Goal: Transaction & Acquisition: Download file/media

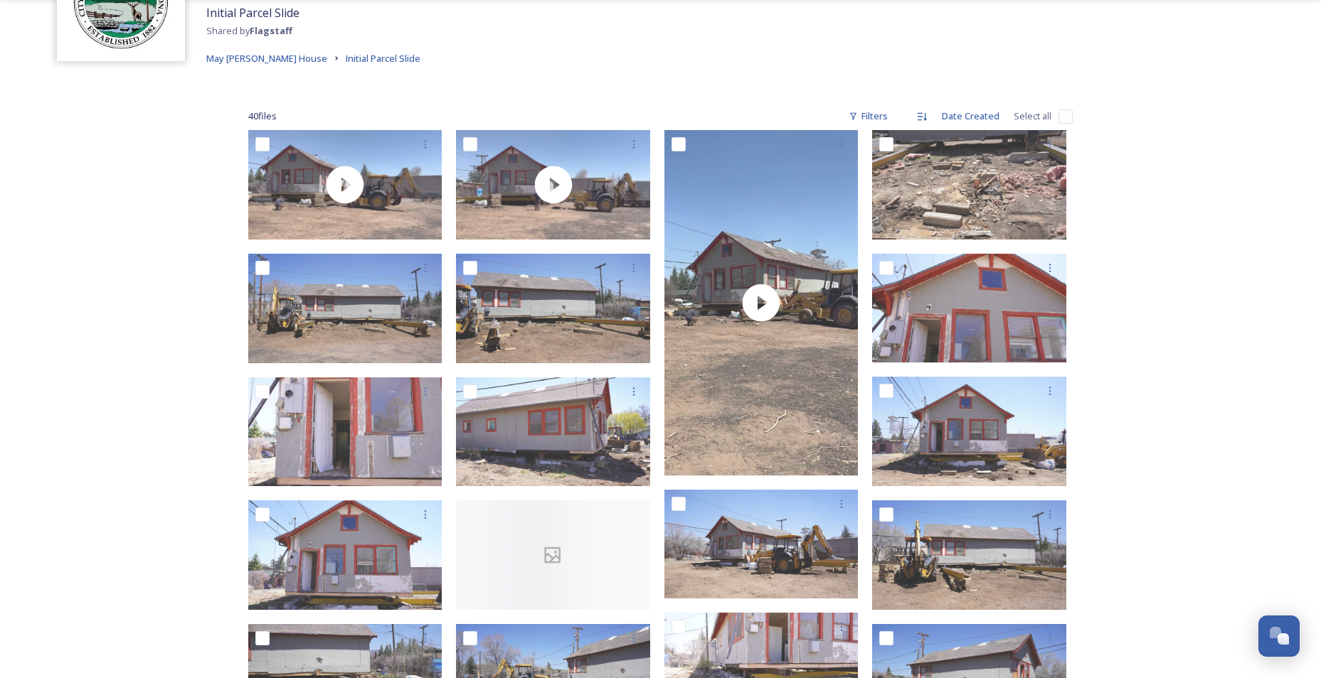
scroll to position [142, 0]
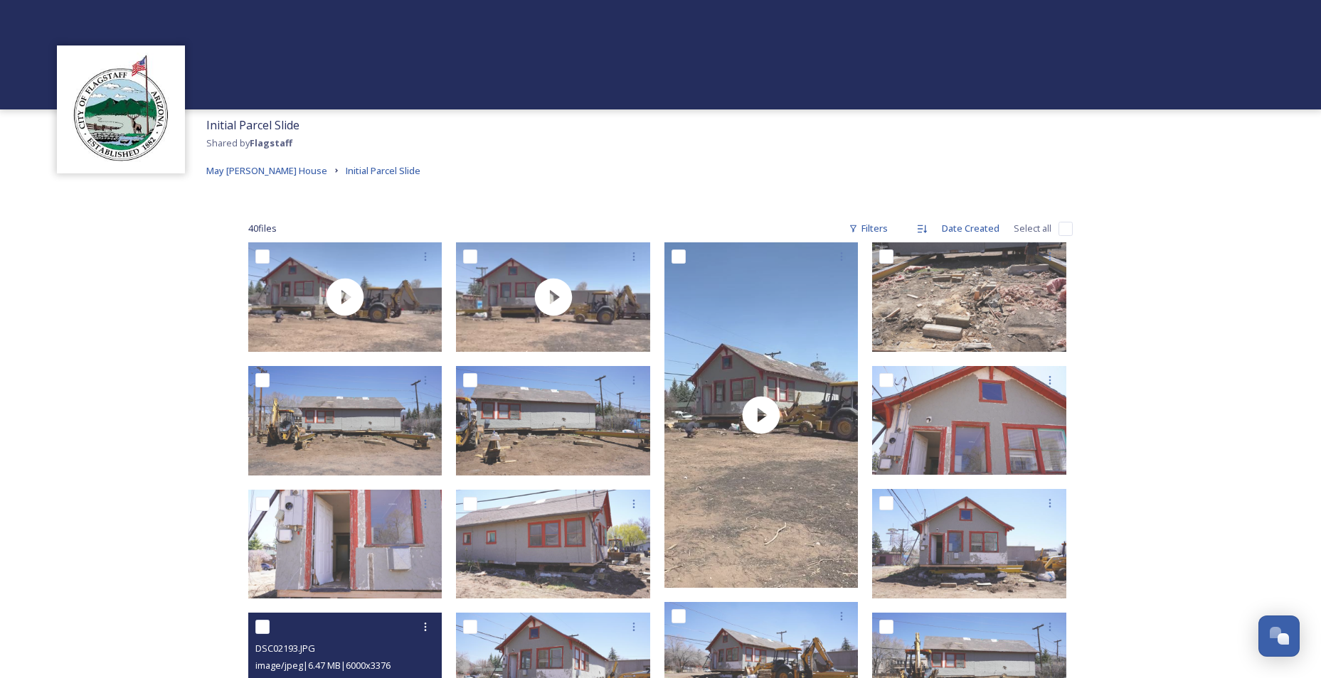
scroll to position [0, 0]
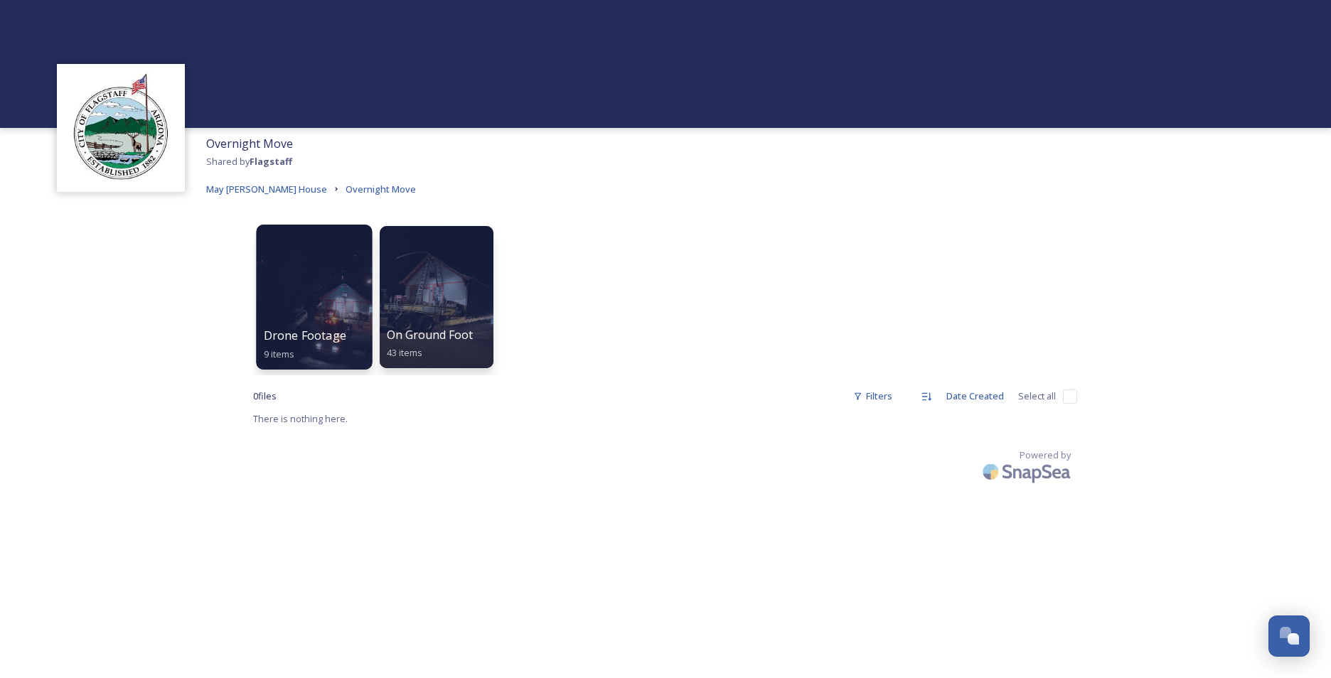
click at [312, 299] on div at bounding box center [314, 297] width 116 height 145
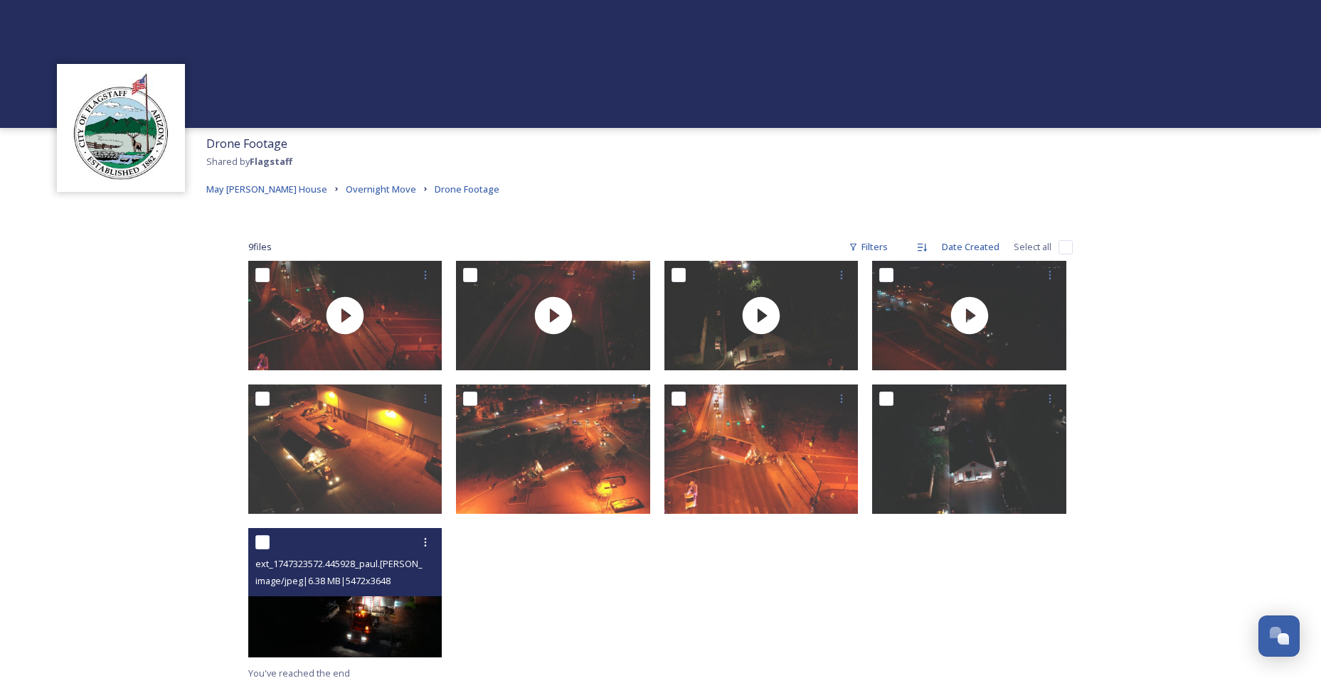
click at [351, 644] on img at bounding box center [345, 592] width 194 height 129
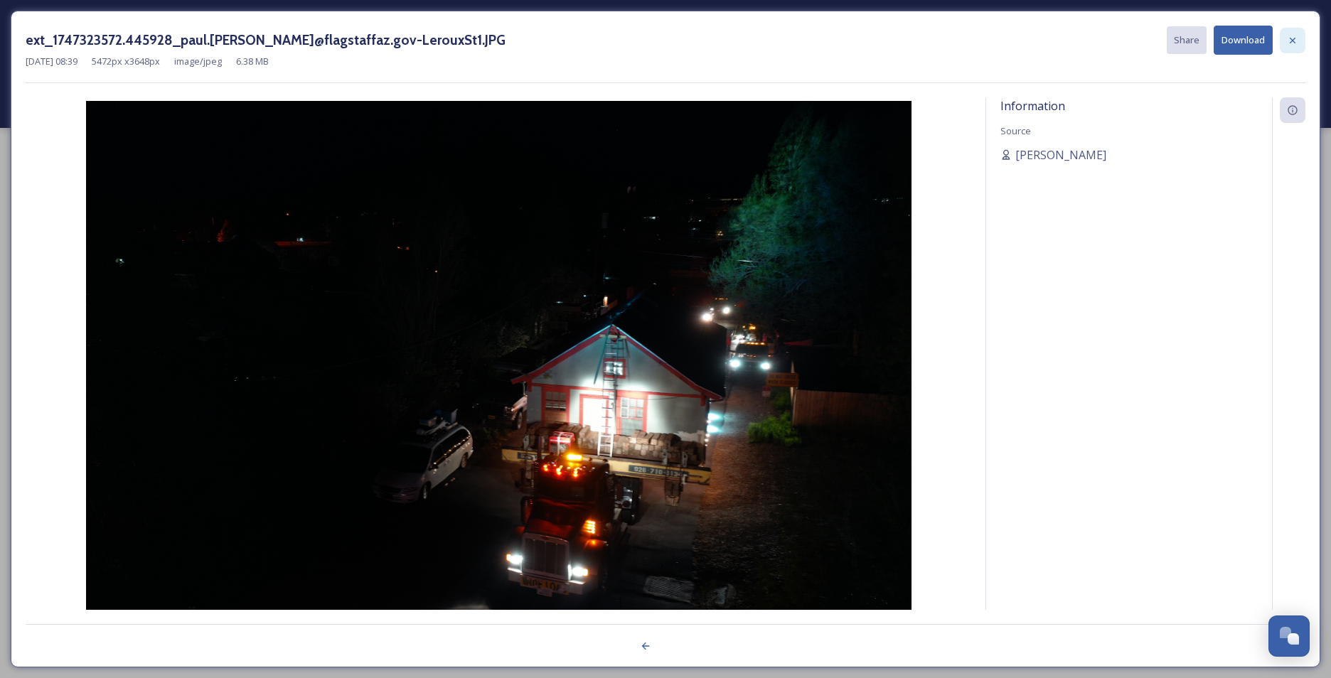
click at [1291, 43] on icon at bounding box center [1292, 40] width 11 height 11
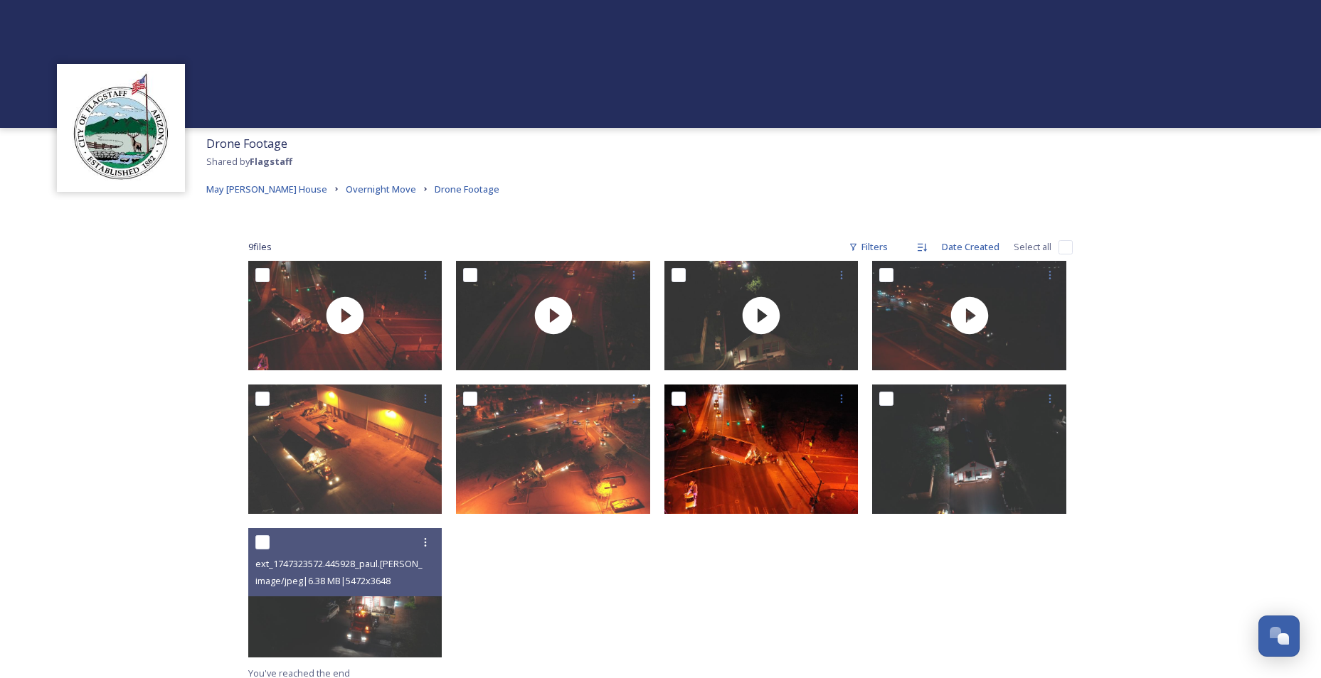
click at [836, 462] on img at bounding box center [761, 449] width 194 height 129
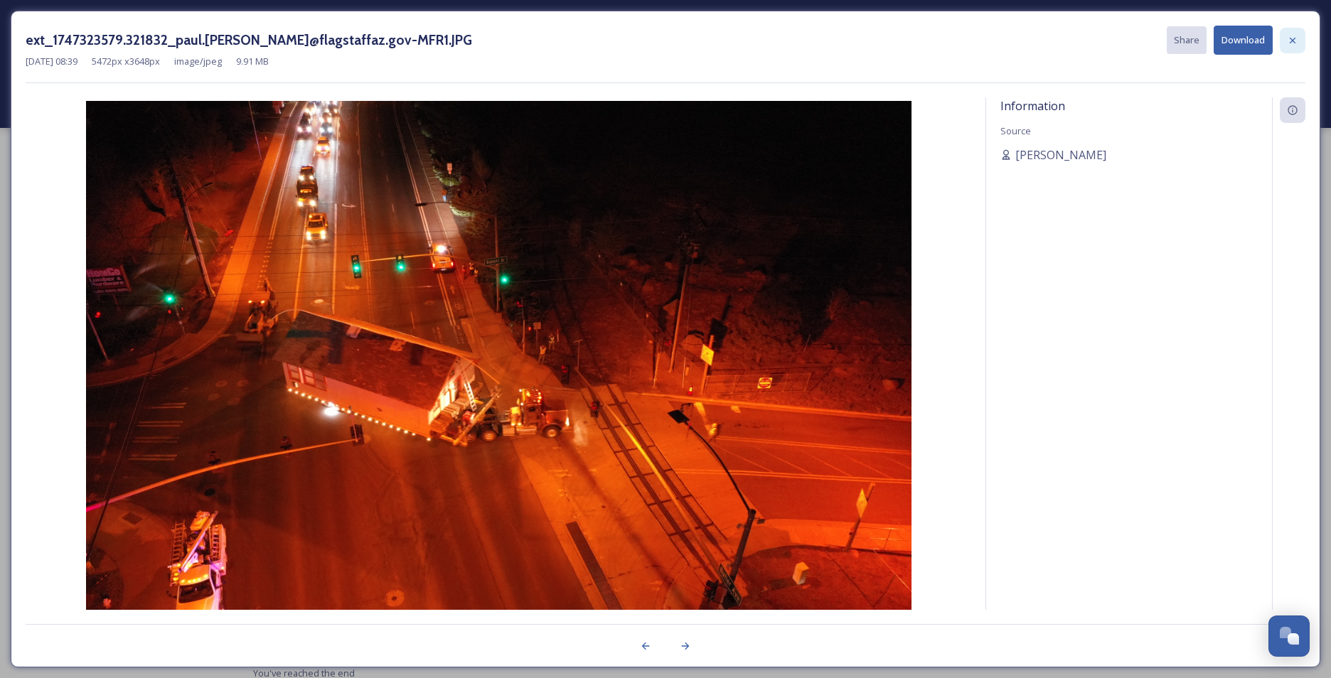
click at [1294, 39] on icon at bounding box center [1293, 40] width 6 height 6
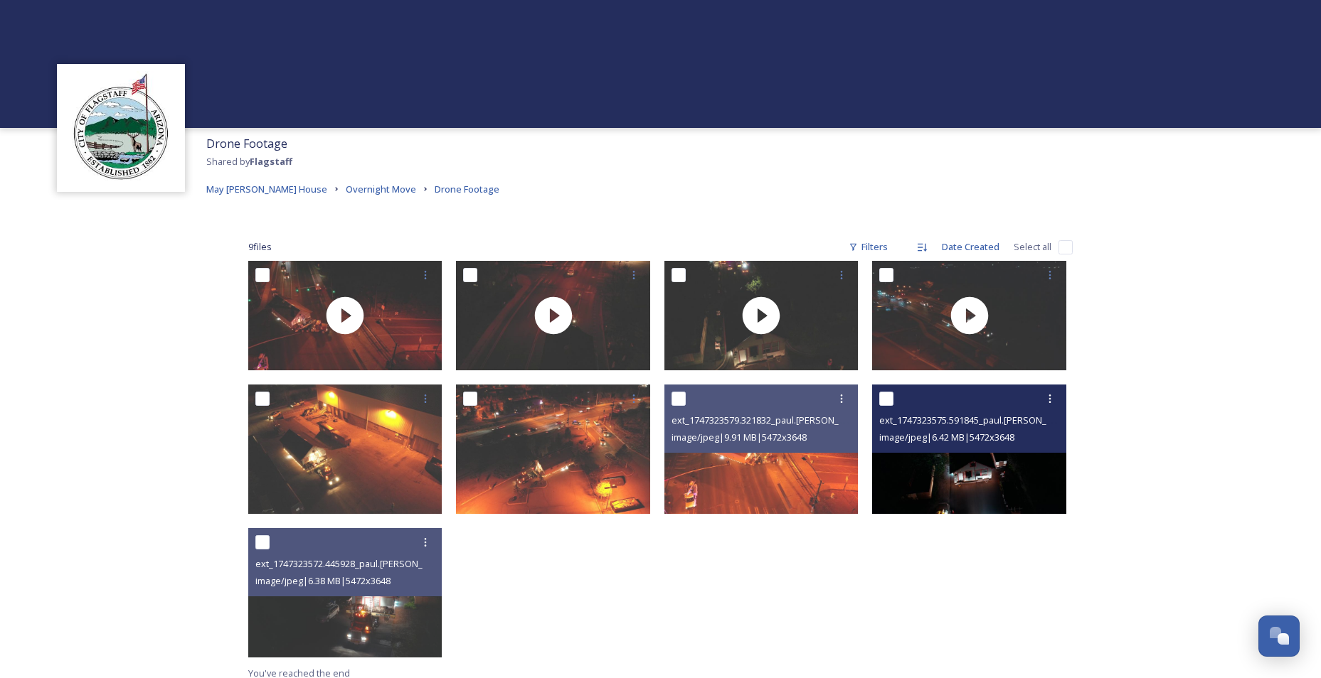
click at [986, 485] on img at bounding box center [969, 449] width 194 height 129
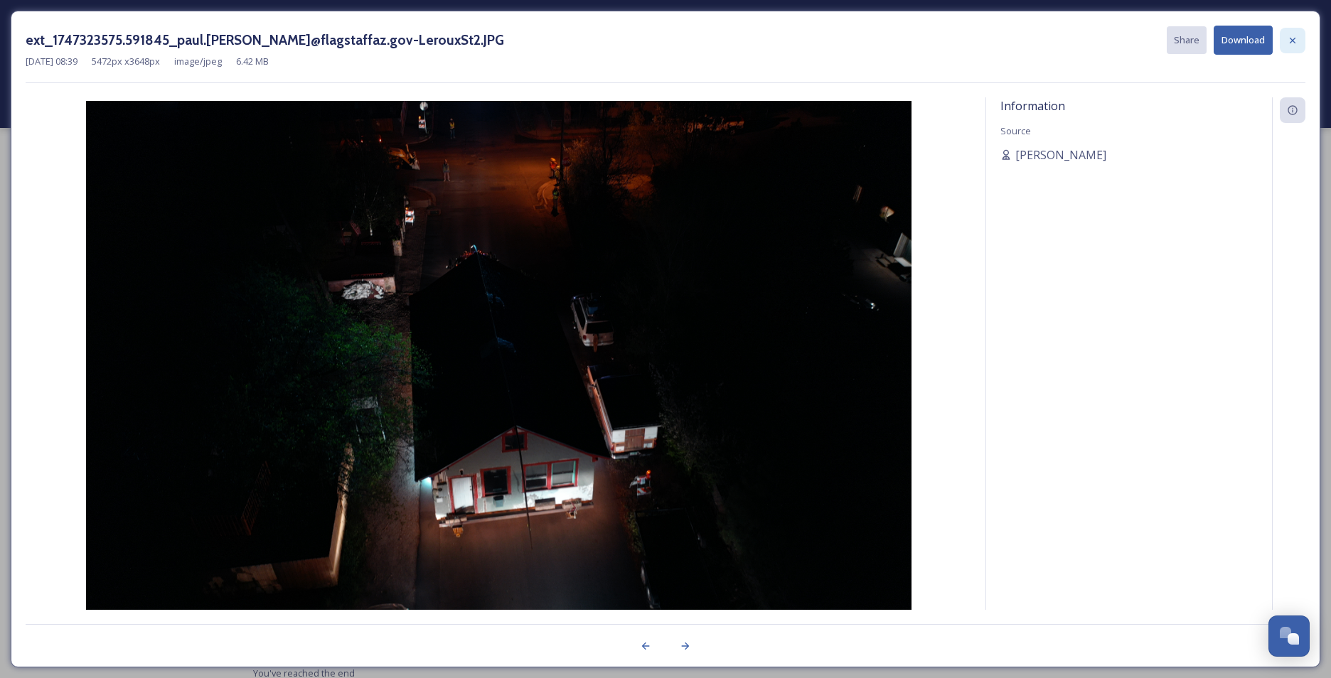
click at [1294, 37] on icon at bounding box center [1292, 40] width 11 height 11
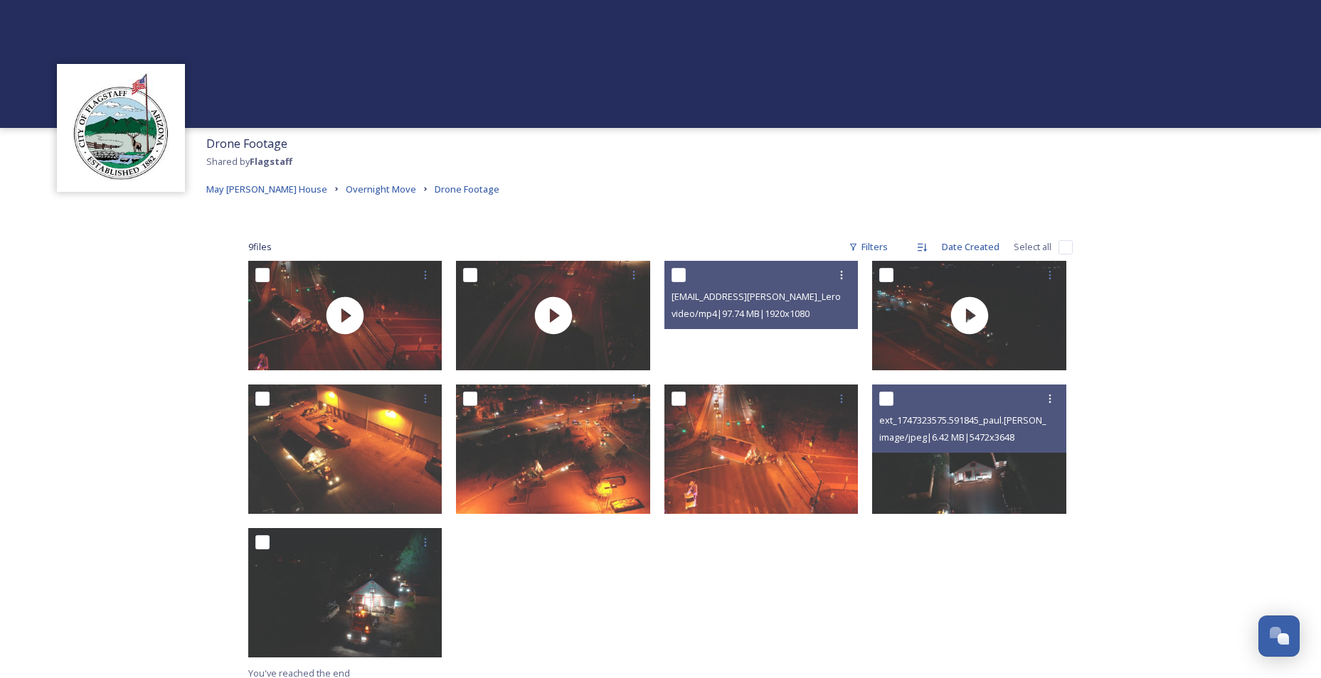
click at [1062, 563] on div "ext_1747323575.591845_paul.rosevear@flagstaffaz.gov-LerouxSt2.JPG image/jpeg | …" at bounding box center [972, 463] width 201 height 404
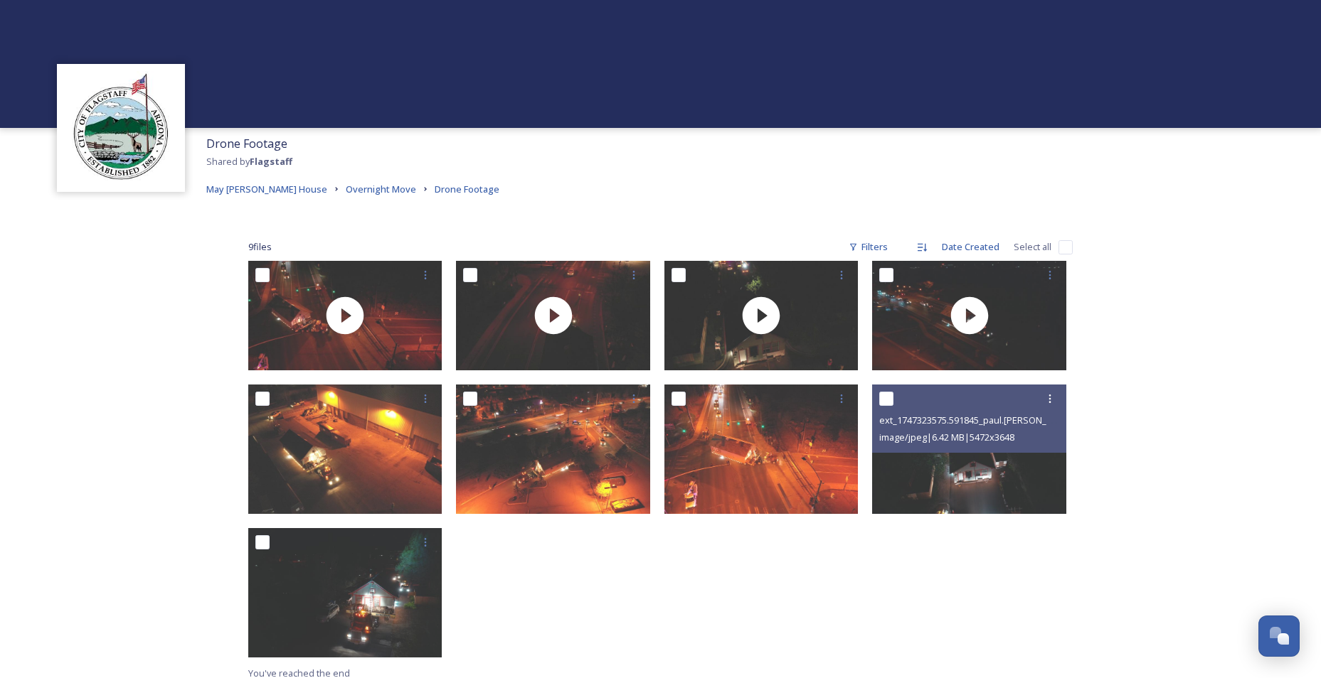
drag, startPoint x: 668, startPoint y: 592, endPoint x: 606, endPoint y: 530, distance: 87.5
click at [666, 589] on div at bounding box center [764, 463] width 201 height 404
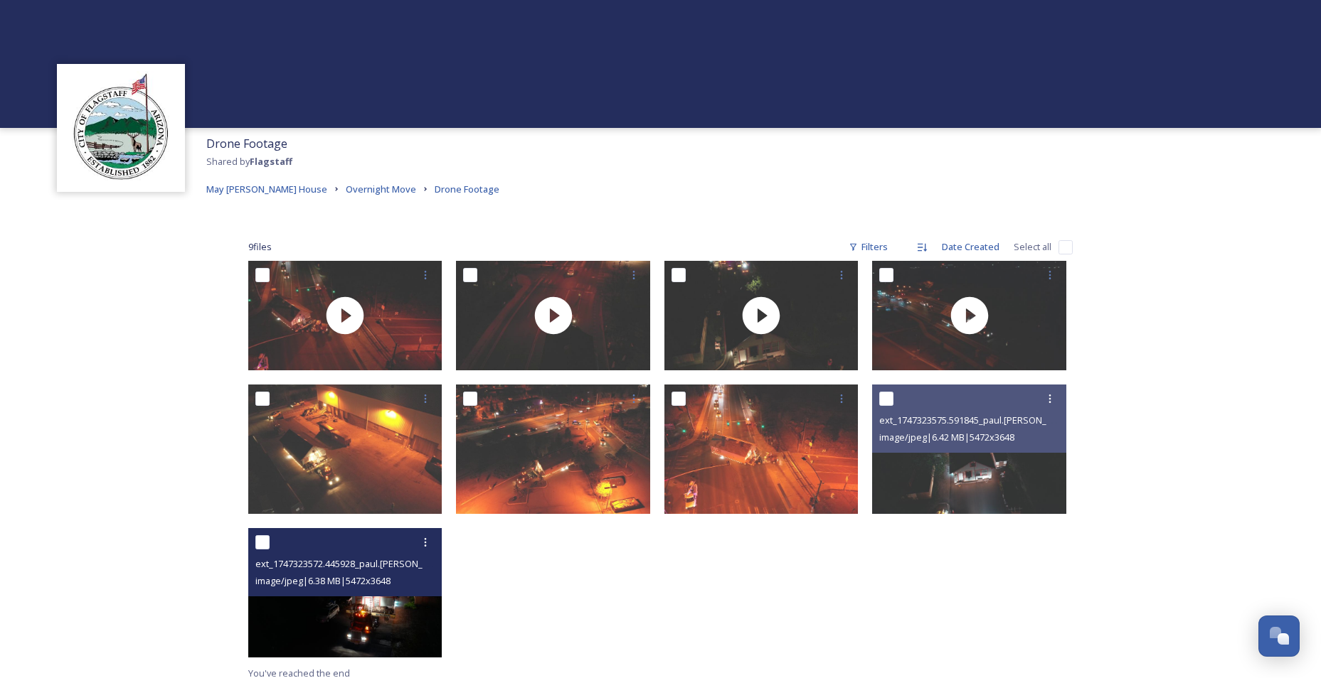
click at [375, 585] on span "image/jpeg | 6.38 MB | 5472 x 3648" at bounding box center [322, 581] width 135 height 13
click at [357, 629] on img at bounding box center [345, 592] width 194 height 129
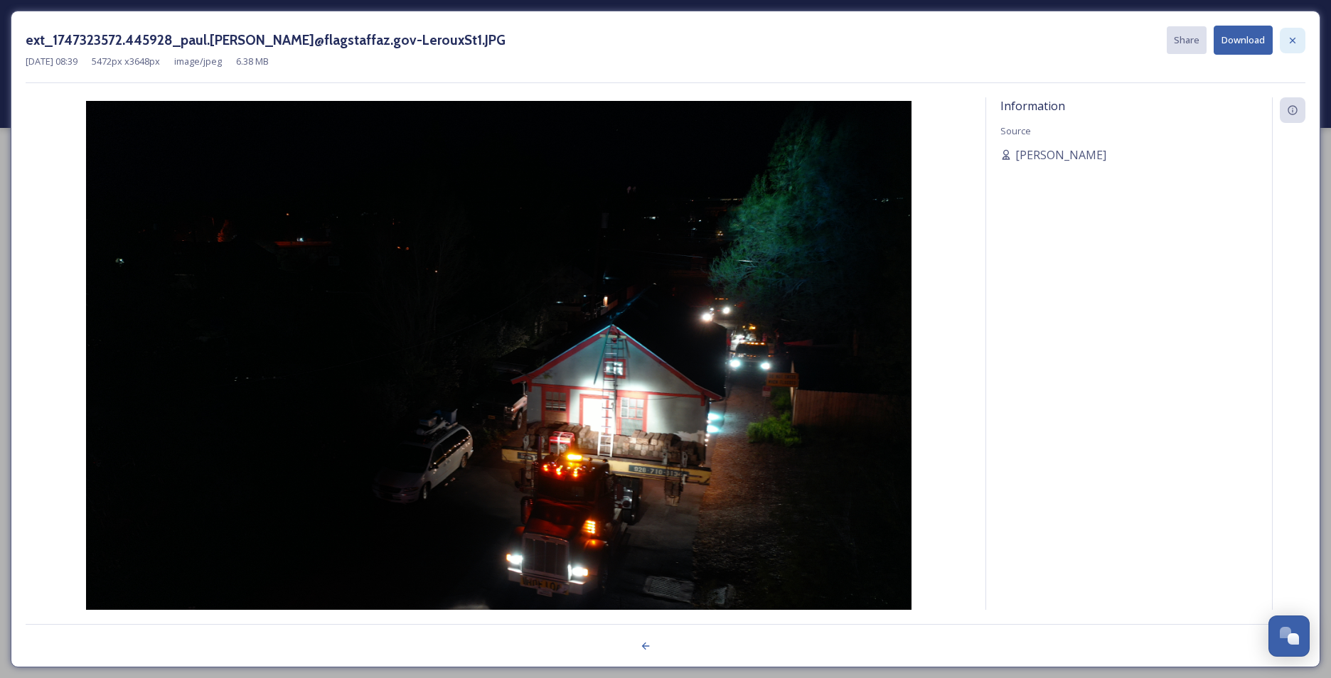
click at [1289, 38] on icon at bounding box center [1292, 40] width 11 height 11
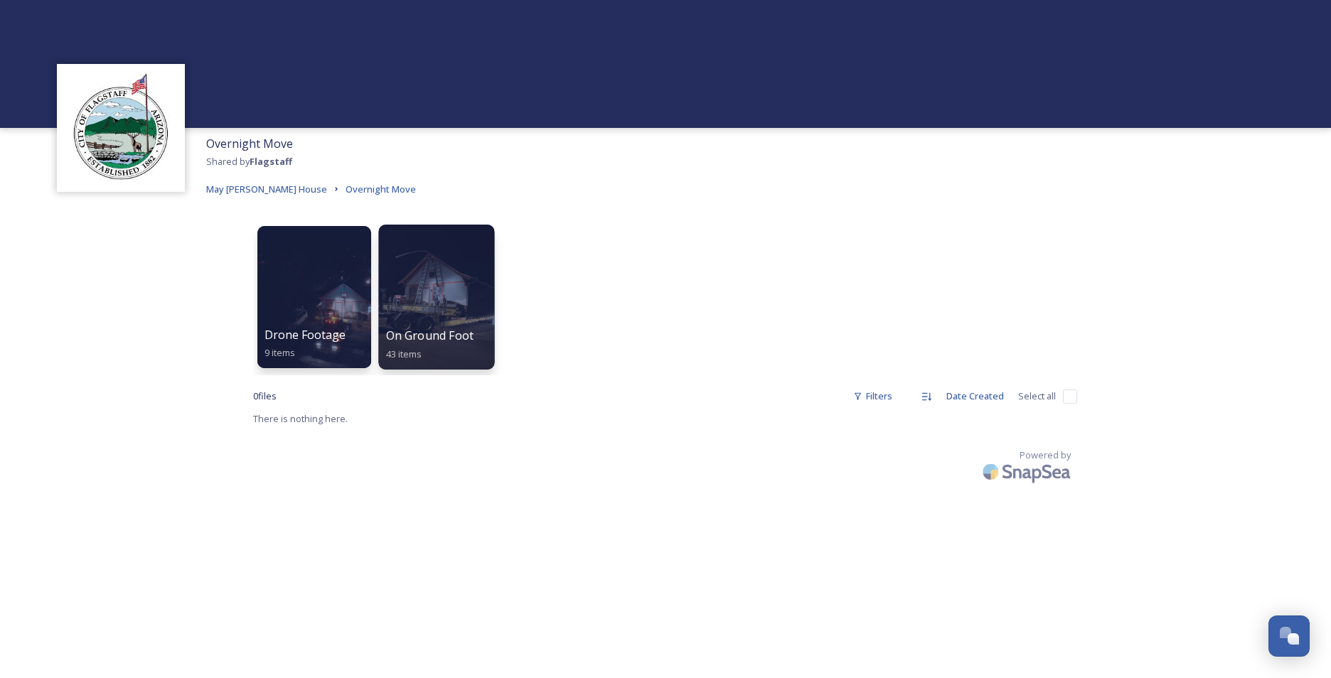
click at [427, 273] on div at bounding box center [436, 297] width 116 height 145
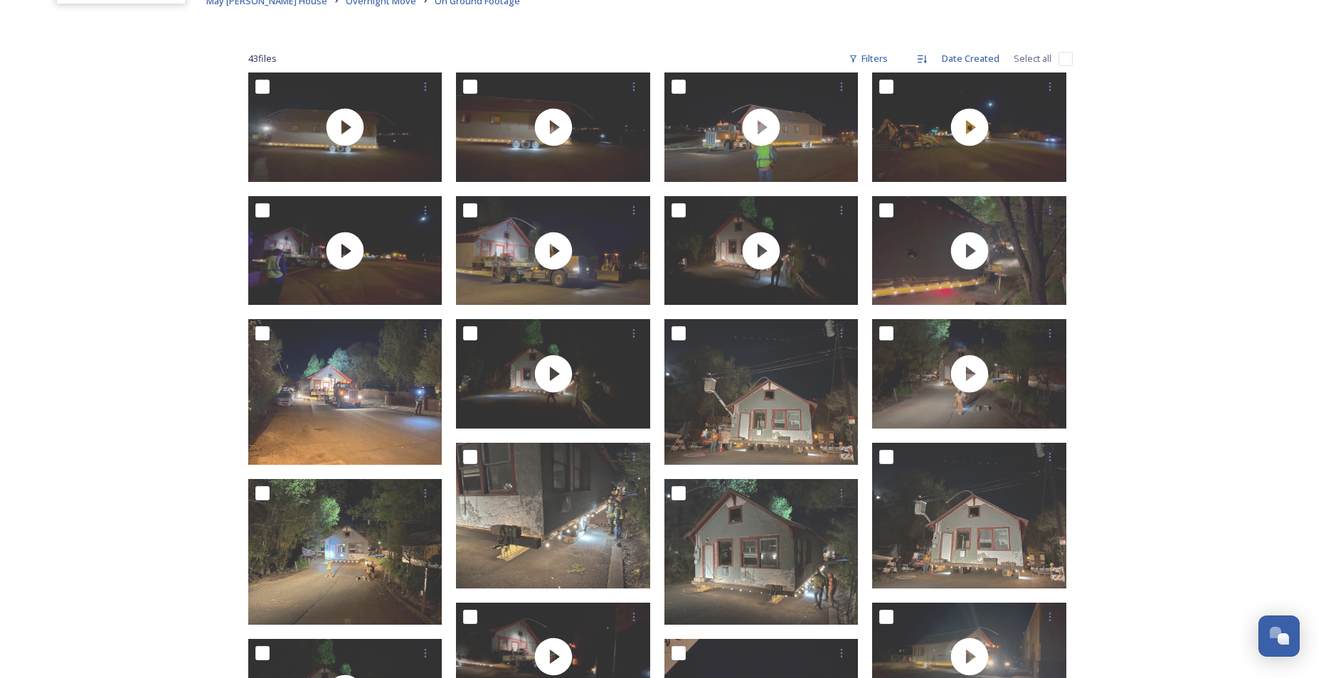
scroll to position [213, 0]
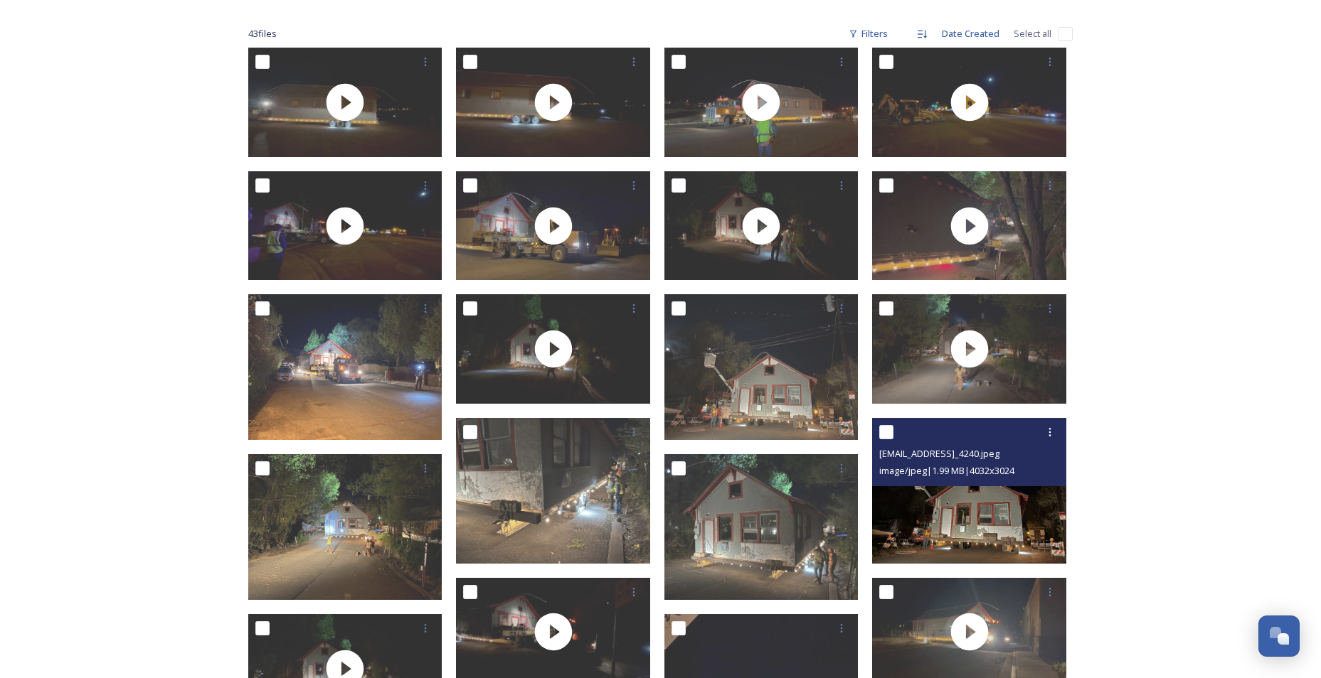
click at [1026, 501] on img at bounding box center [969, 491] width 194 height 146
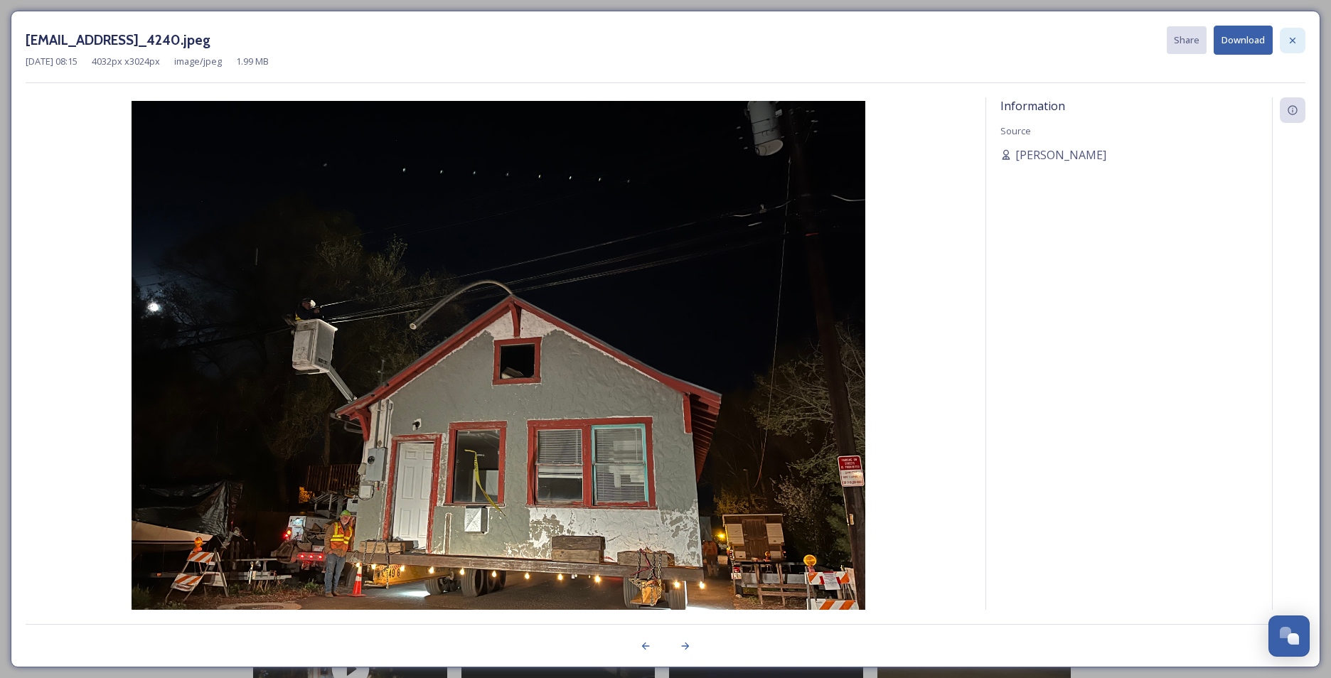
click at [1292, 40] on icon at bounding box center [1293, 40] width 6 height 6
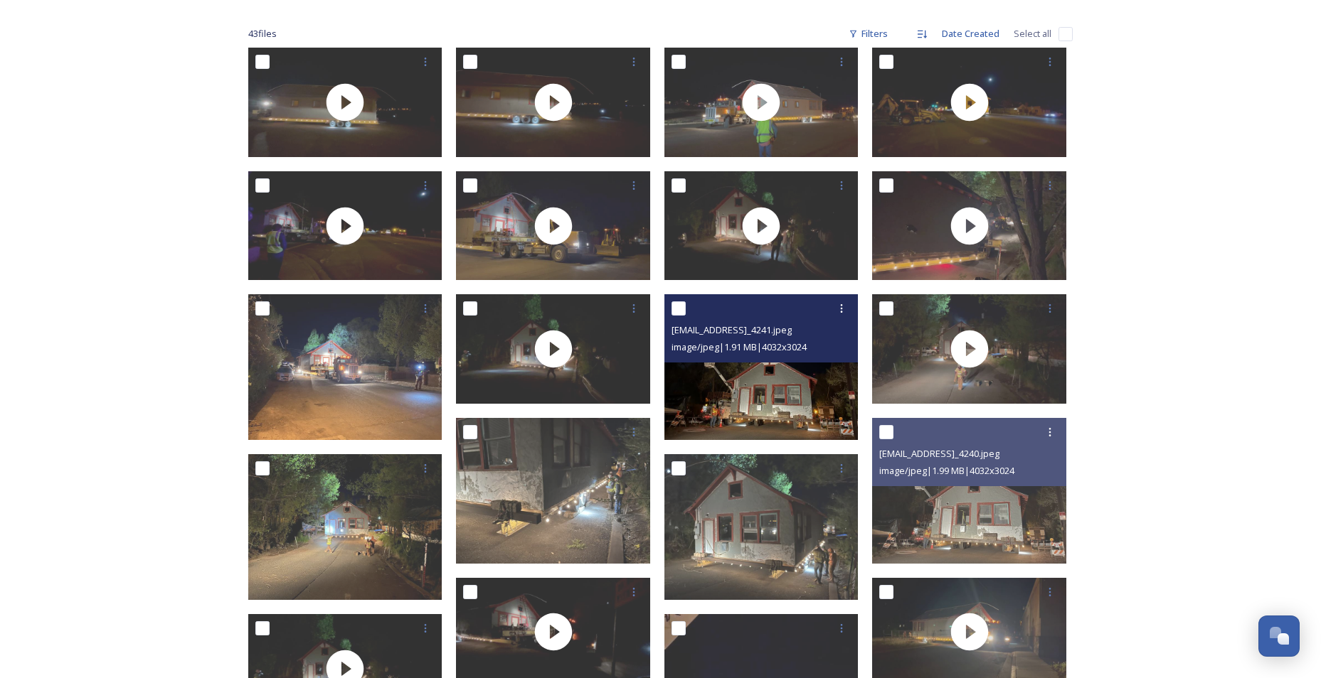
click at [779, 390] on img at bounding box center [761, 367] width 194 height 146
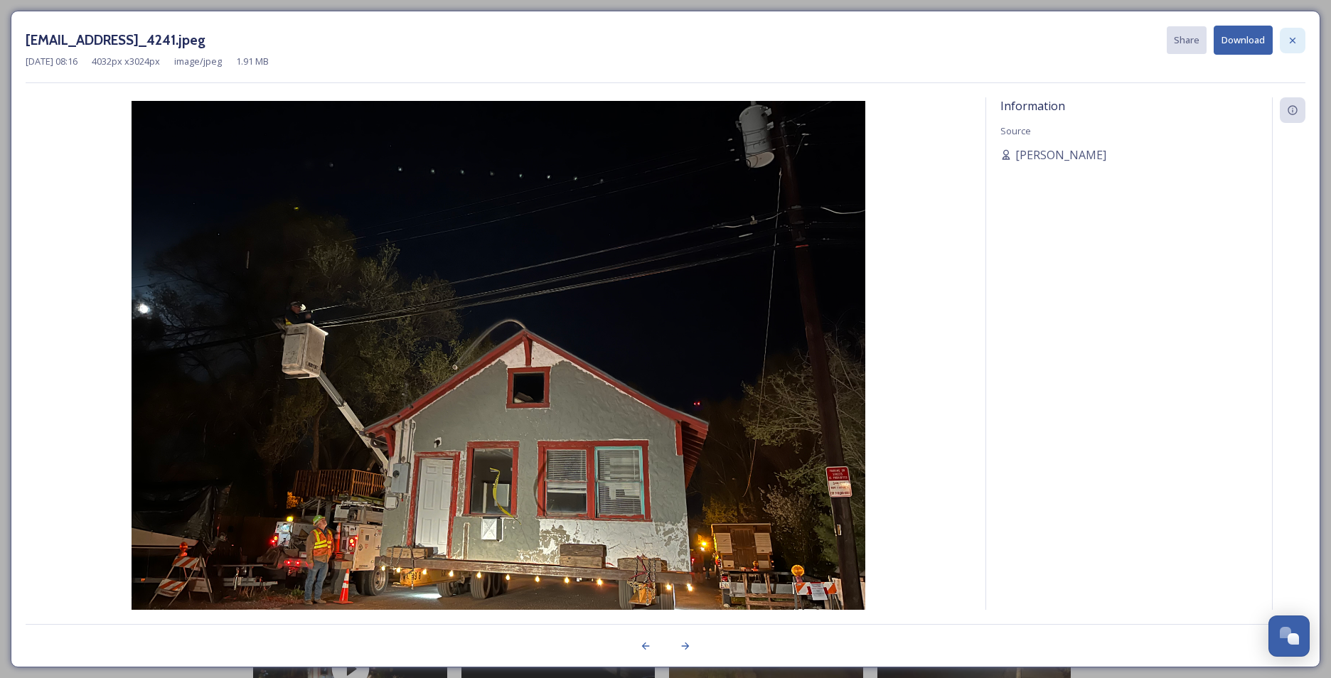
click at [1295, 39] on icon at bounding box center [1292, 40] width 11 height 11
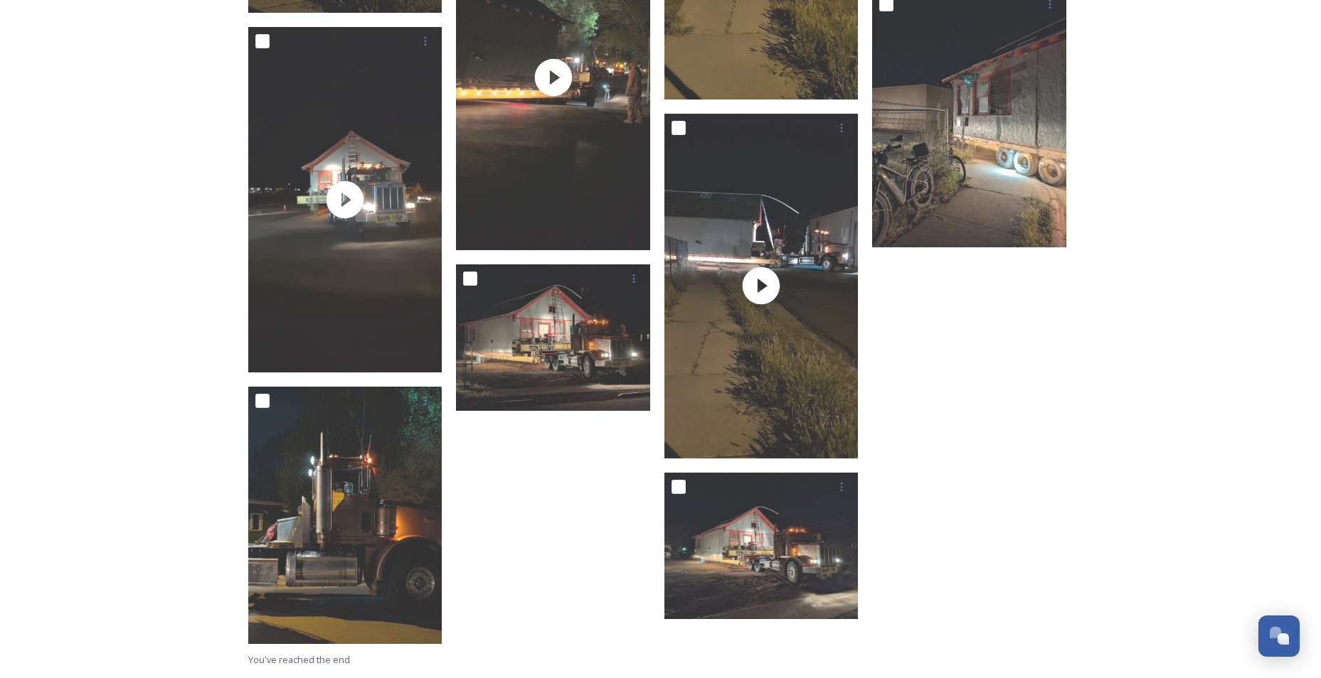
scroll to position [2054, 0]
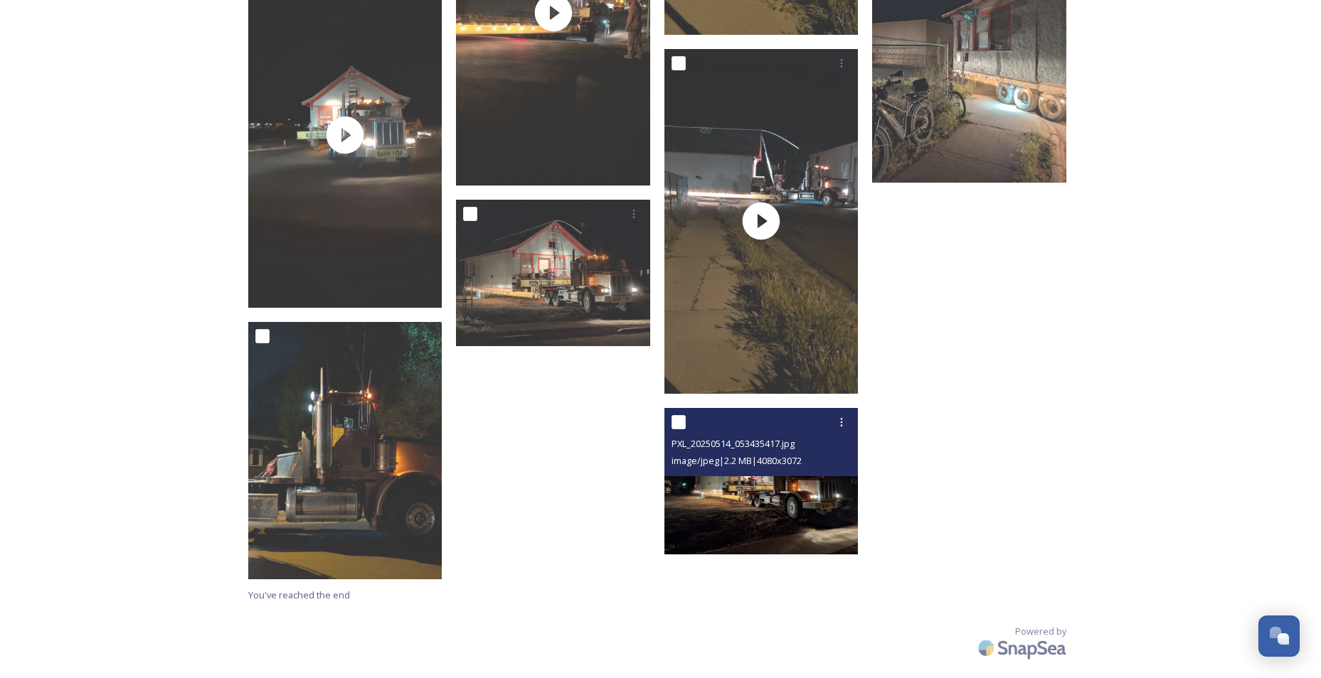
click at [750, 523] on img at bounding box center [761, 481] width 194 height 146
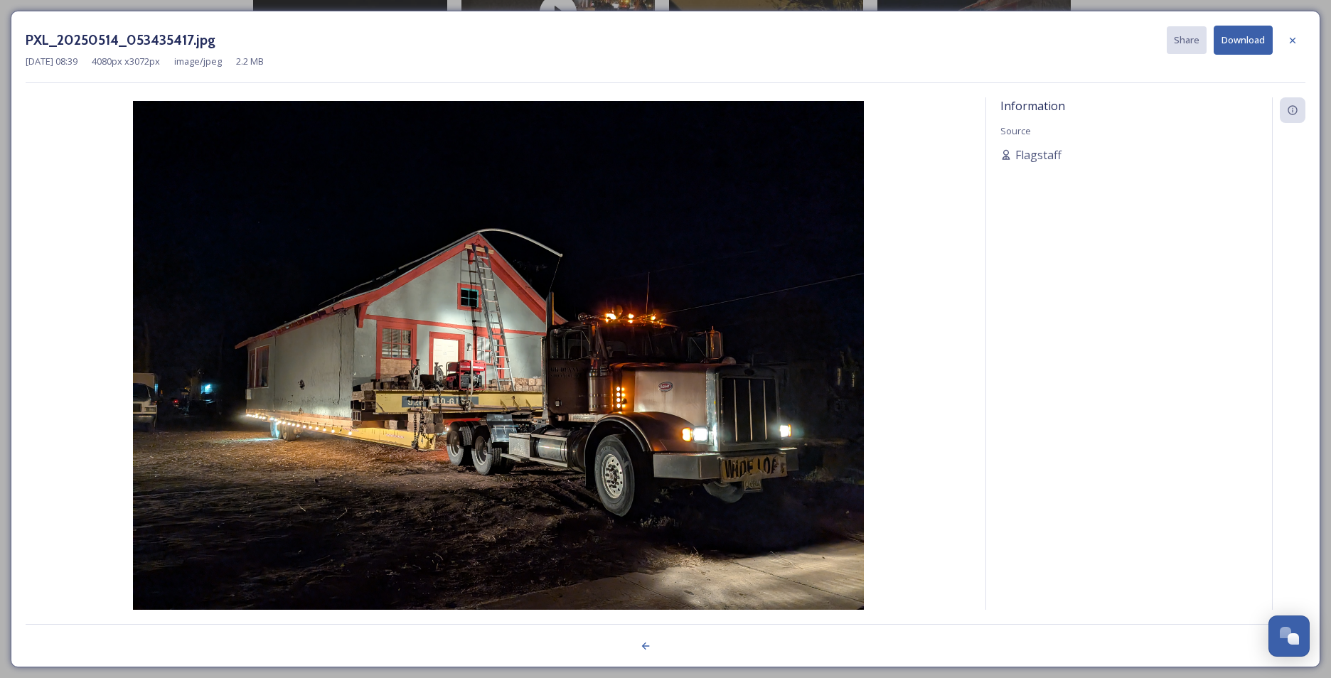
click at [1295, 41] on icon at bounding box center [1292, 40] width 11 height 11
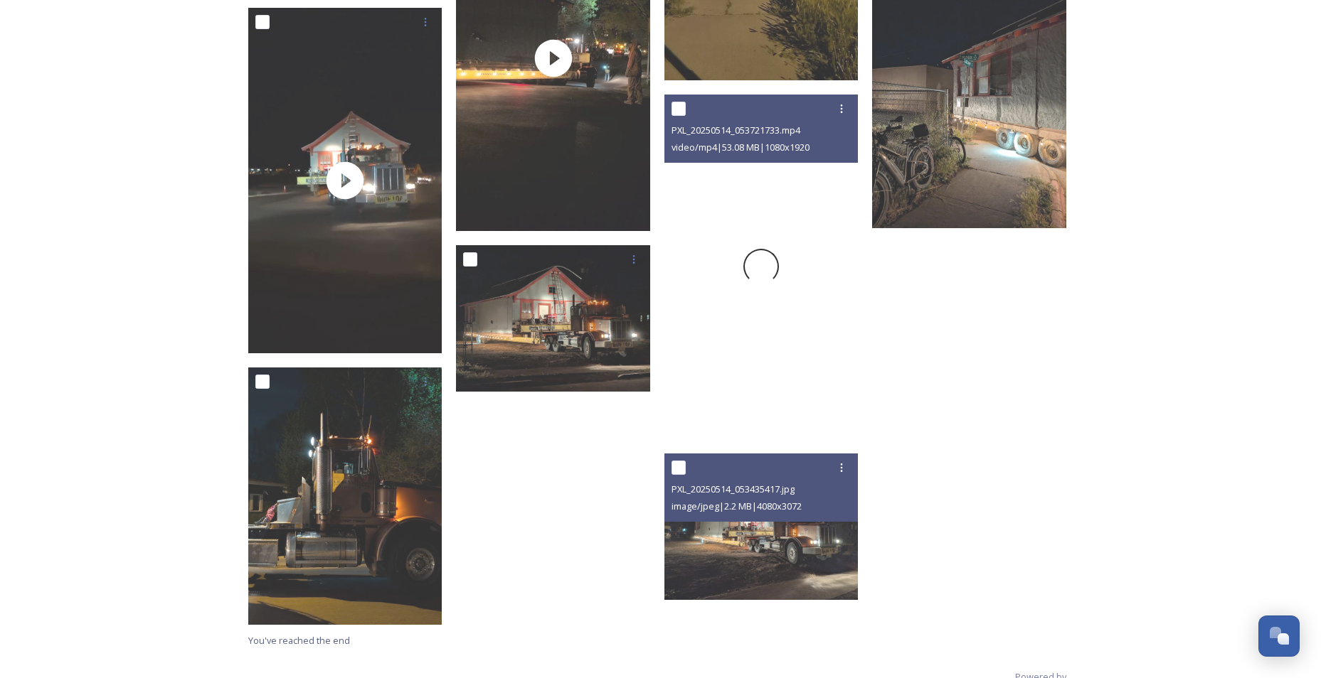
scroll to position [1983, 0]
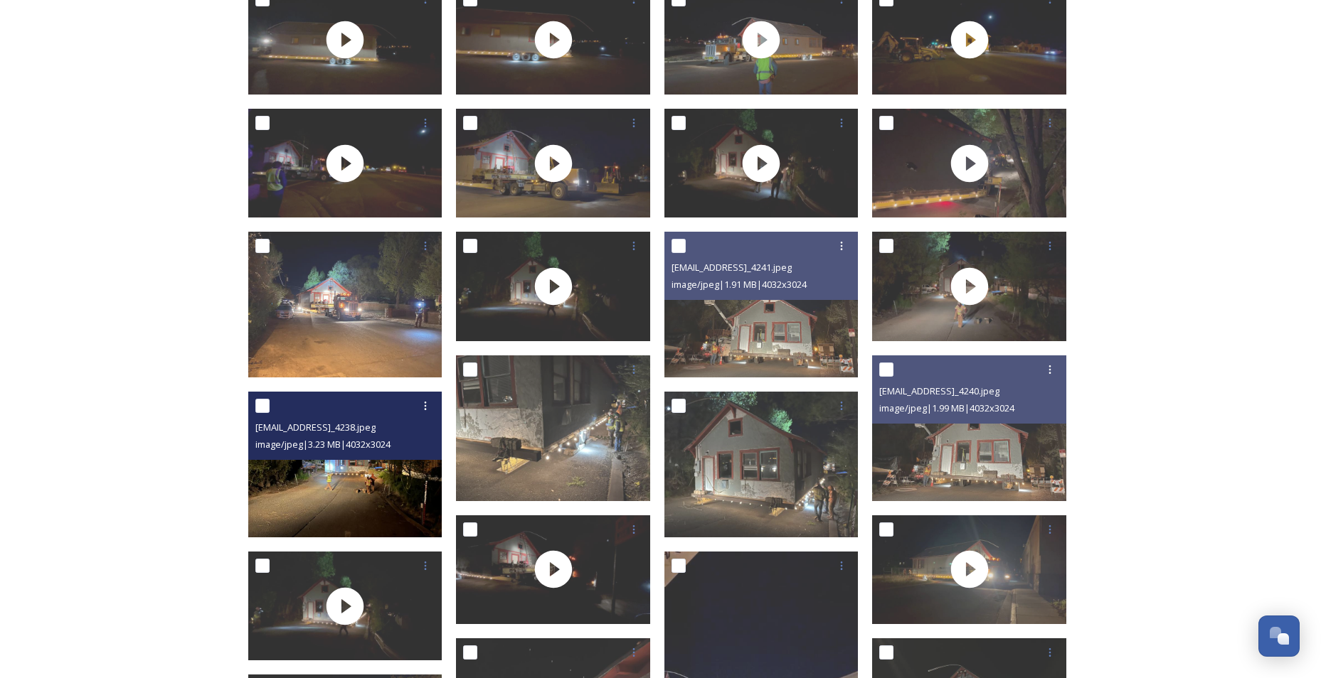
scroll to position [0, 0]
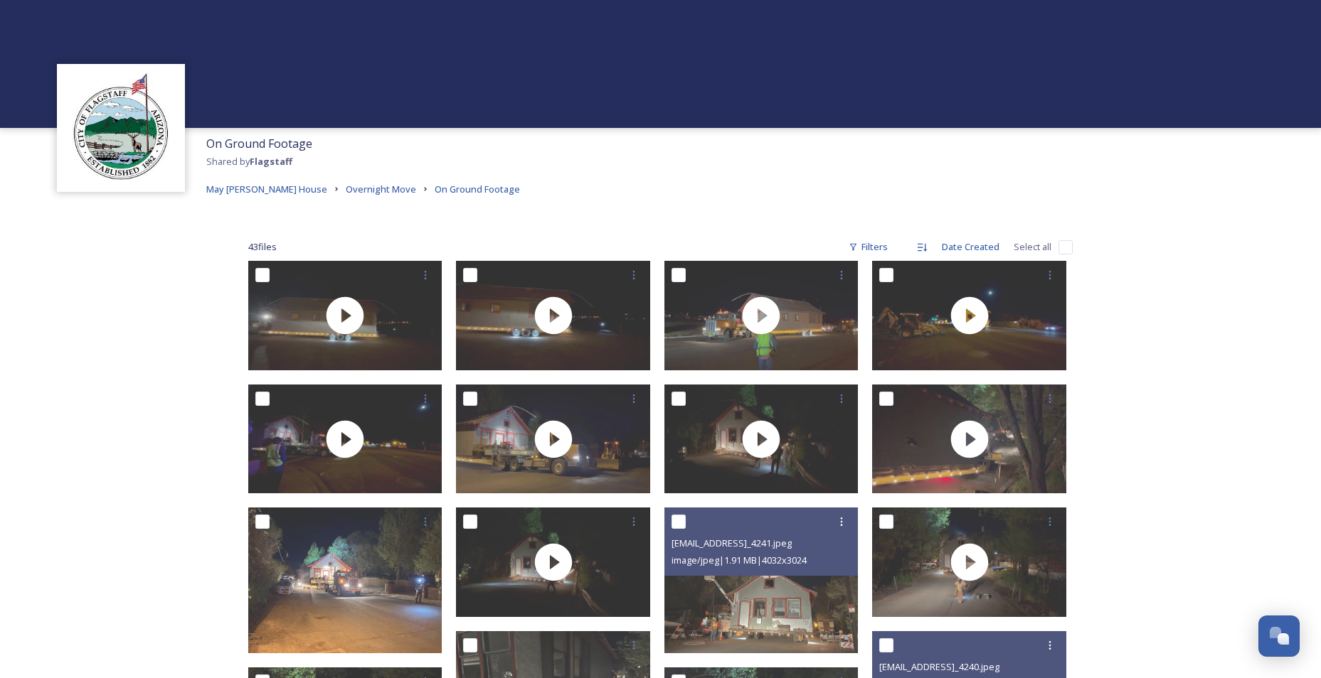
drag, startPoint x: 1207, startPoint y: 543, endPoint x: 1229, endPoint y: 527, distance: 27.0
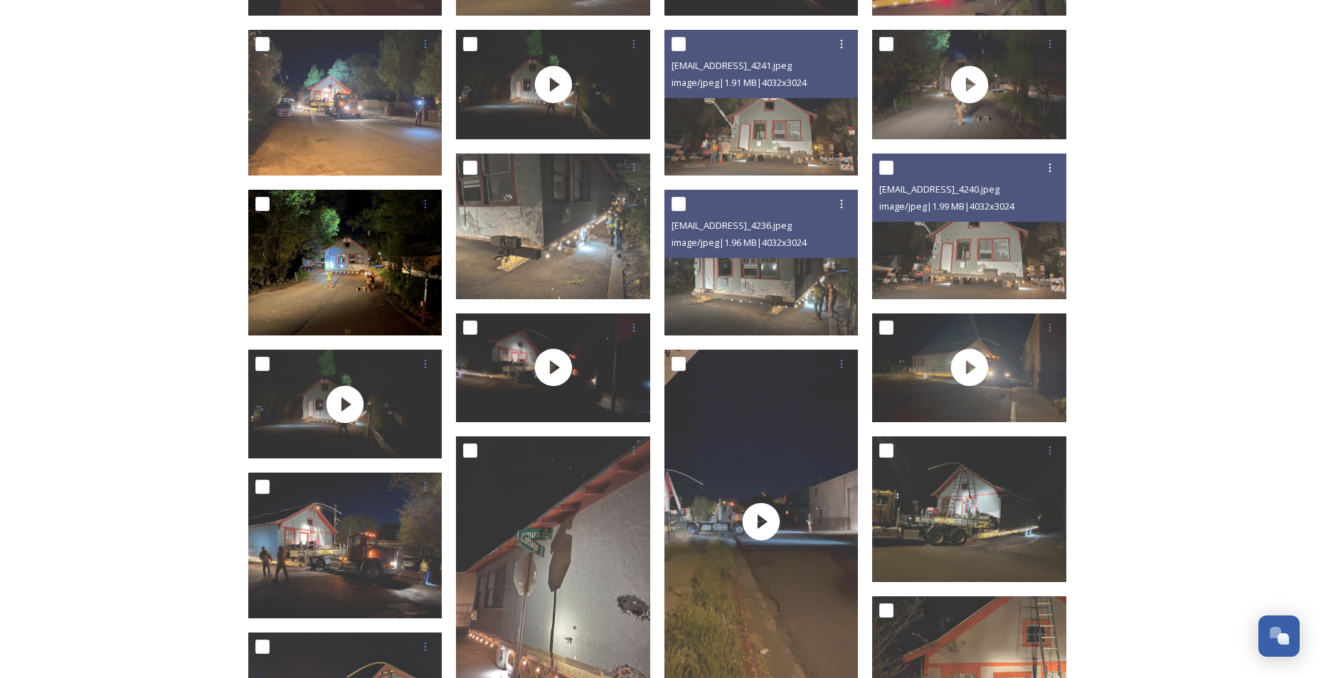
scroll to position [284, 0]
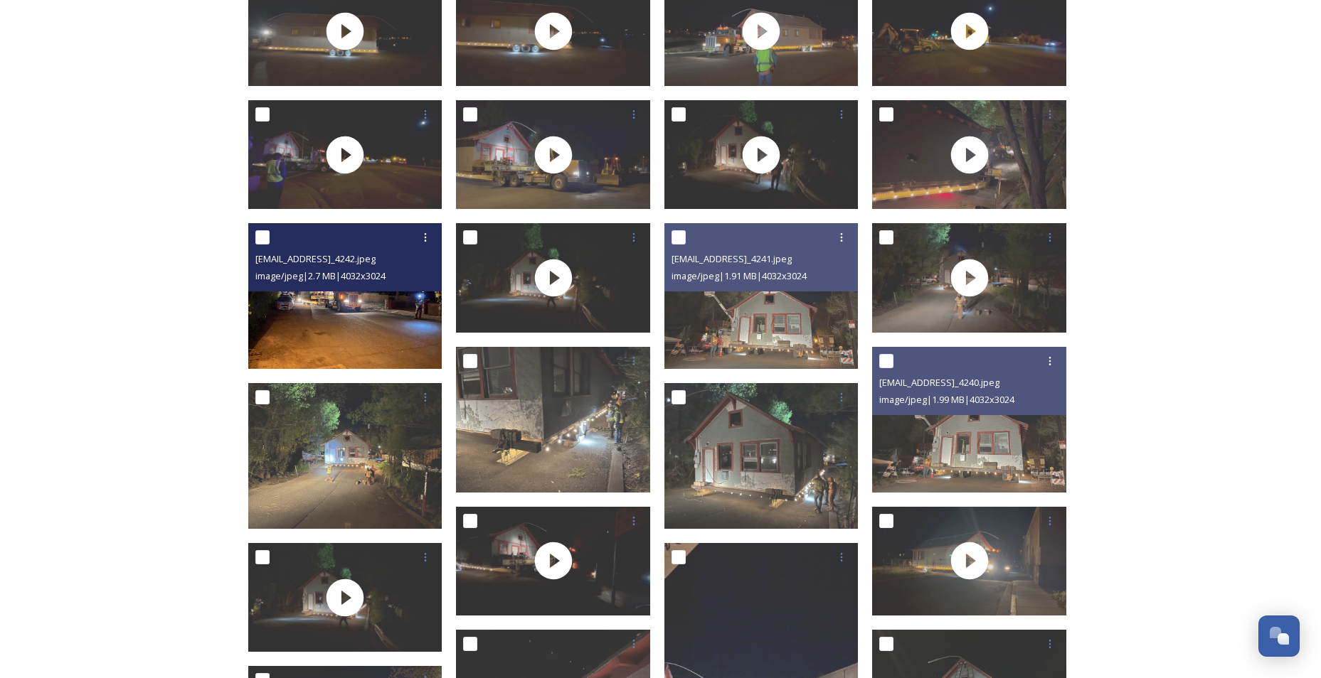
click at [353, 323] on img at bounding box center [345, 296] width 194 height 146
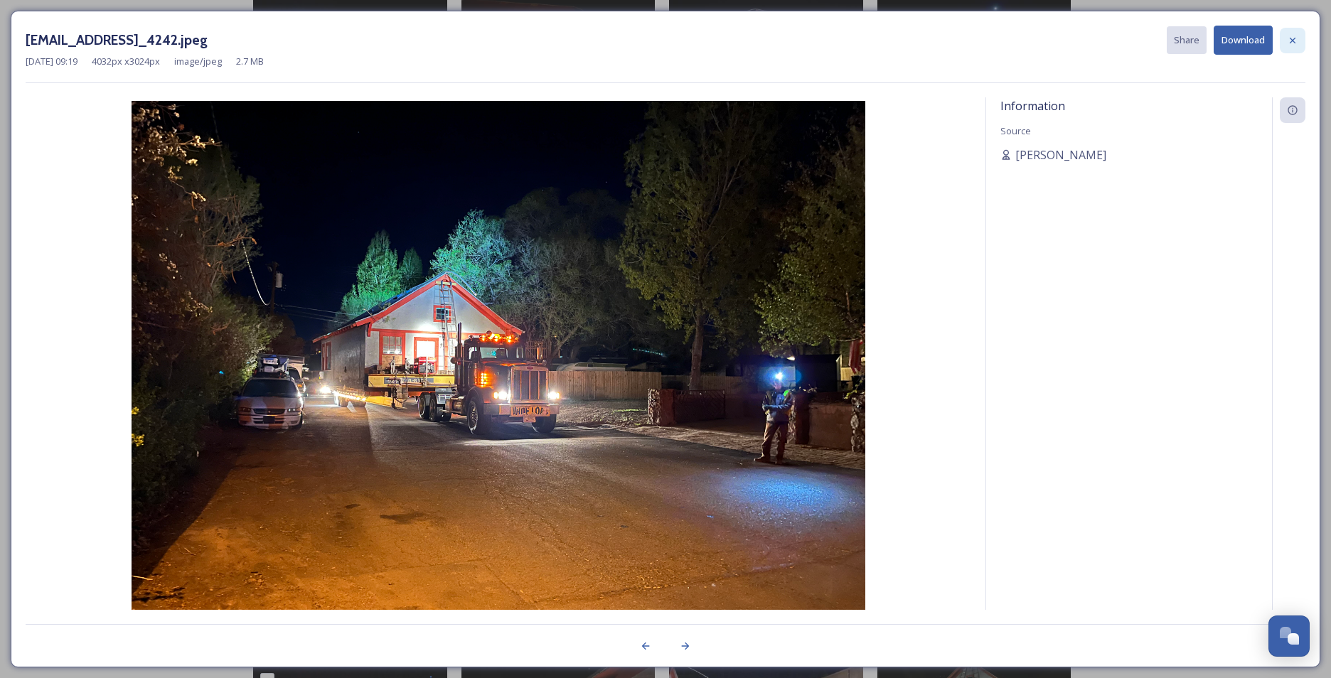
click at [1290, 41] on icon at bounding box center [1292, 40] width 11 height 11
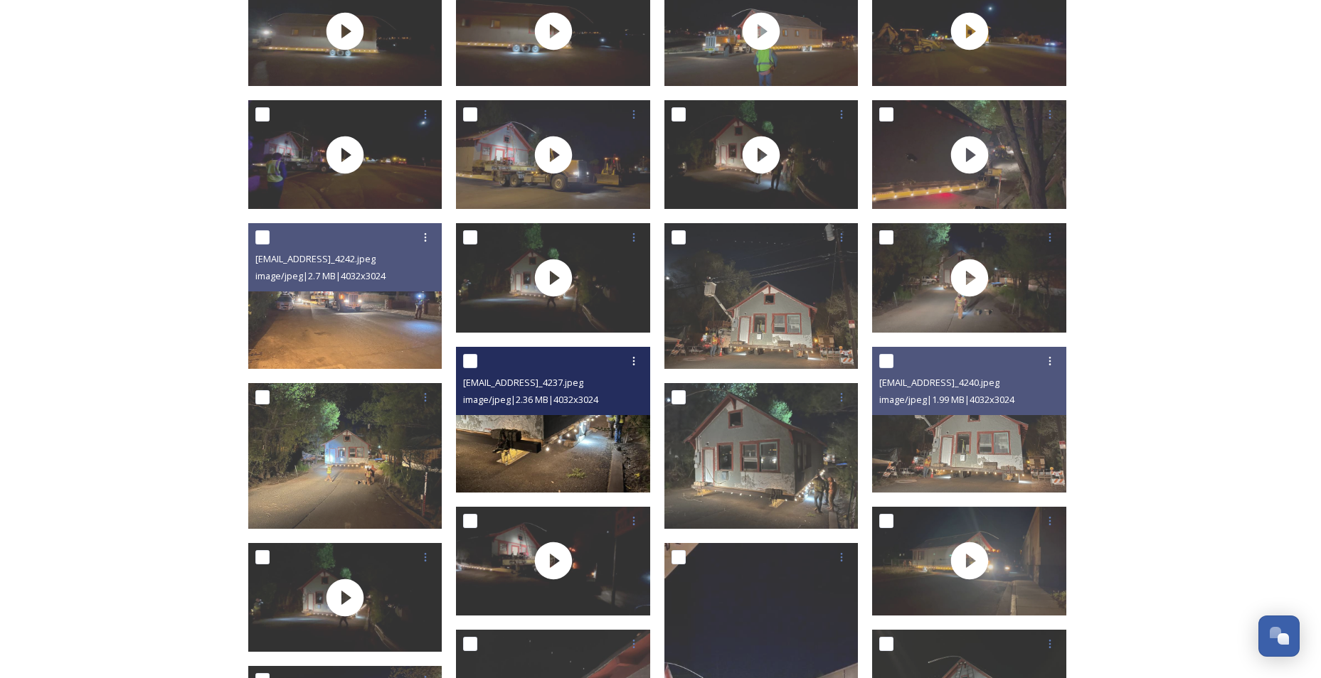
click at [594, 452] on img at bounding box center [553, 420] width 194 height 146
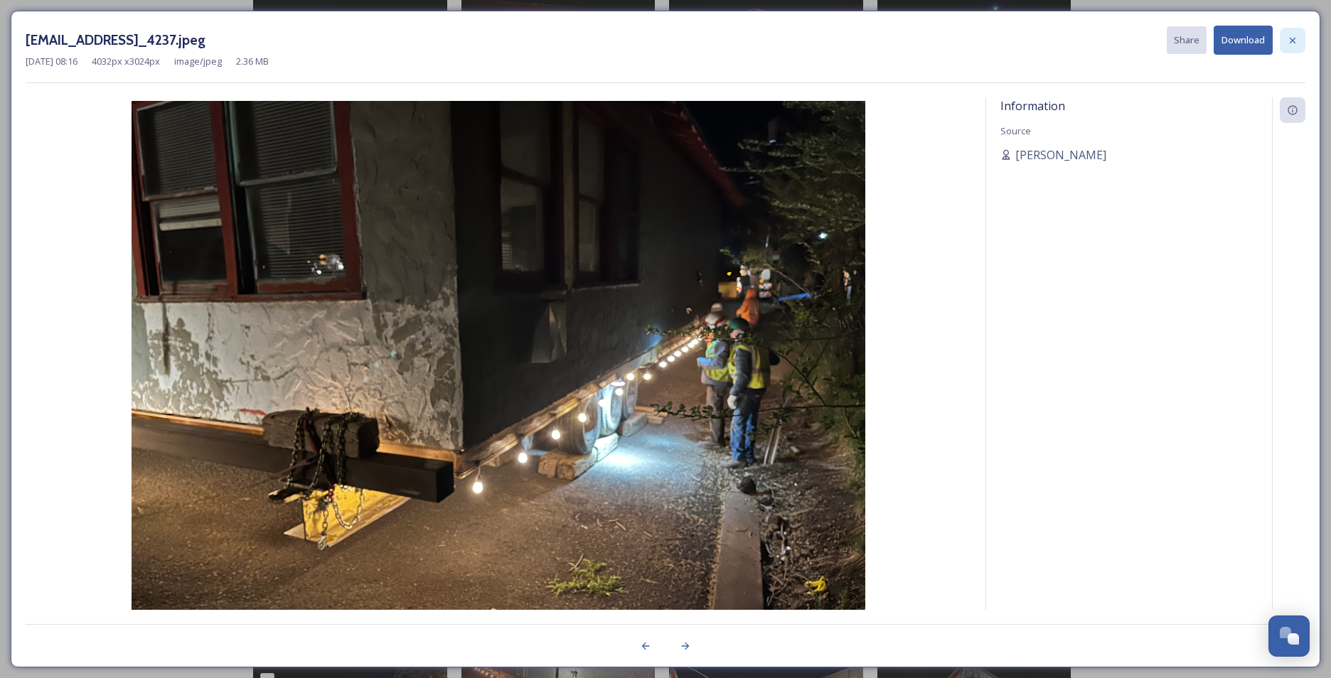
click at [1294, 38] on icon at bounding box center [1292, 40] width 11 height 11
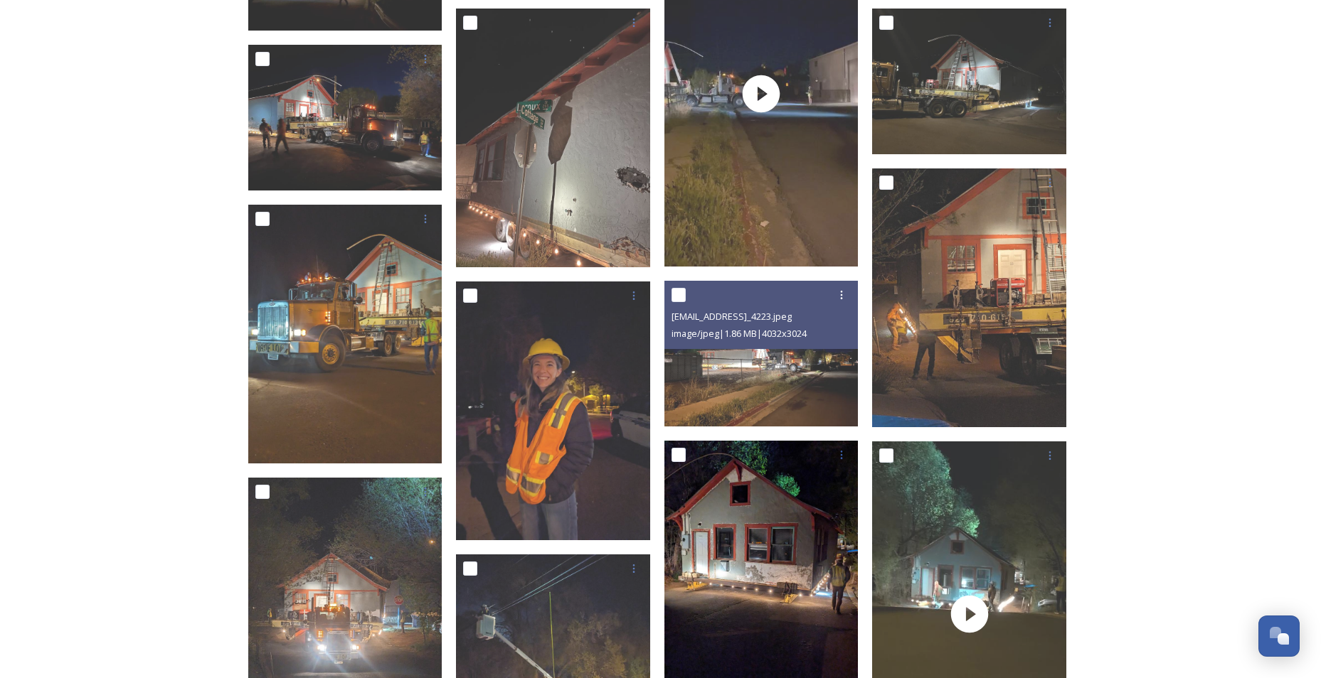
scroll to position [924, 0]
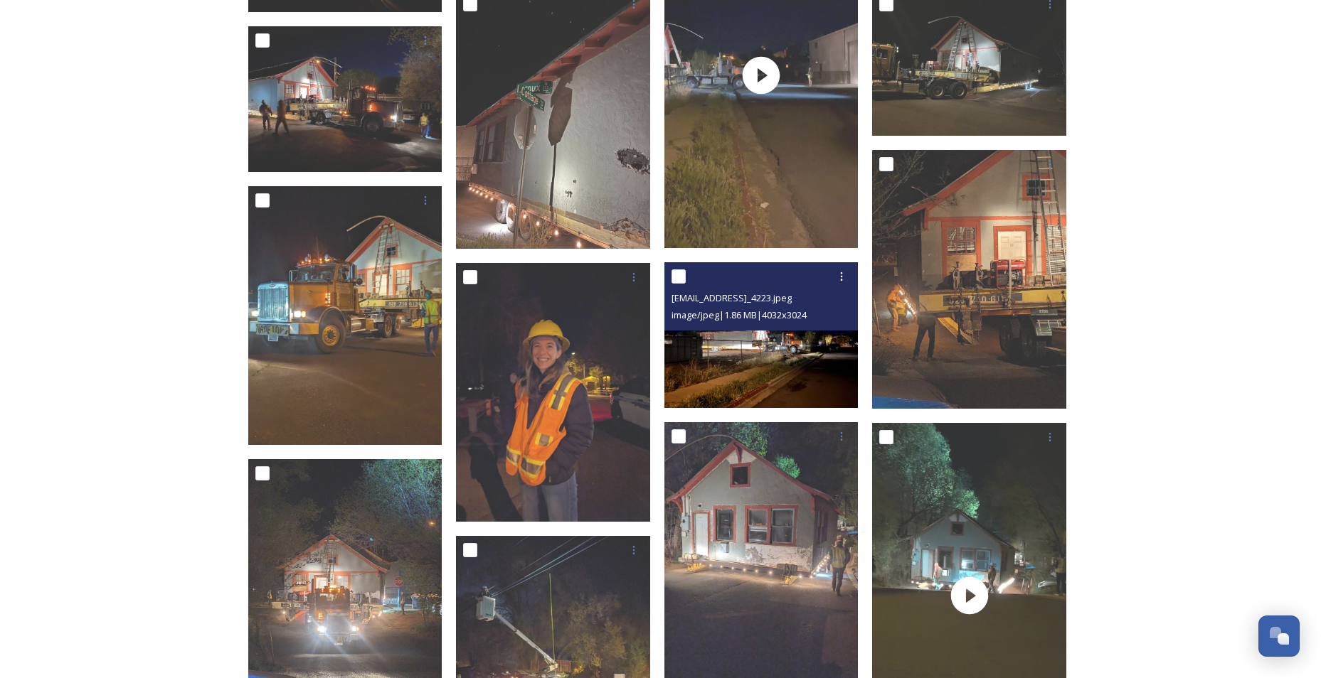
click at [789, 374] on img at bounding box center [761, 335] width 194 height 146
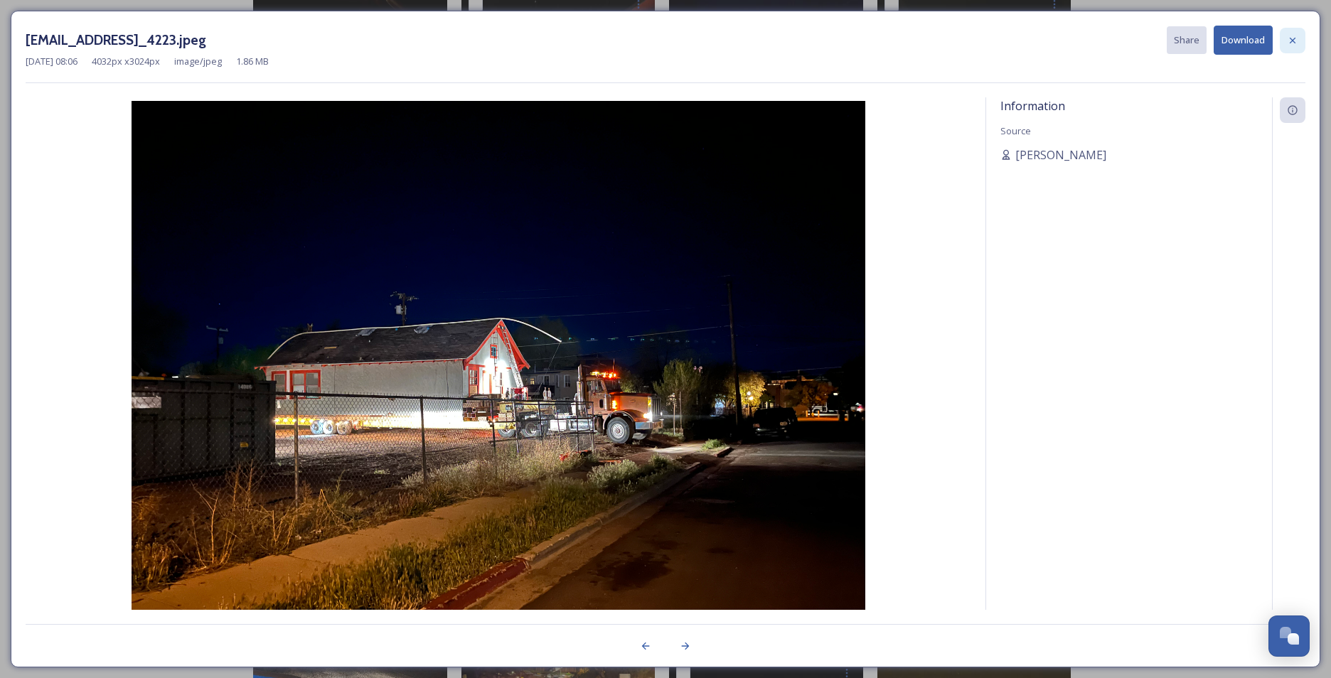
click at [1299, 45] on div at bounding box center [1293, 41] width 26 height 26
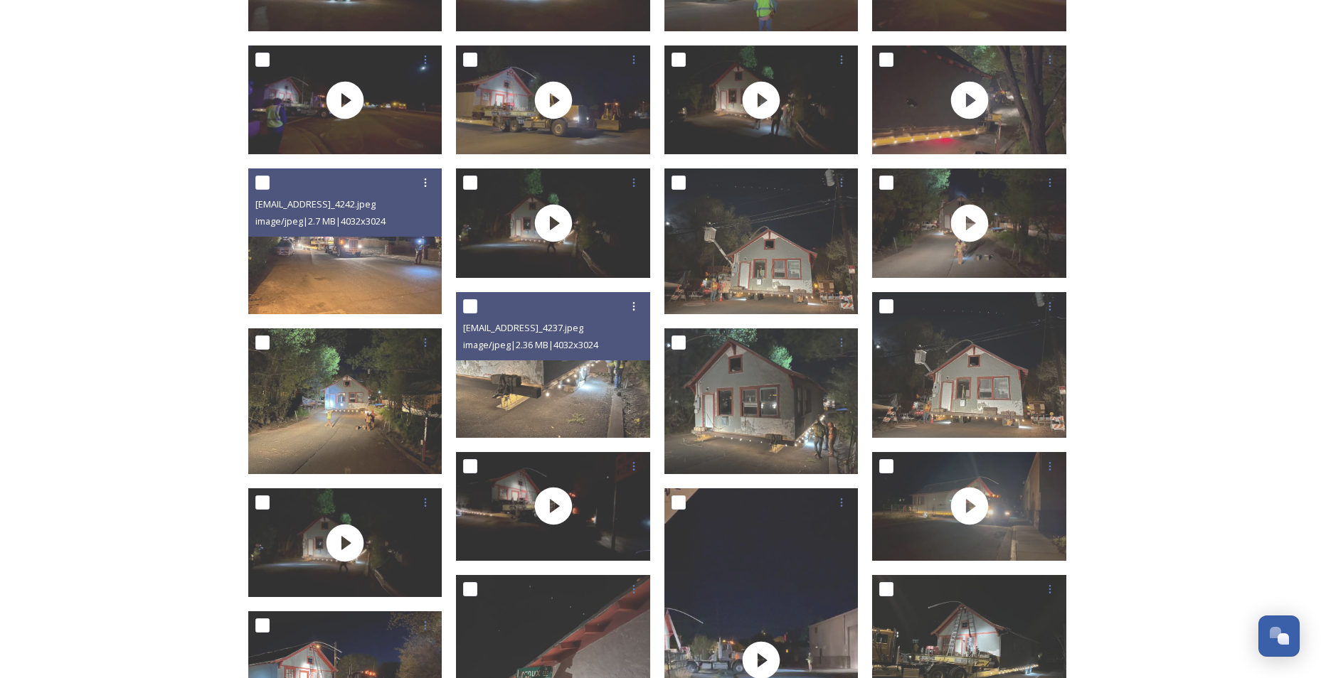
scroll to position [284, 0]
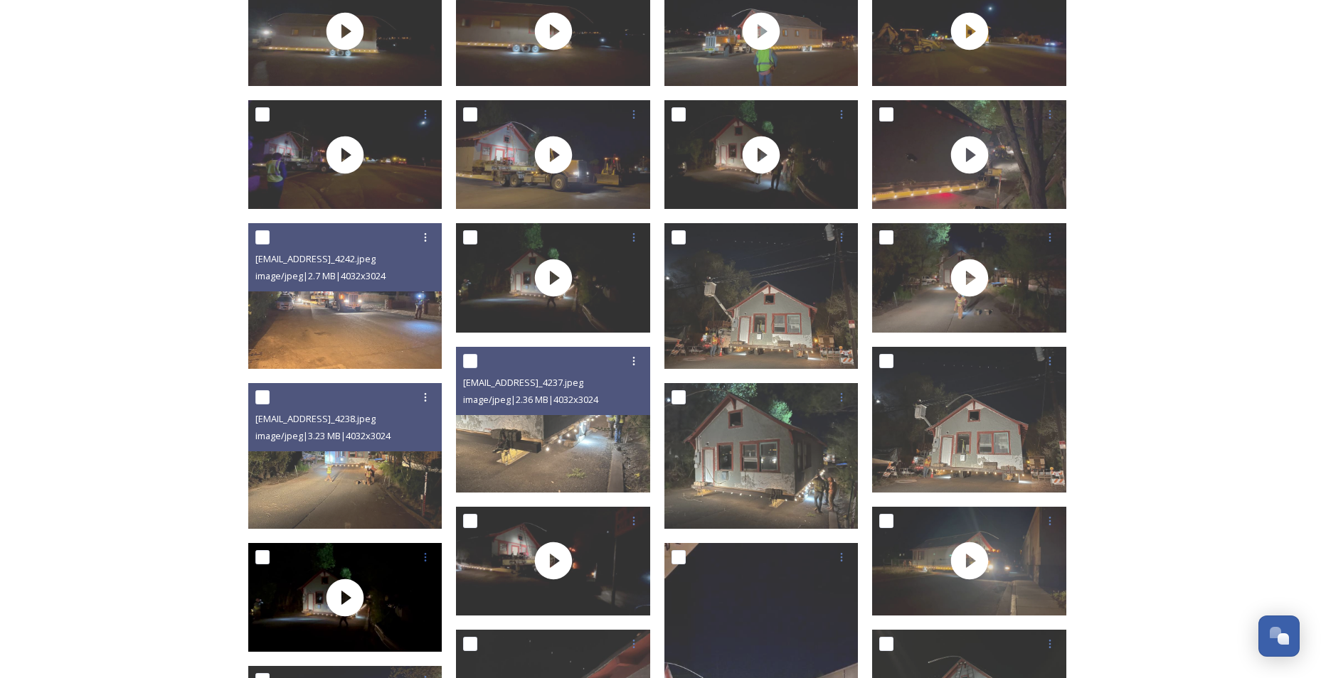
scroll to position [0, 0]
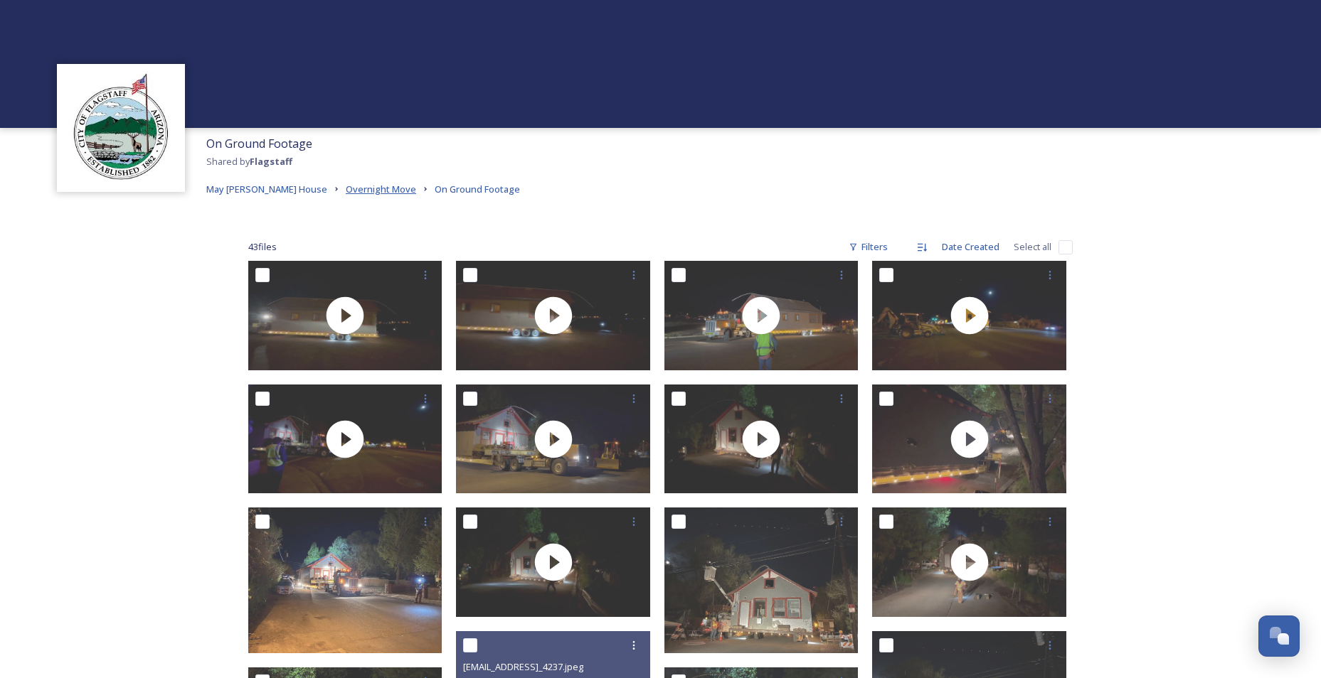
click at [346, 192] on span "Overnight Move" at bounding box center [381, 189] width 70 height 13
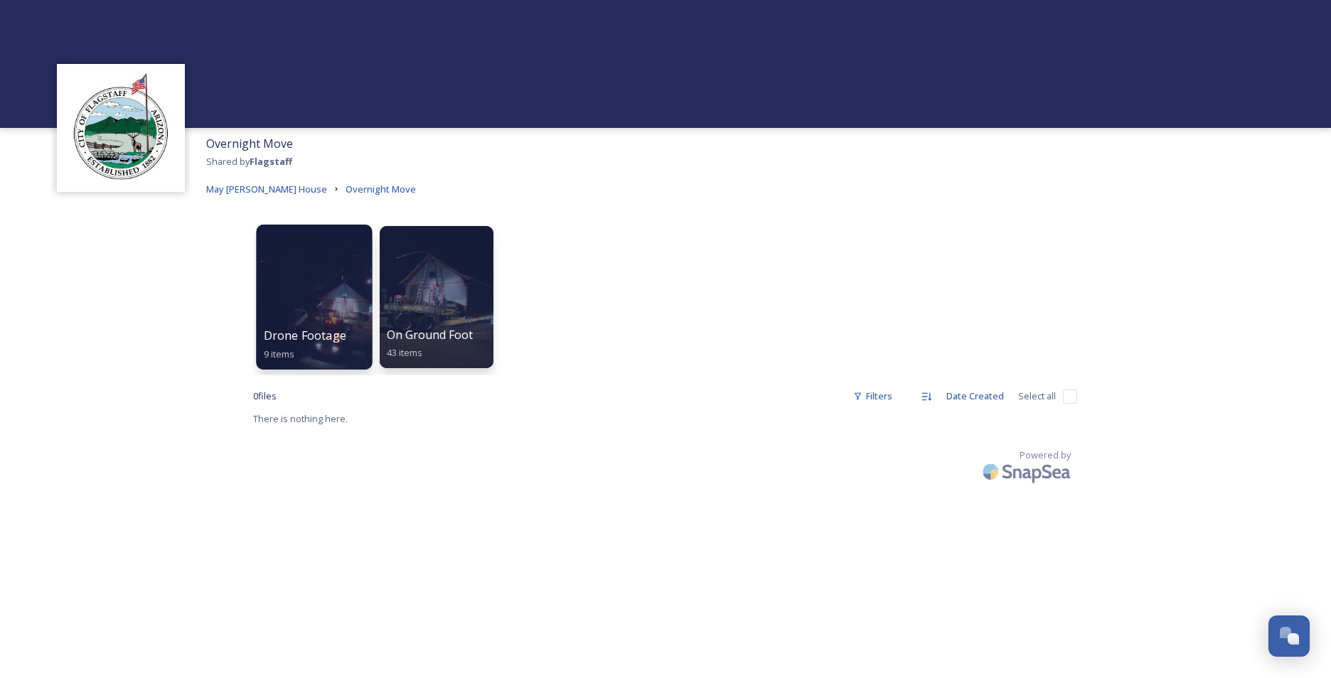
click at [331, 265] on div at bounding box center [314, 297] width 116 height 145
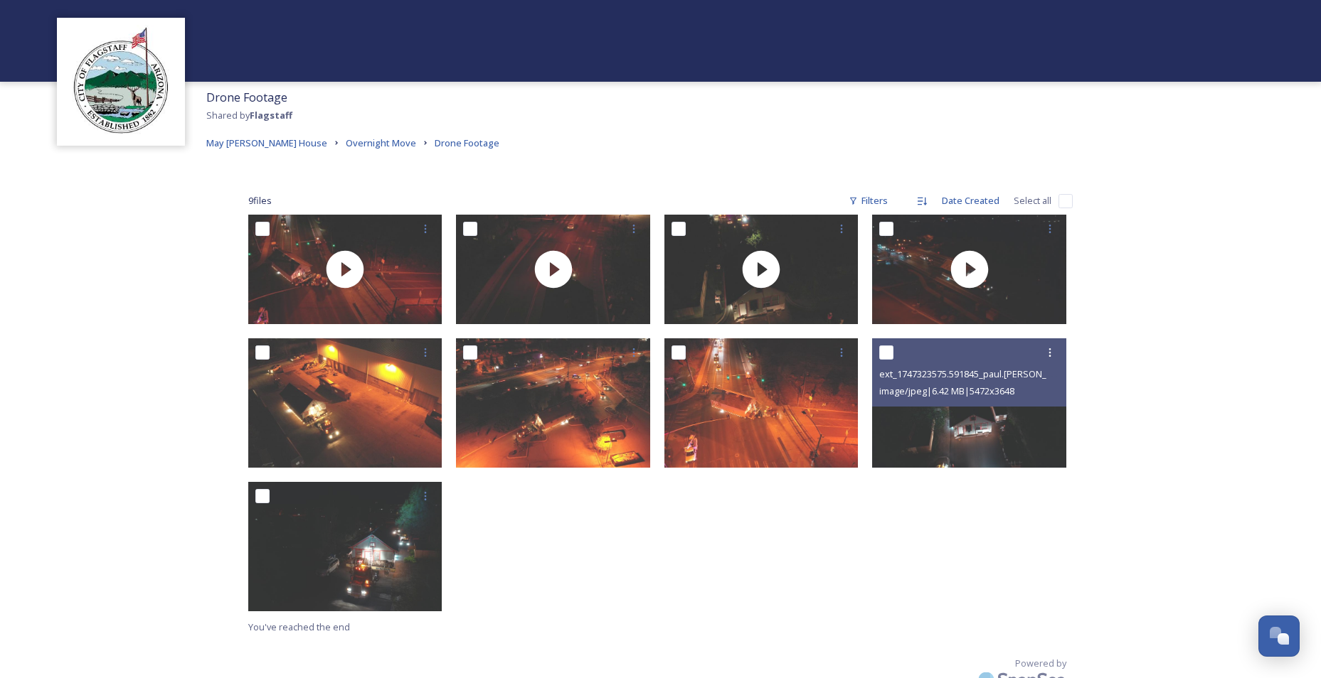
scroll to position [71, 0]
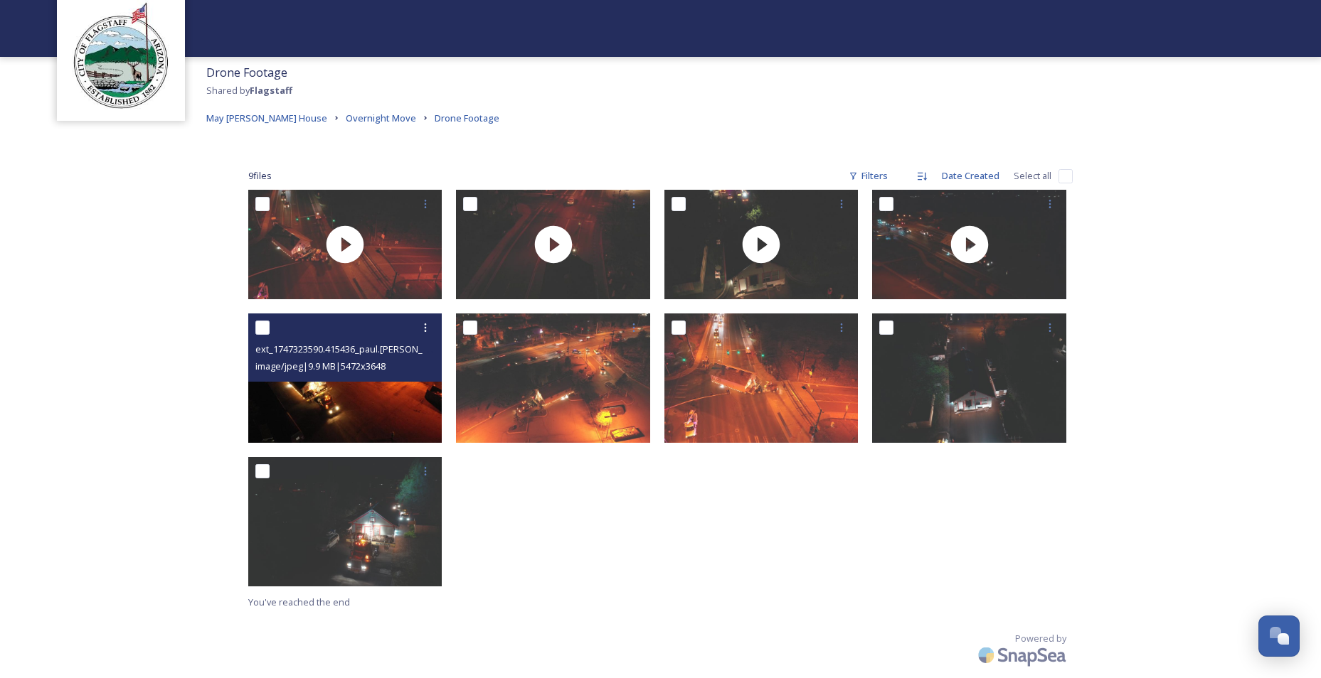
click at [311, 364] on span "image/jpeg | 9.9 MB | 5472 x 3648" at bounding box center [320, 366] width 130 height 13
click at [342, 401] on img at bounding box center [345, 378] width 194 height 129
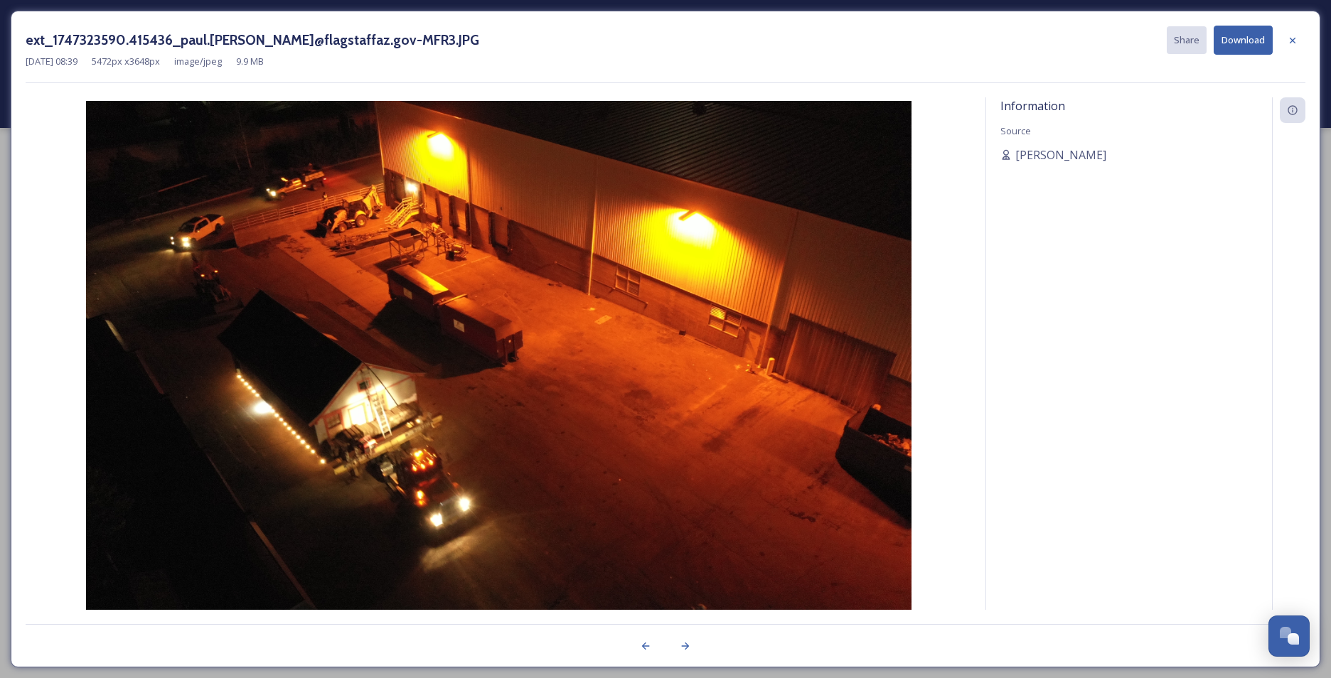
click at [1231, 40] on button "Download" at bounding box center [1243, 40] width 59 height 29
click at [1296, 39] on icon at bounding box center [1292, 40] width 11 height 11
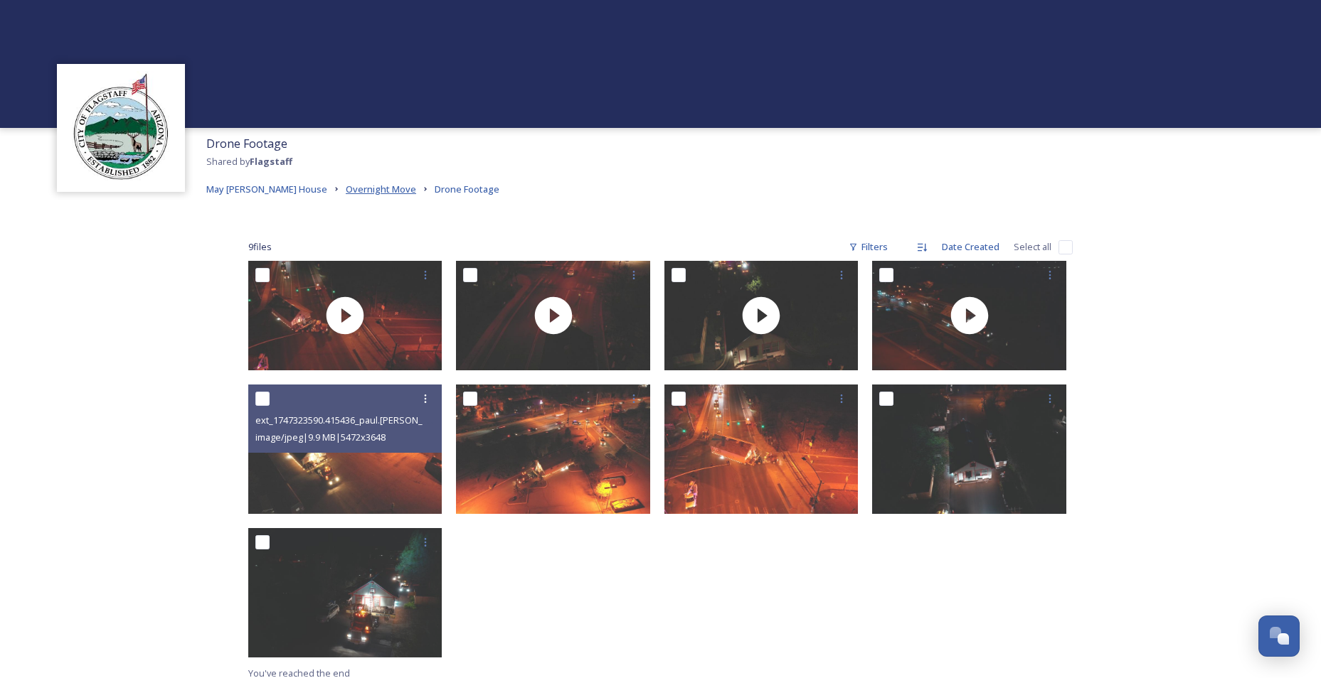
click at [346, 189] on span "Overnight Move" at bounding box center [381, 189] width 70 height 13
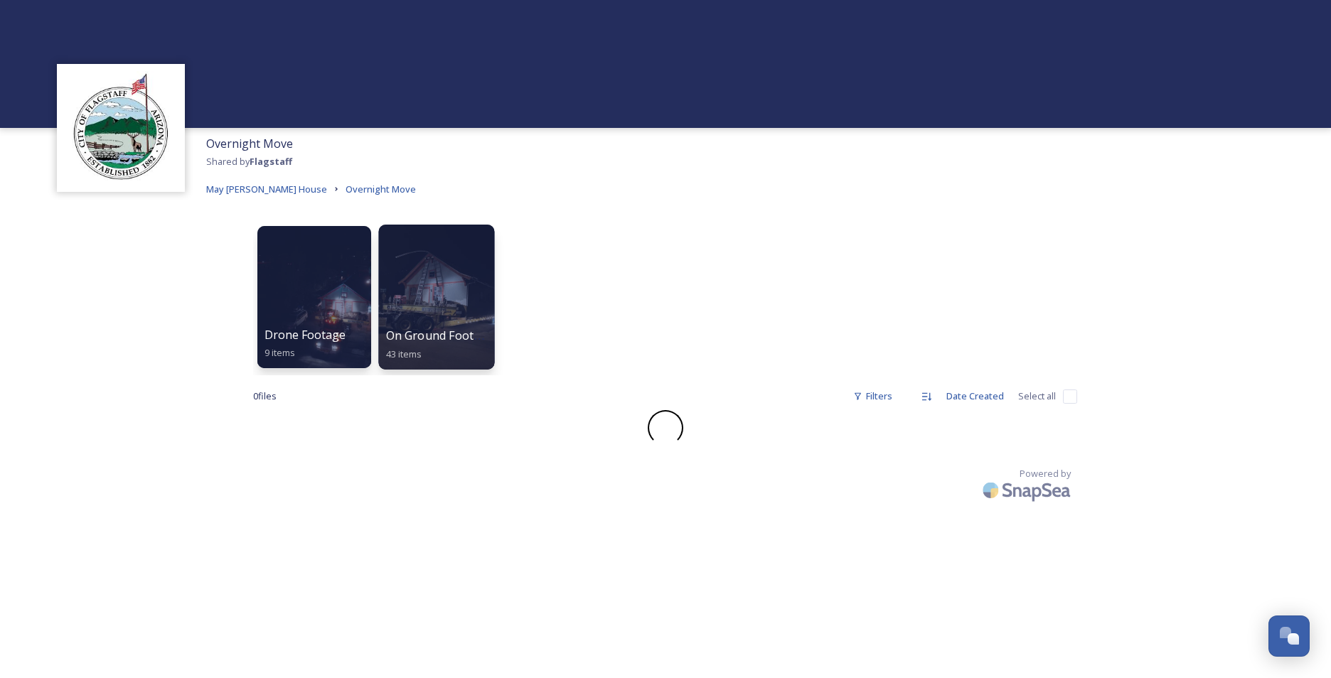
click at [458, 263] on div at bounding box center [436, 297] width 116 height 145
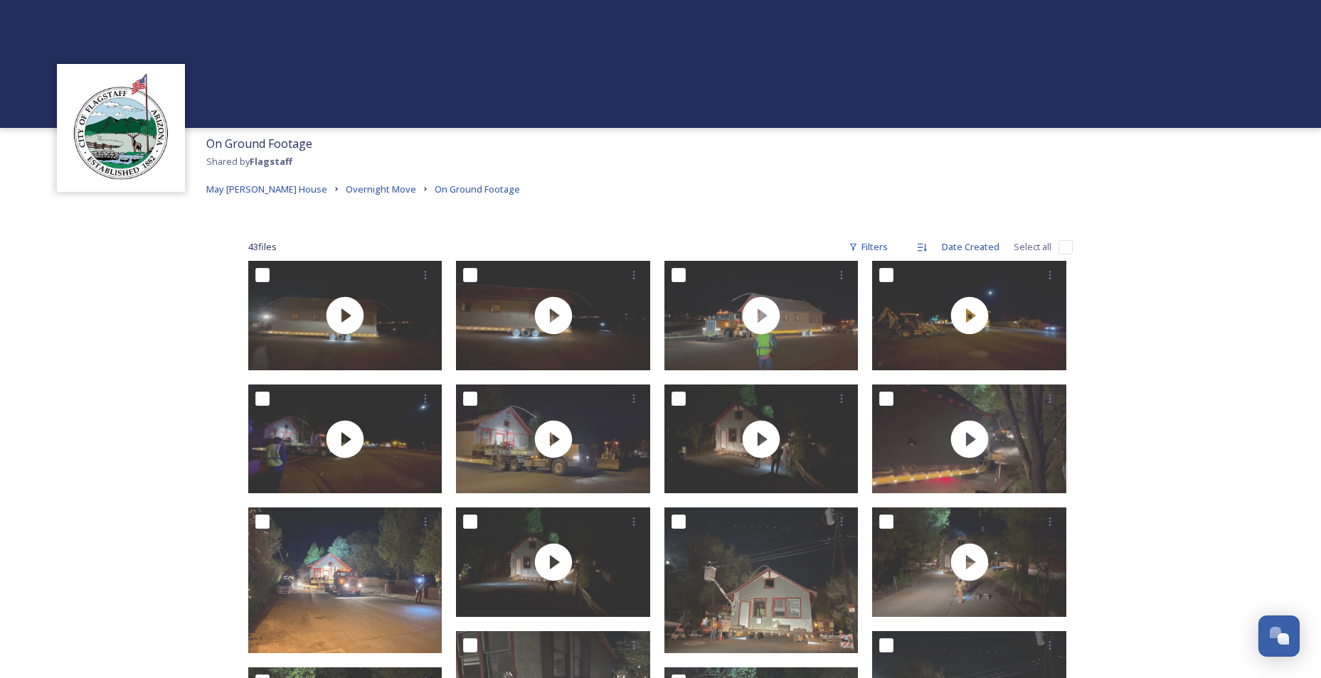
click at [1212, 340] on div "On Ground Footage Shared by Flagstaff May Hicks House Overnight Move On Ground …" at bounding box center [660, 645] width 1321 height 1291
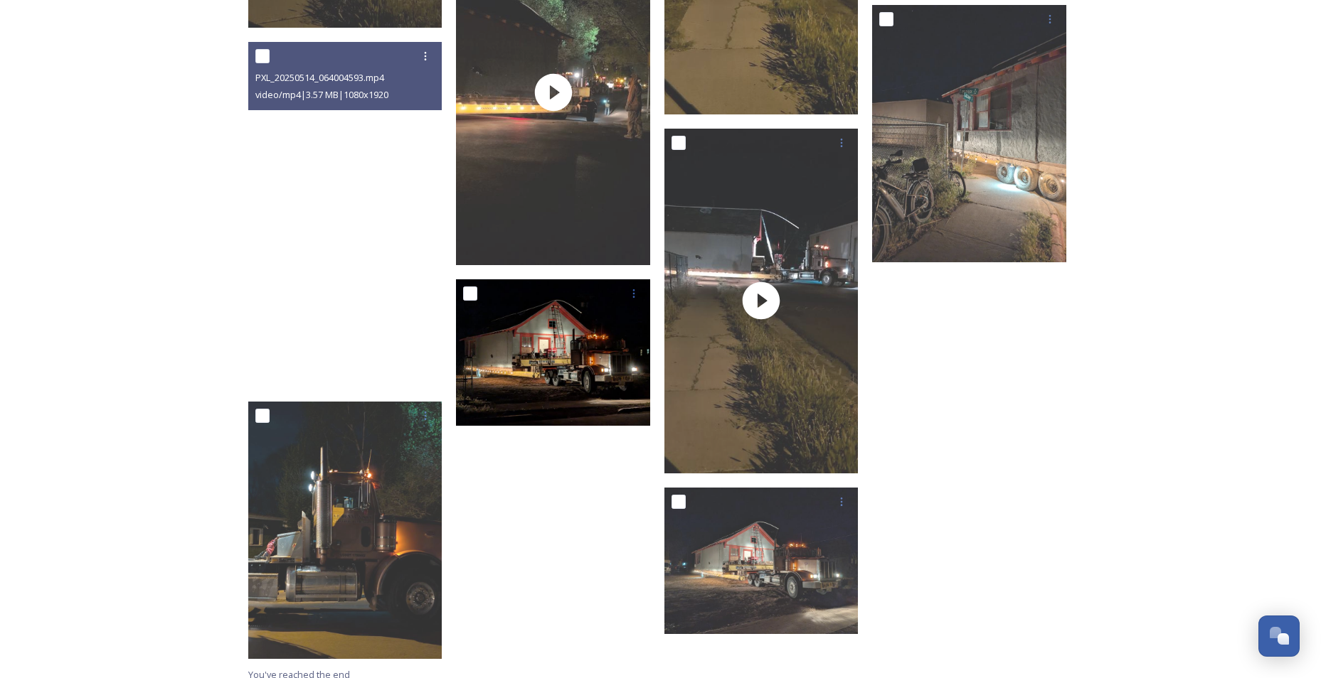
scroll to position [2054, 0]
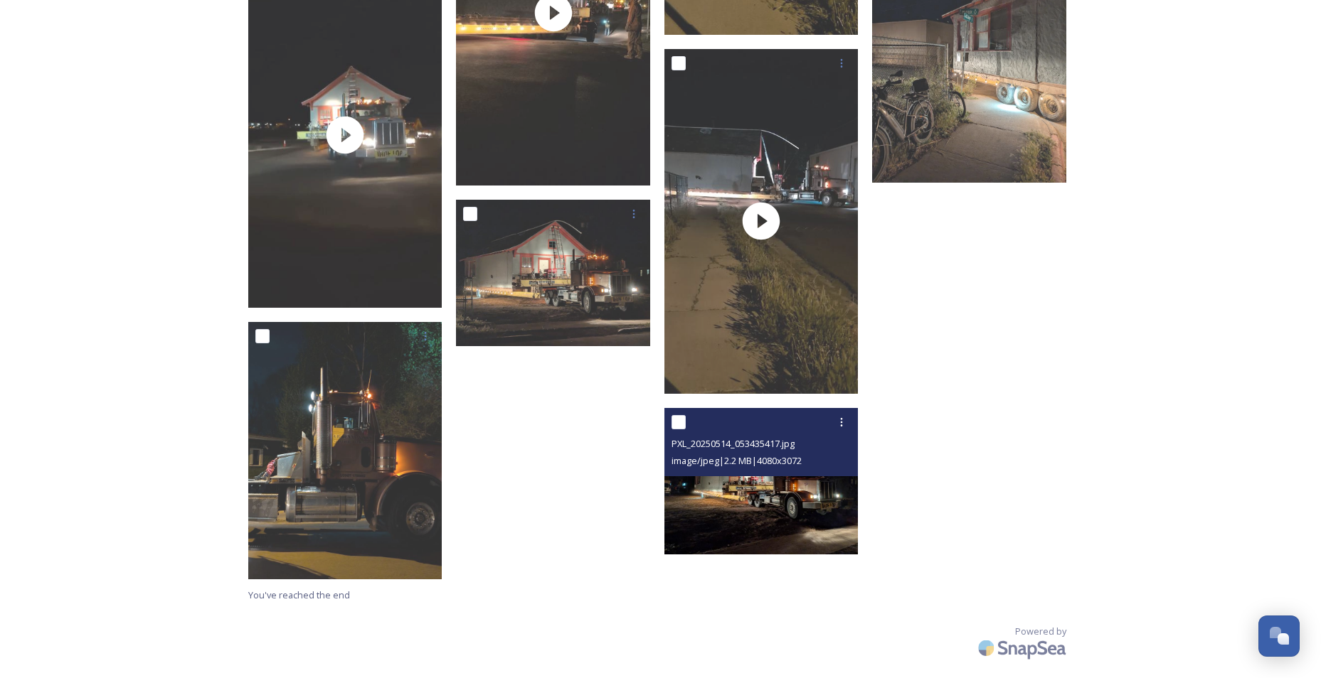
click at [774, 521] on img at bounding box center [761, 481] width 194 height 146
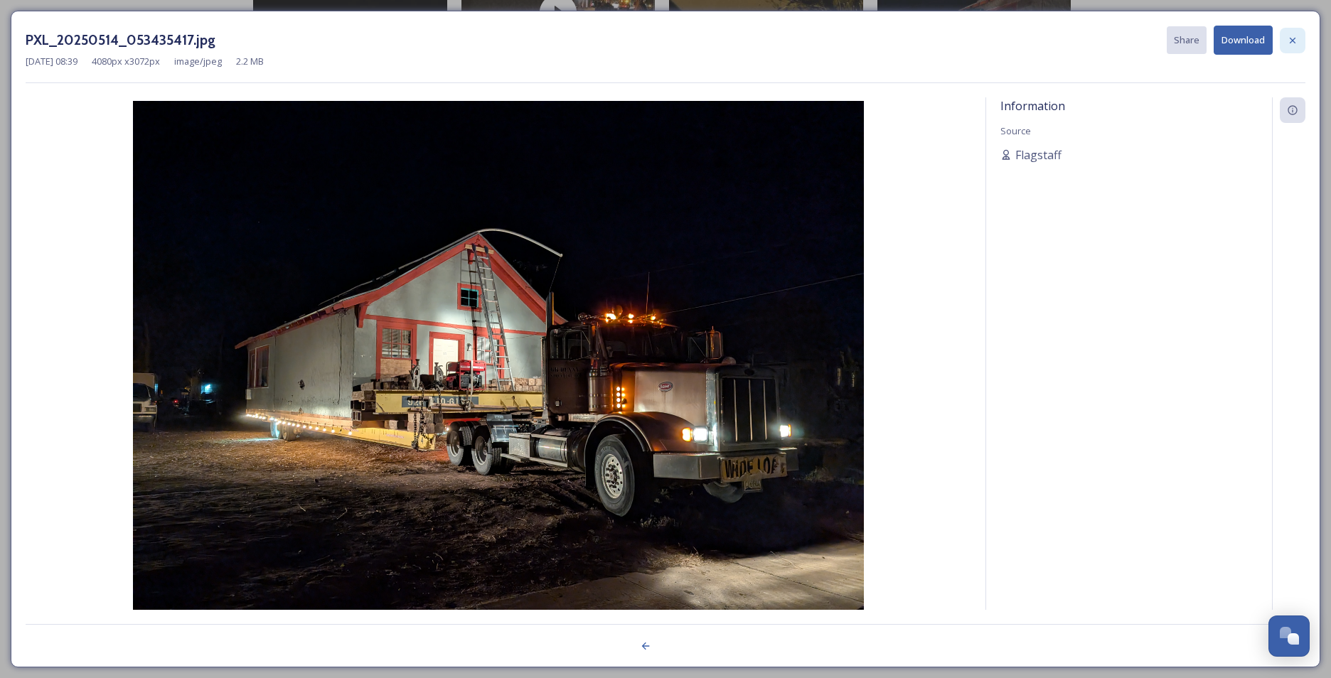
click at [1296, 38] on icon at bounding box center [1292, 40] width 11 height 11
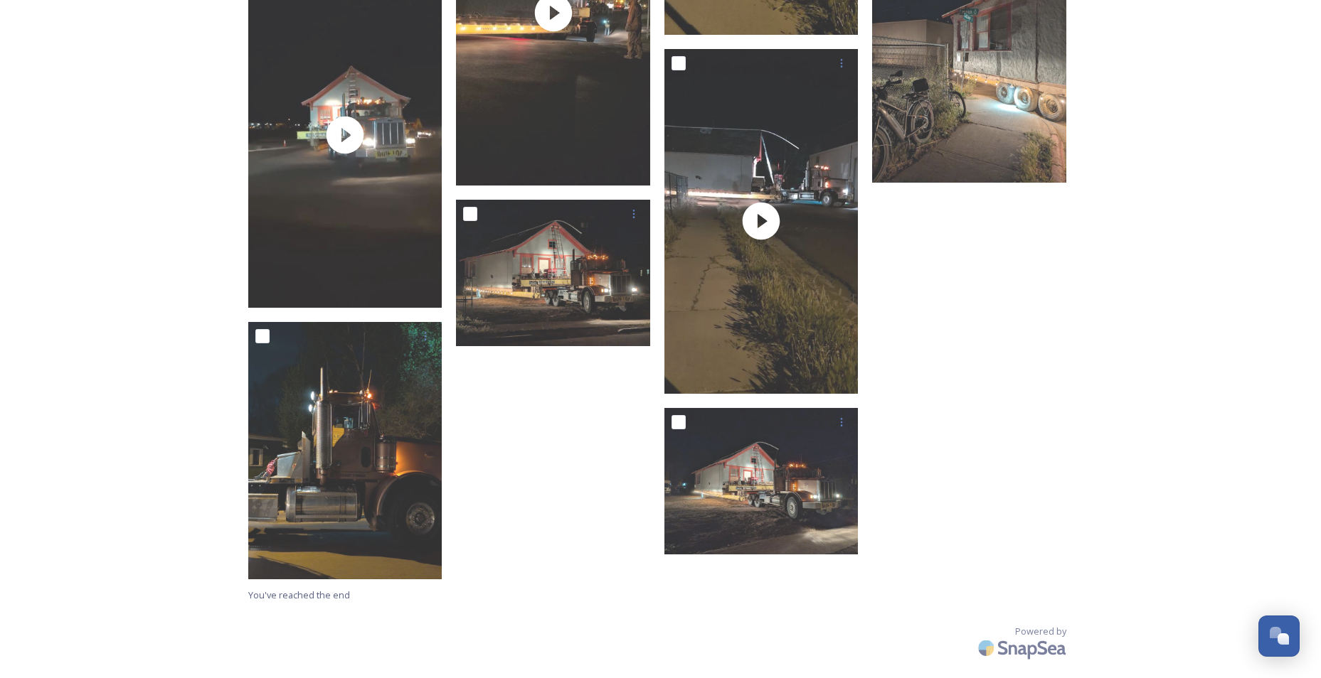
drag, startPoint x: 1099, startPoint y: 417, endPoint x: 868, endPoint y: 402, distance: 231.6
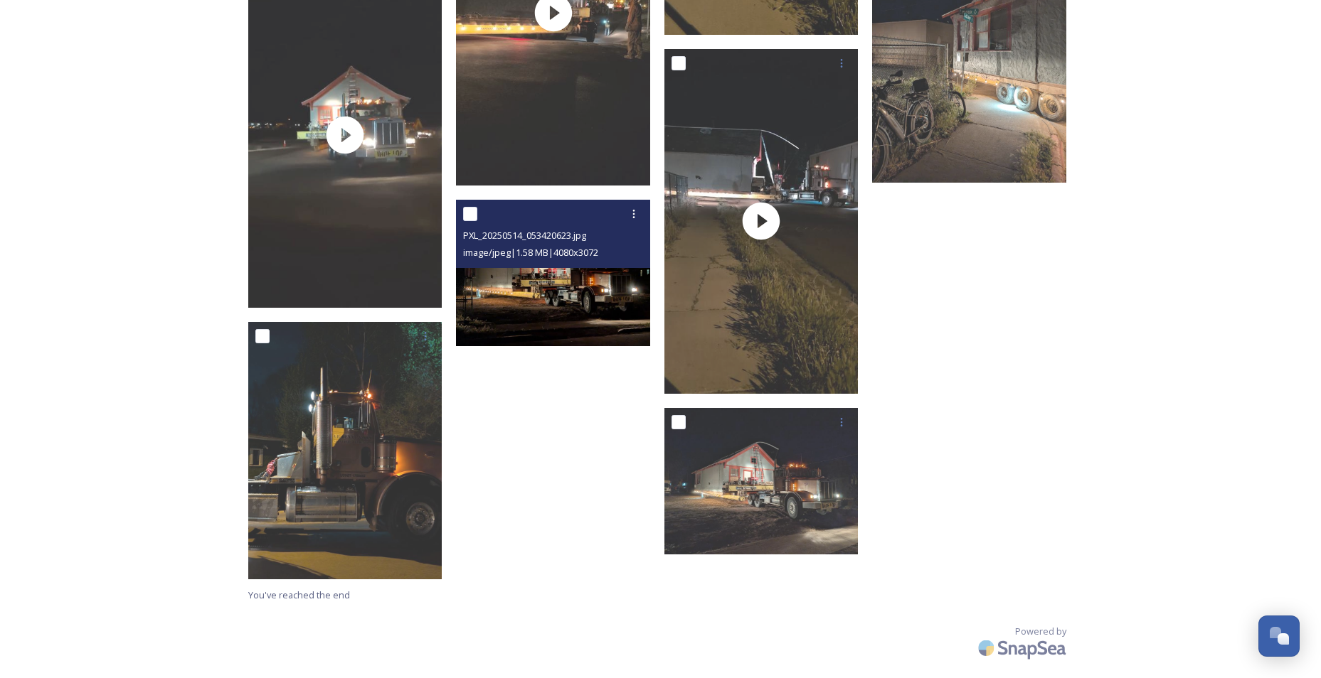
click at [596, 302] on img at bounding box center [553, 273] width 194 height 146
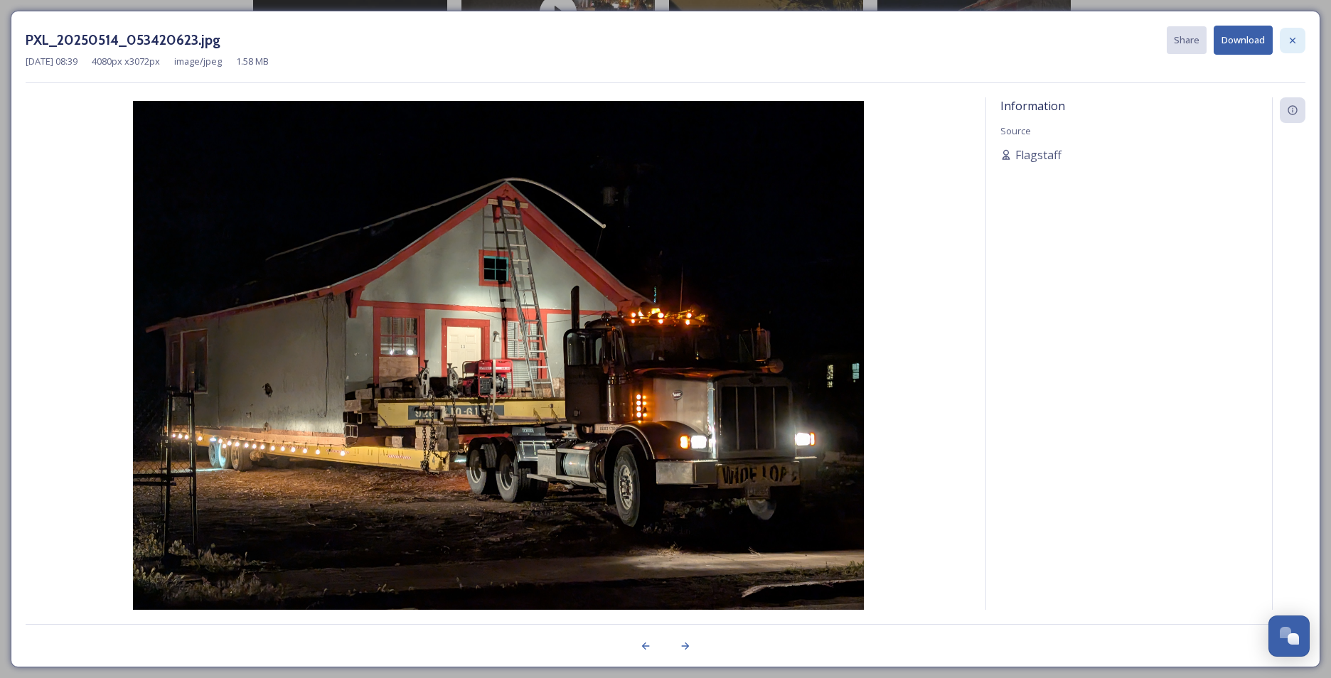
click at [1291, 40] on icon at bounding box center [1292, 40] width 11 height 11
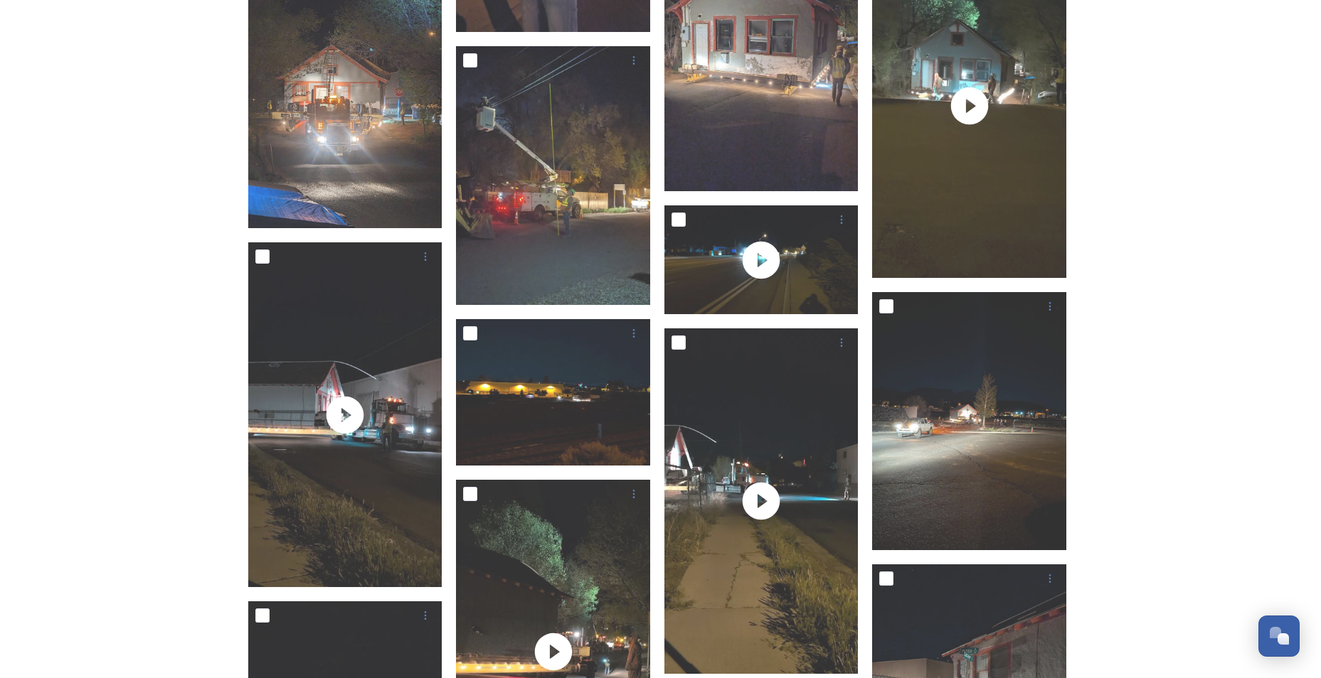
scroll to position [1414, 0]
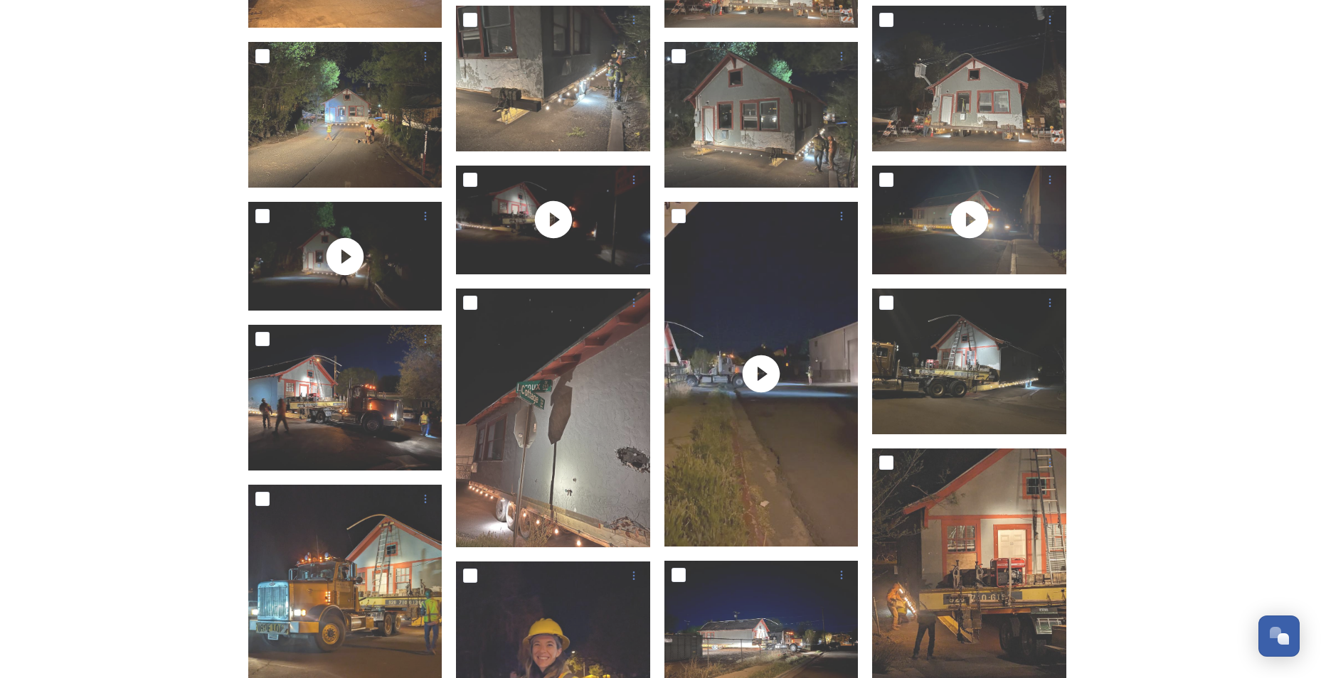
scroll to position [703, 0]
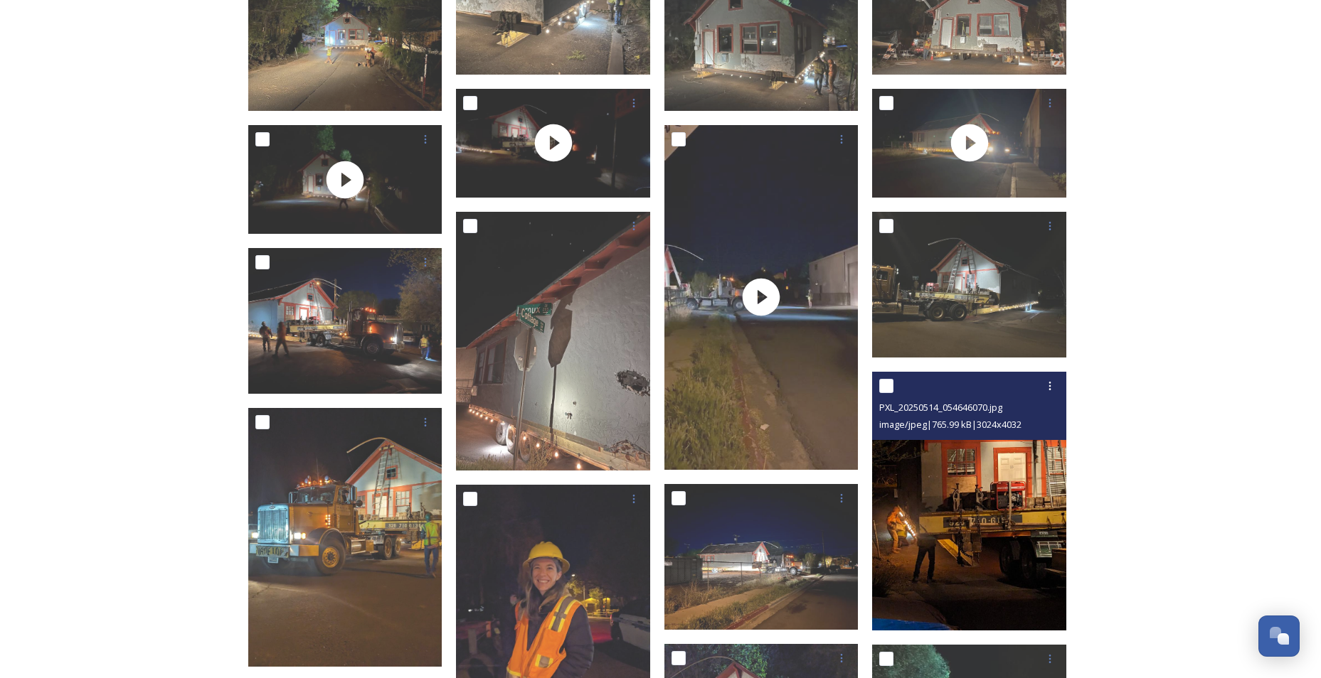
click at [969, 582] on img at bounding box center [969, 501] width 194 height 259
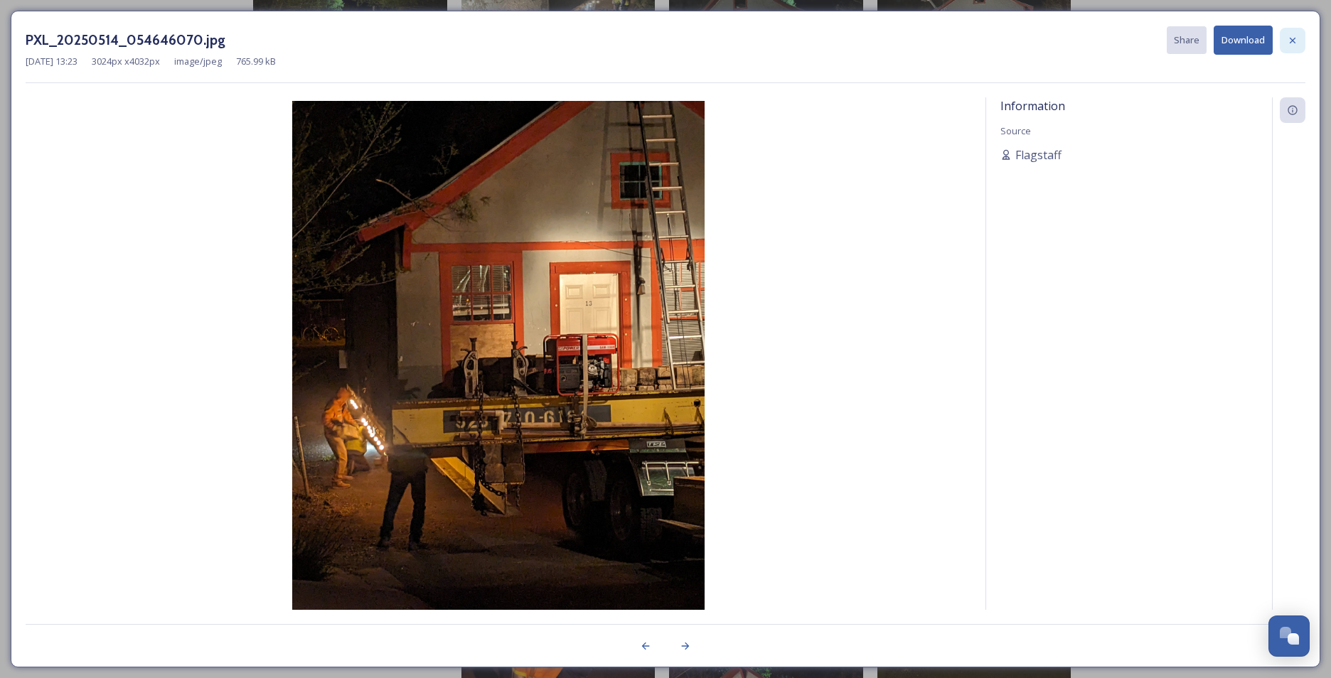
click at [1293, 40] on icon at bounding box center [1293, 40] width 6 height 6
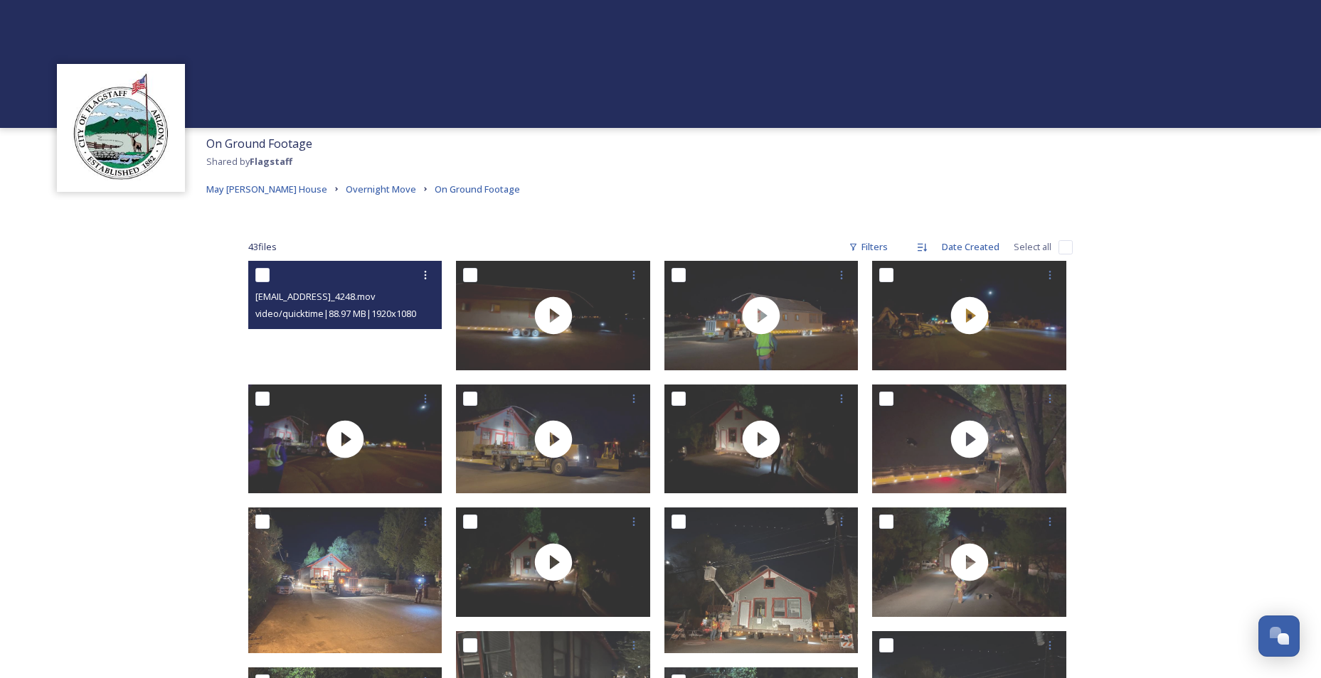
click at [361, 348] on video "ext_1747334526.084746_Lclementino@flagstaffaz.gov-IMG_4248.mov" at bounding box center [345, 316] width 194 height 110
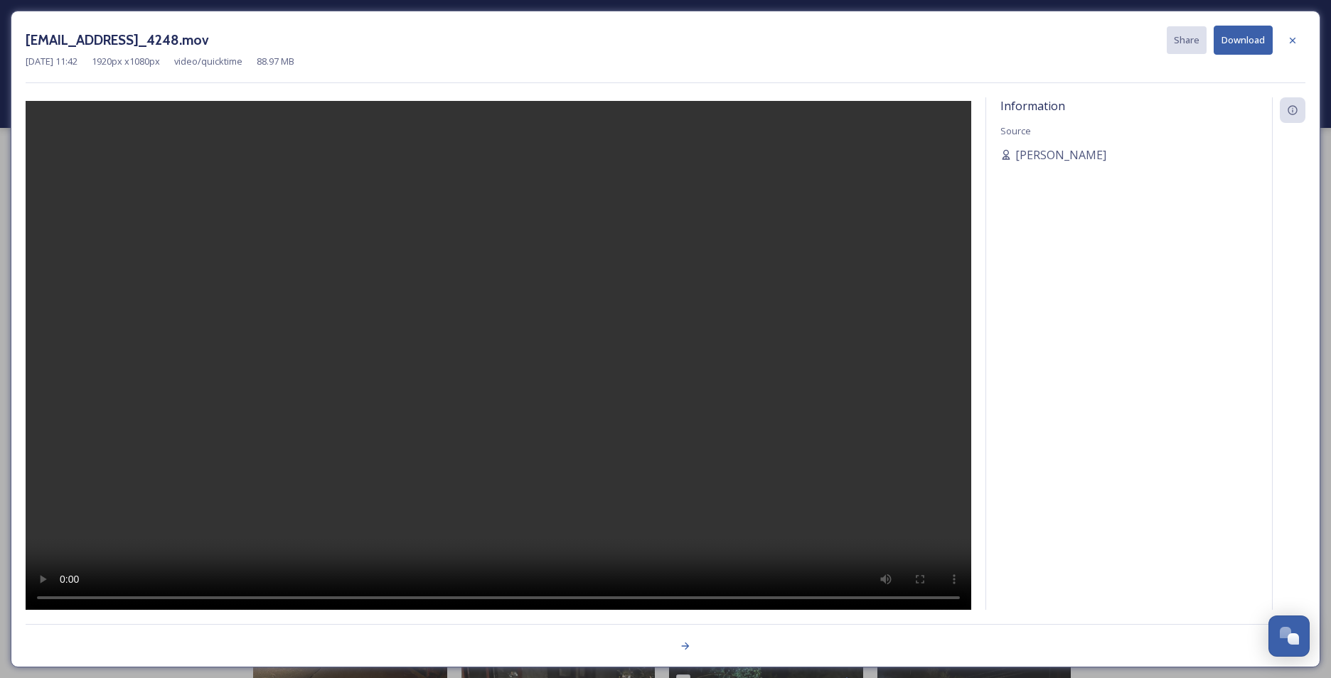
click at [1295, 37] on icon at bounding box center [1292, 40] width 11 height 11
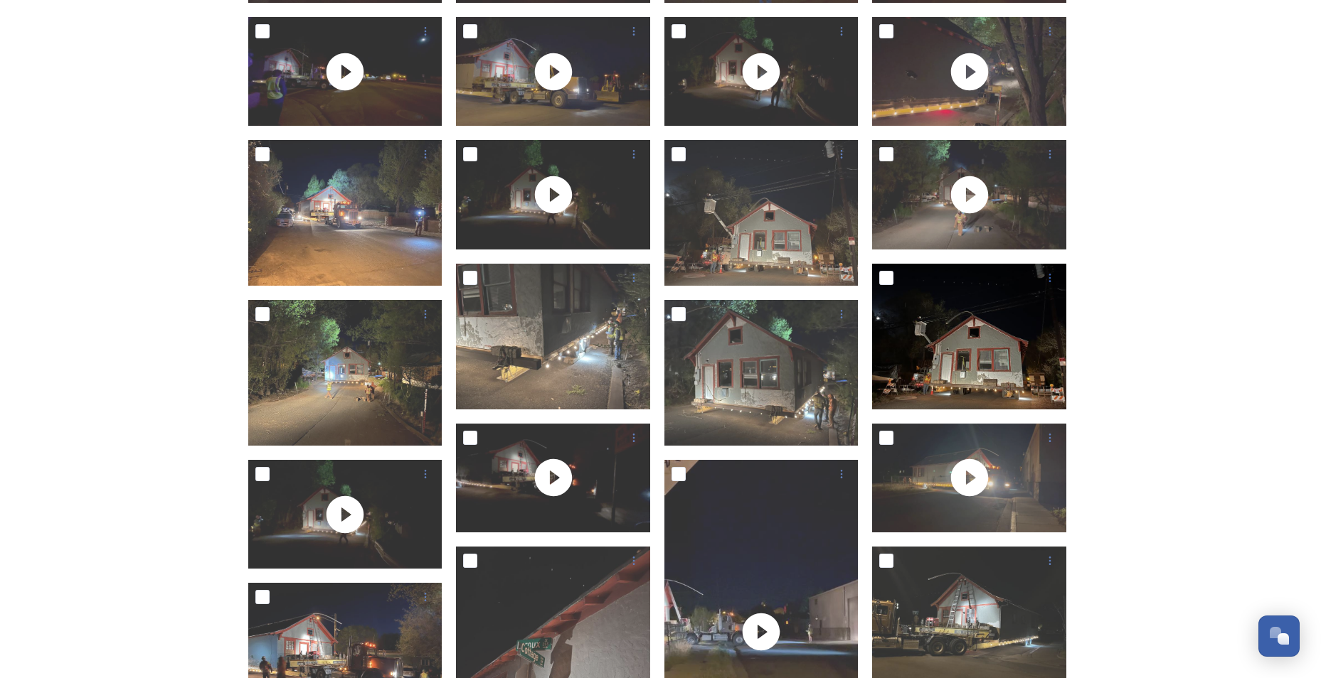
scroll to position [427, 0]
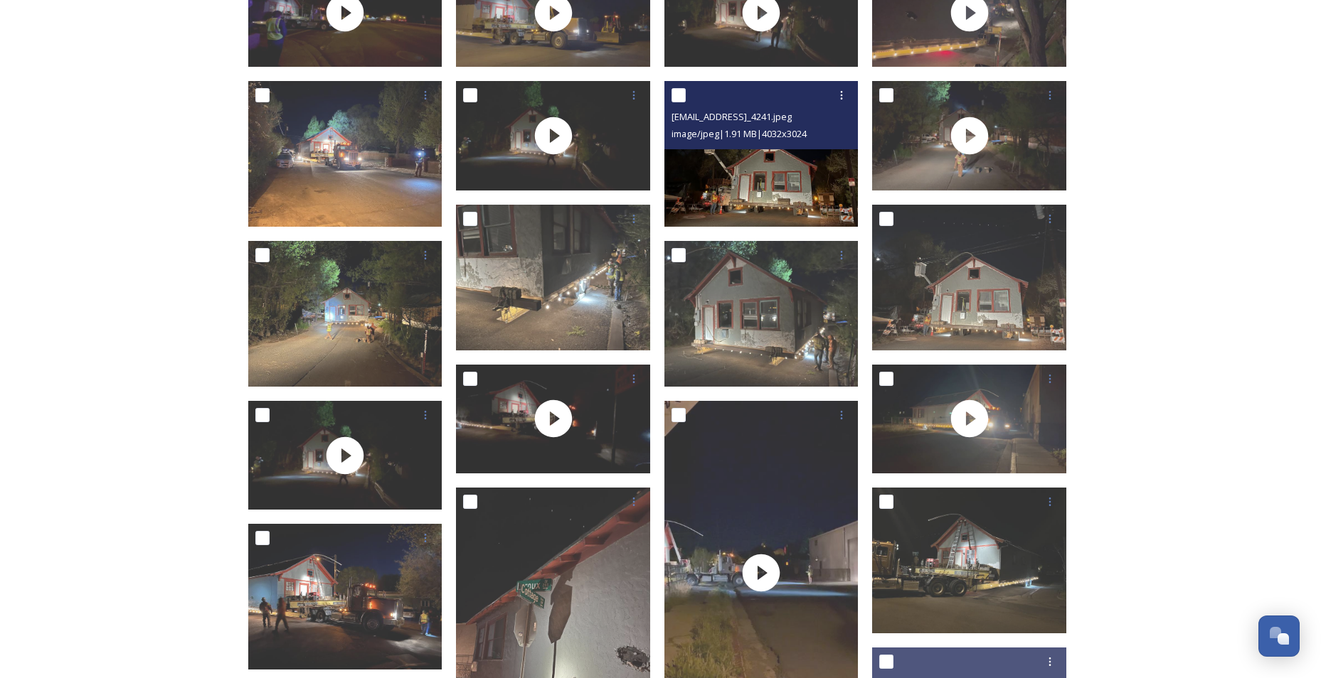
click at [777, 192] on img at bounding box center [761, 154] width 194 height 146
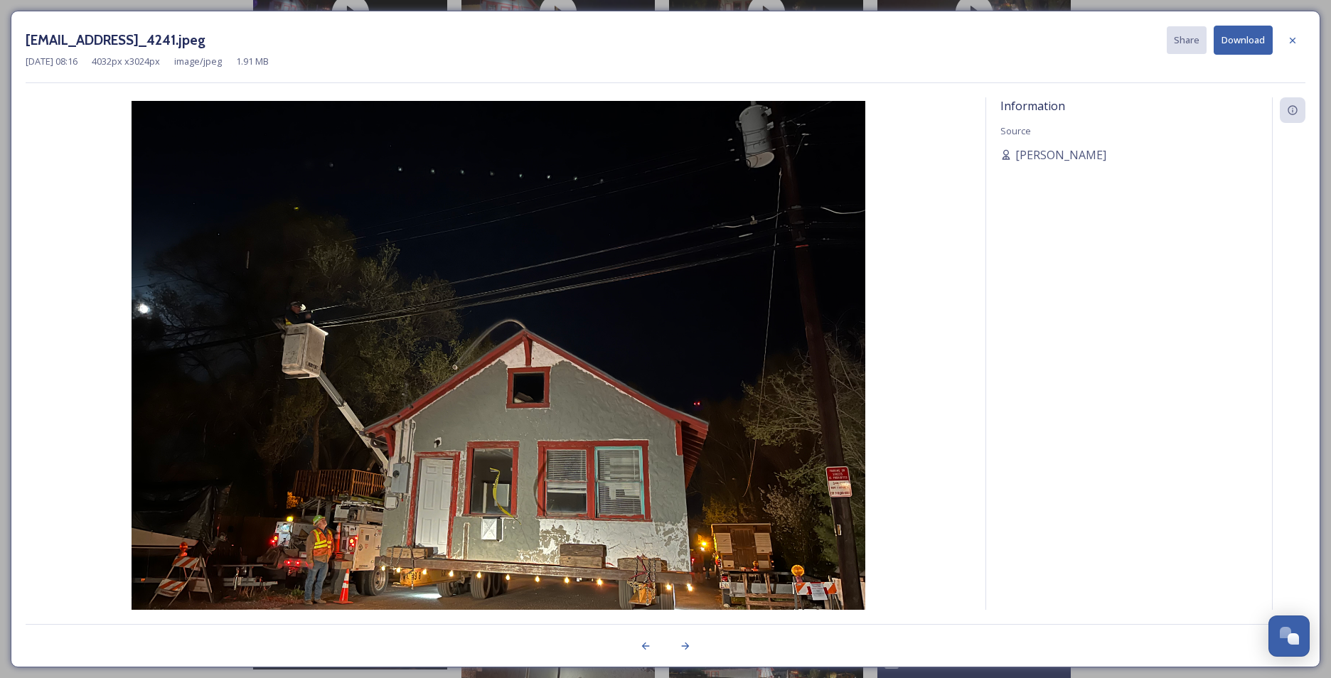
click at [1239, 38] on button "Download" at bounding box center [1243, 40] width 59 height 29
click at [1295, 47] on div at bounding box center [1293, 41] width 26 height 26
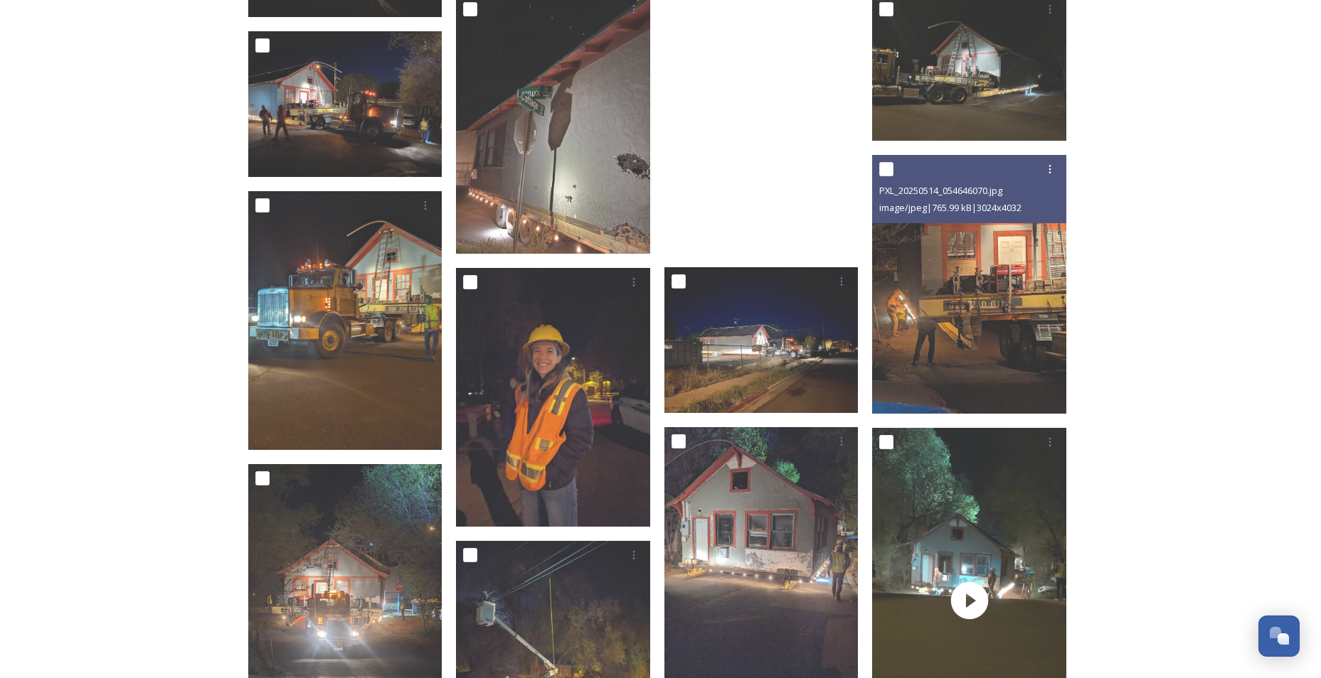
scroll to position [924, 0]
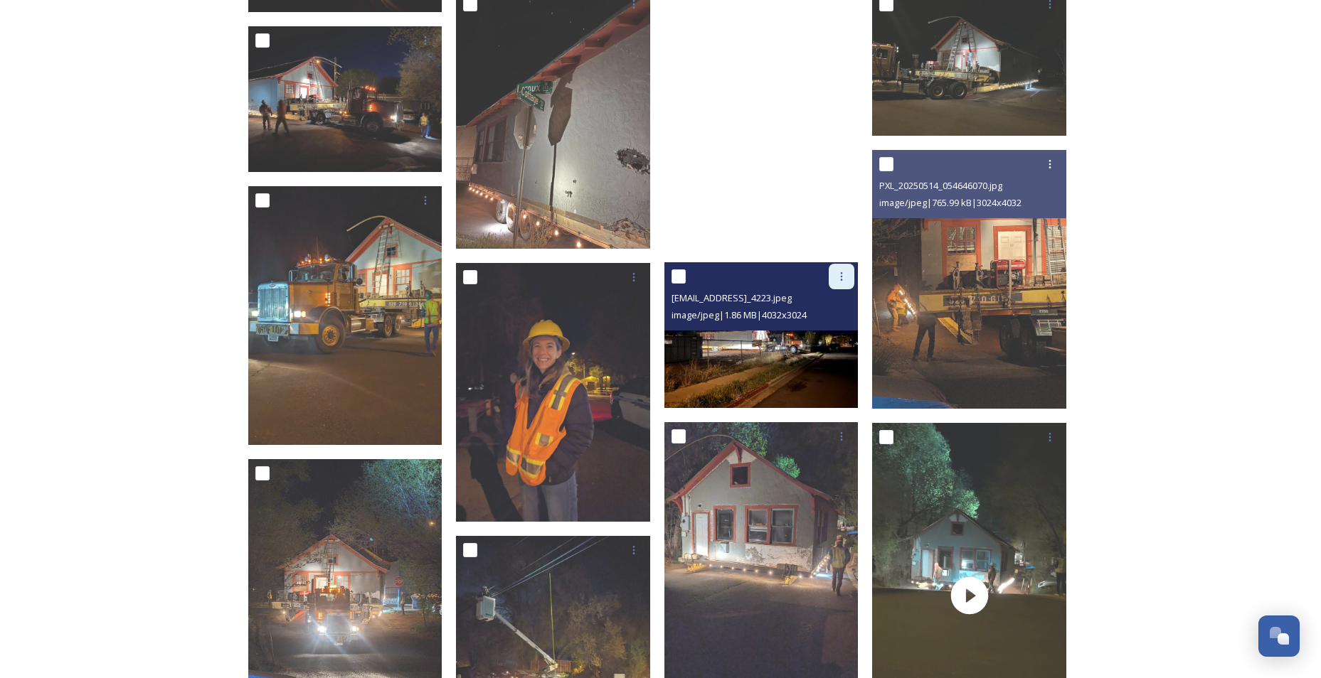
click at [838, 274] on icon at bounding box center [841, 276] width 11 height 11
click at [833, 334] on span "Download" at bounding box center [824, 336] width 43 height 14
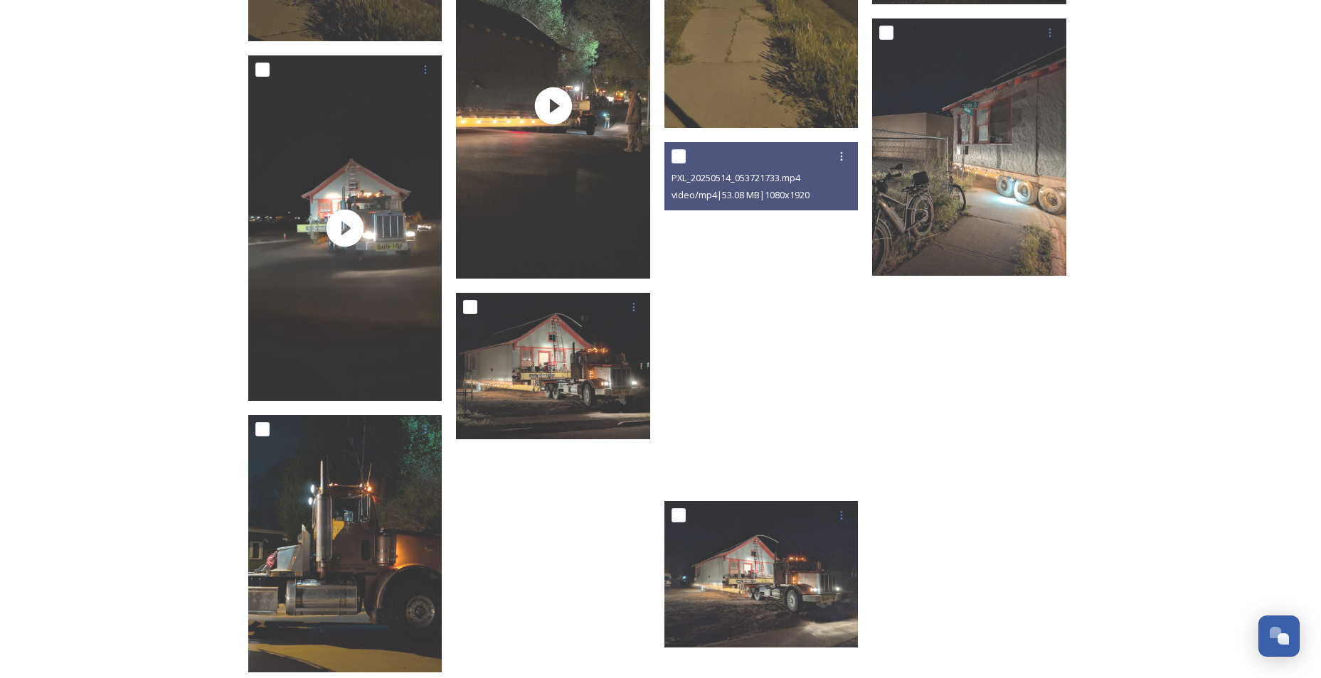
scroll to position [1627, 0]
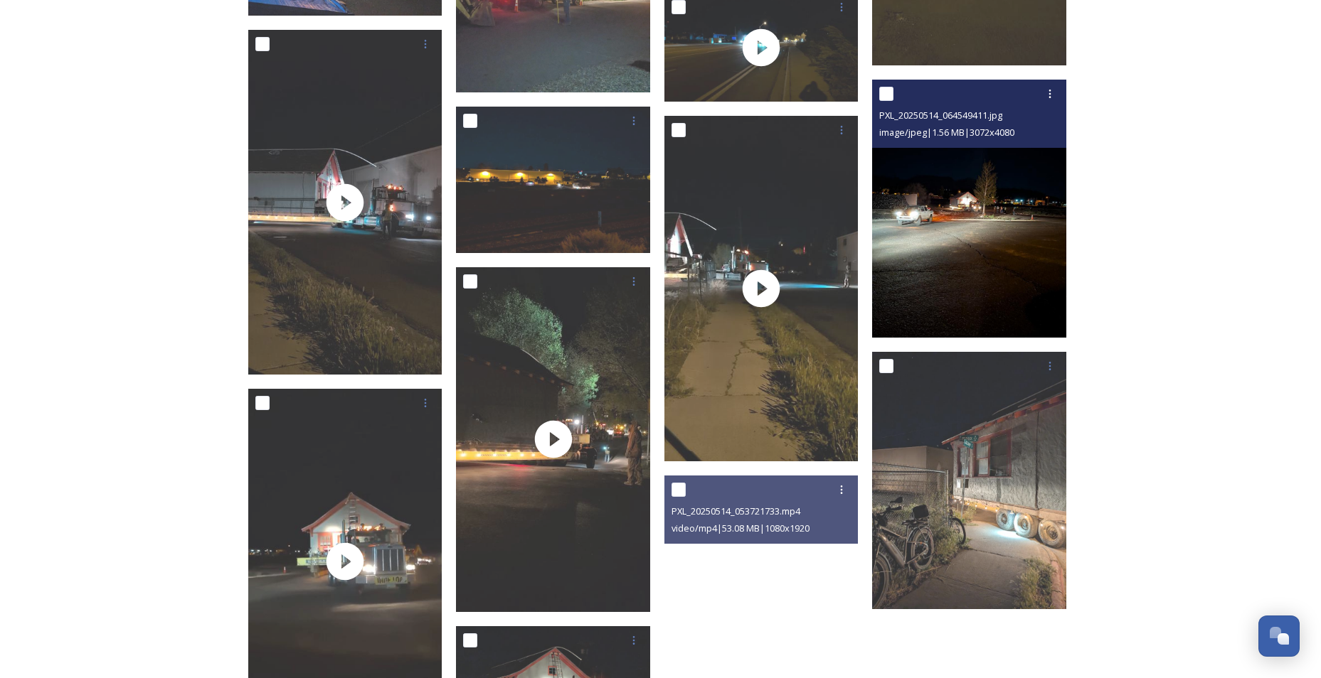
click at [979, 252] on img at bounding box center [969, 209] width 194 height 258
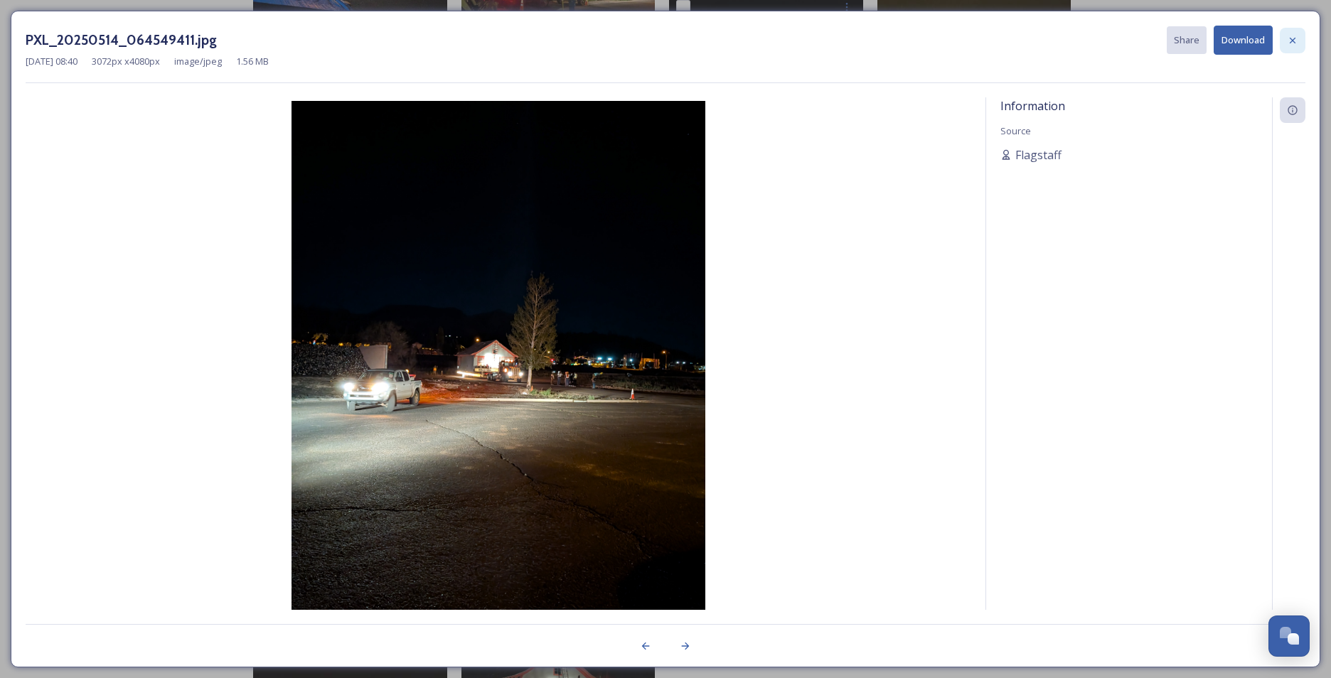
click at [1289, 41] on icon at bounding box center [1292, 40] width 11 height 11
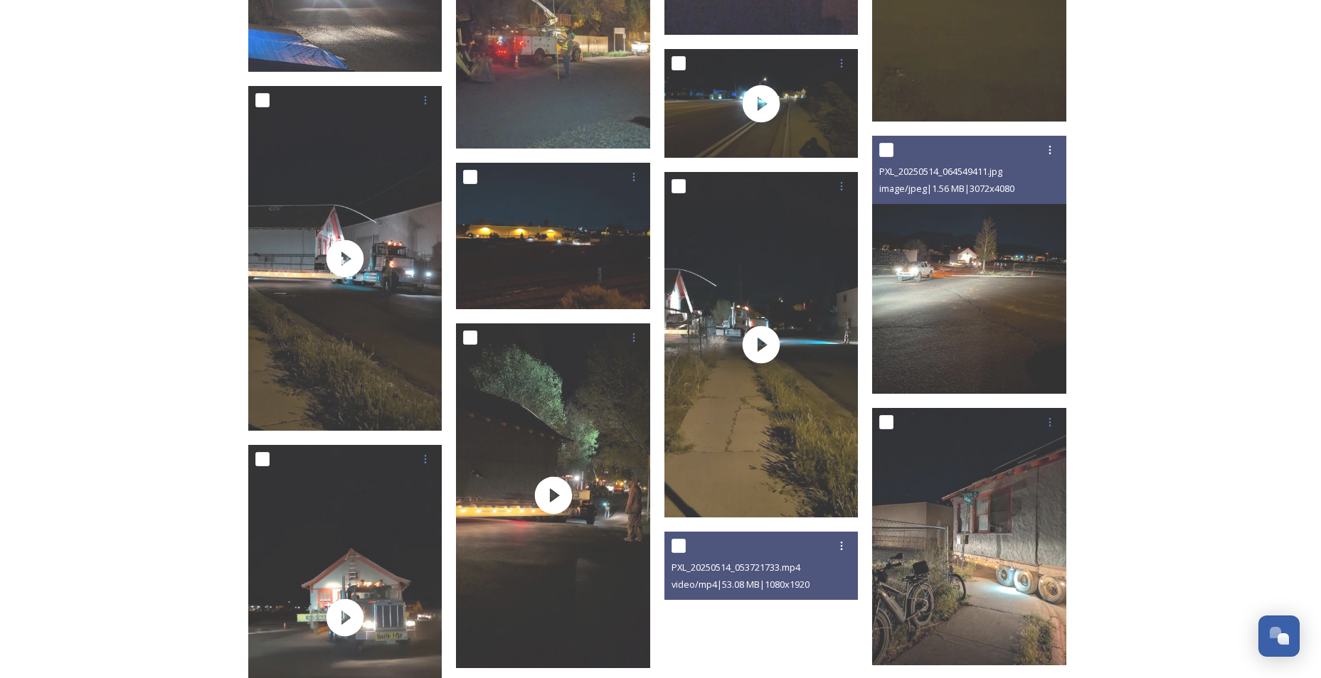
scroll to position [1485, 0]
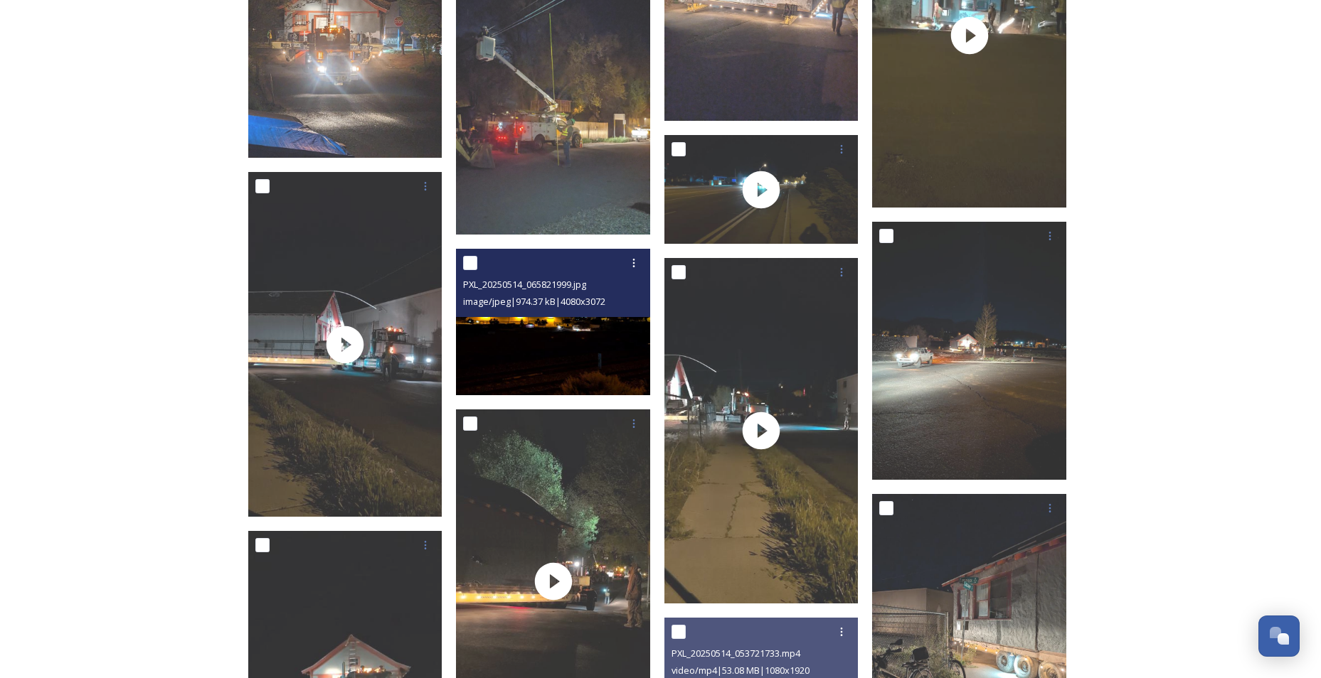
click at [562, 348] on img at bounding box center [553, 322] width 194 height 146
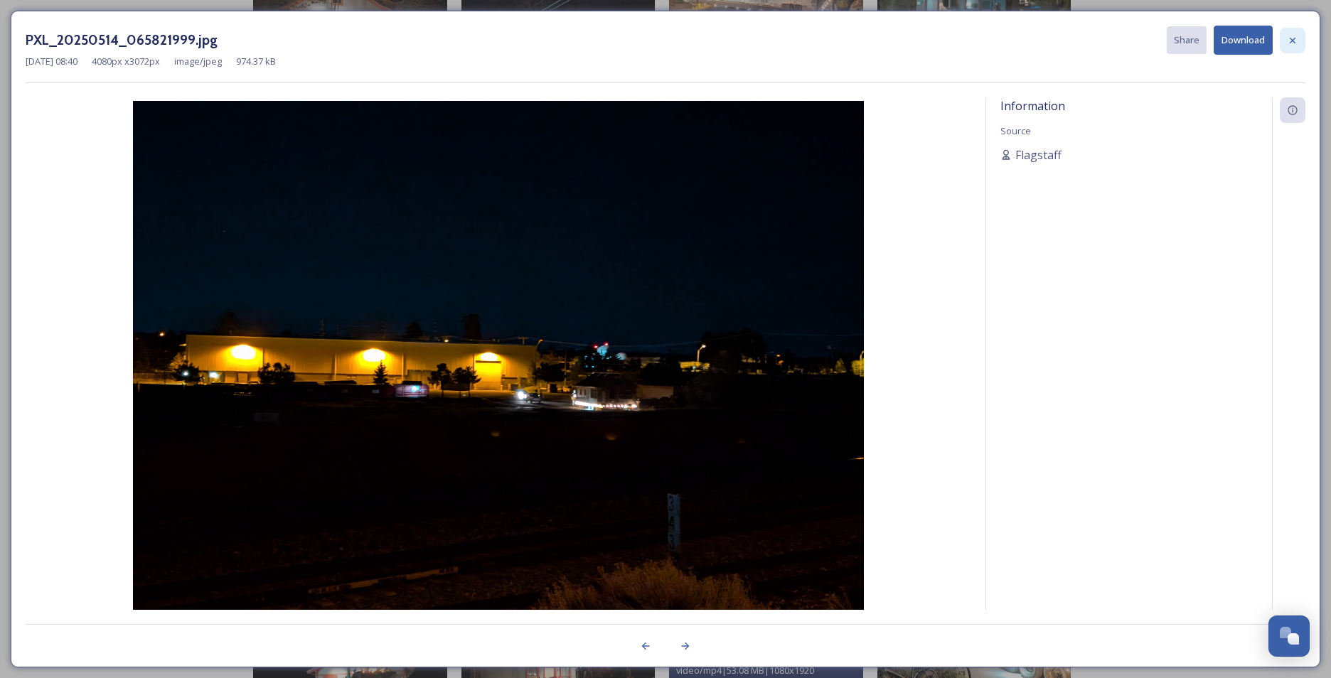
click at [1289, 38] on icon at bounding box center [1292, 40] width 11 height 11
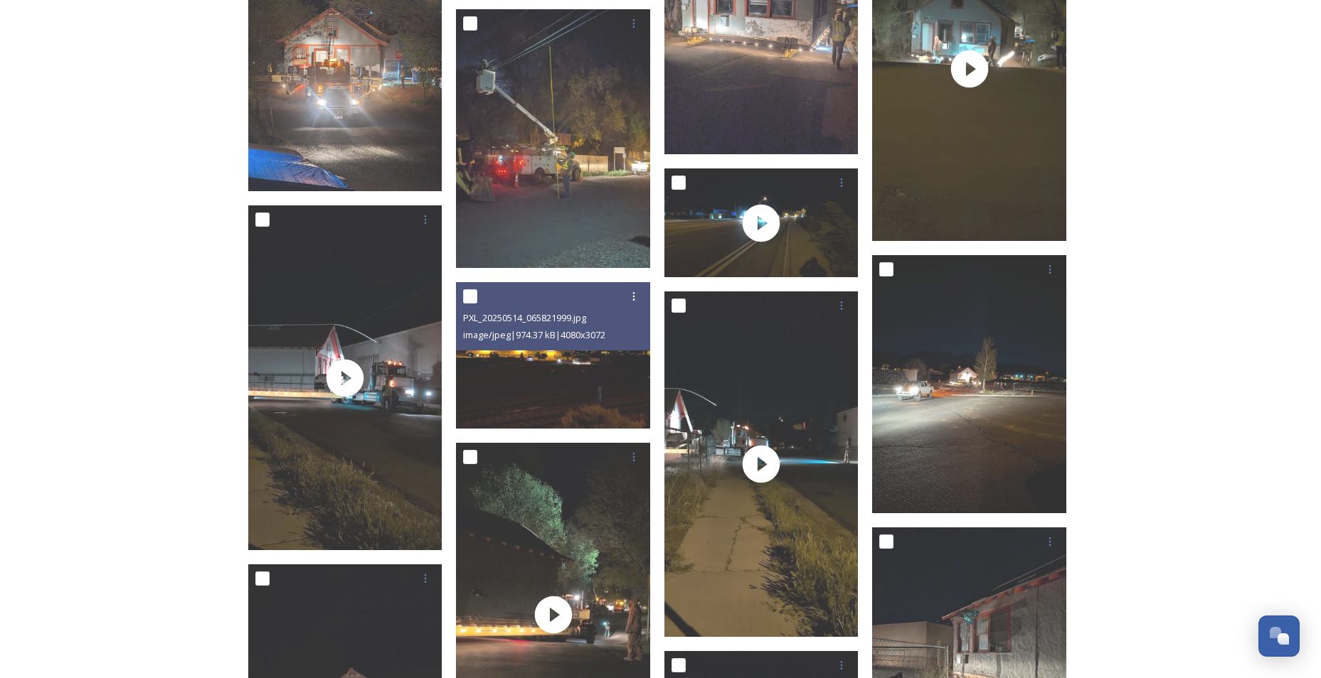
scroll to position [1414, 0]
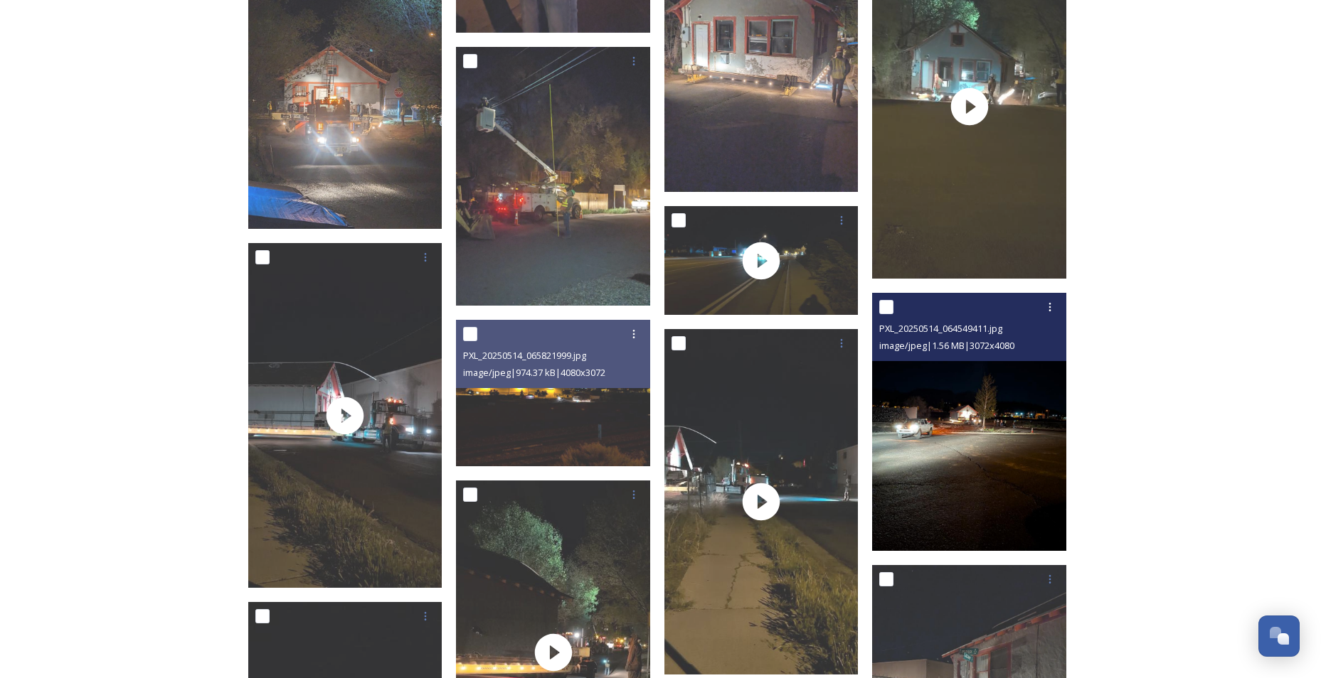
click at [996, 506] on img at bounding box center [969, 422] width 194 height 258
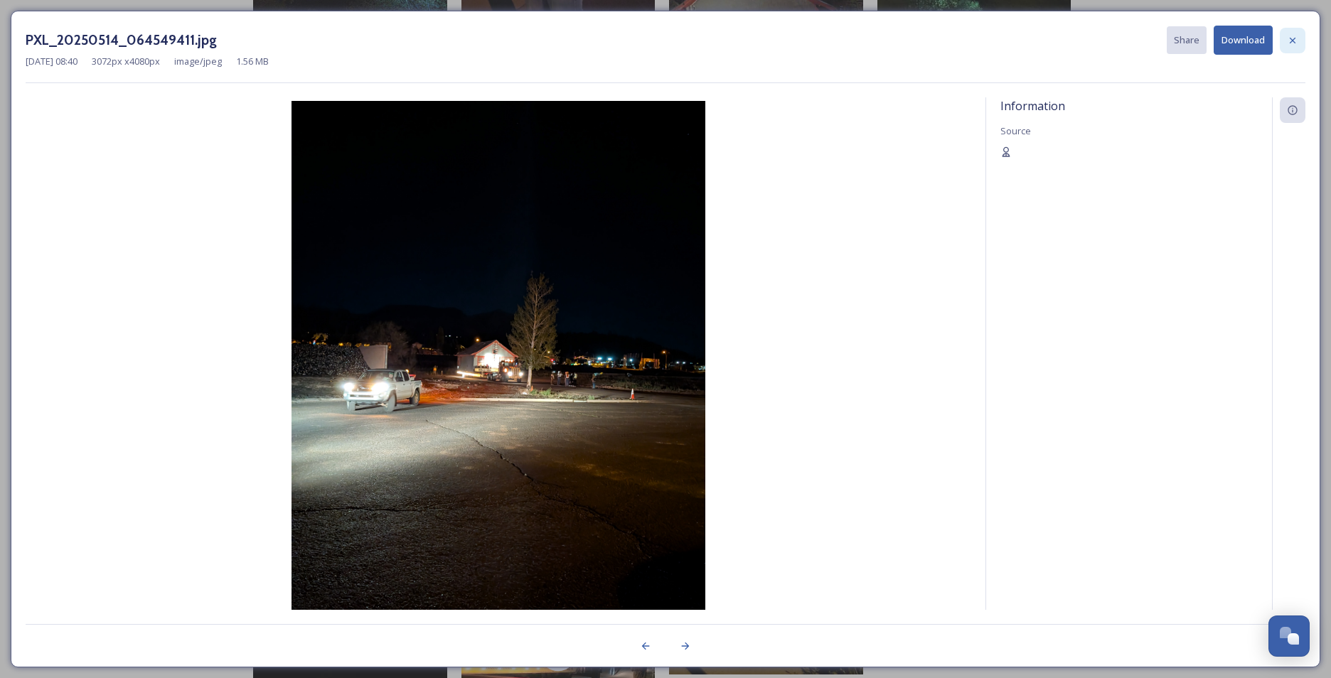
click at [1294, 39] on icon at bounding box center [1293, 40] width 6 height 6
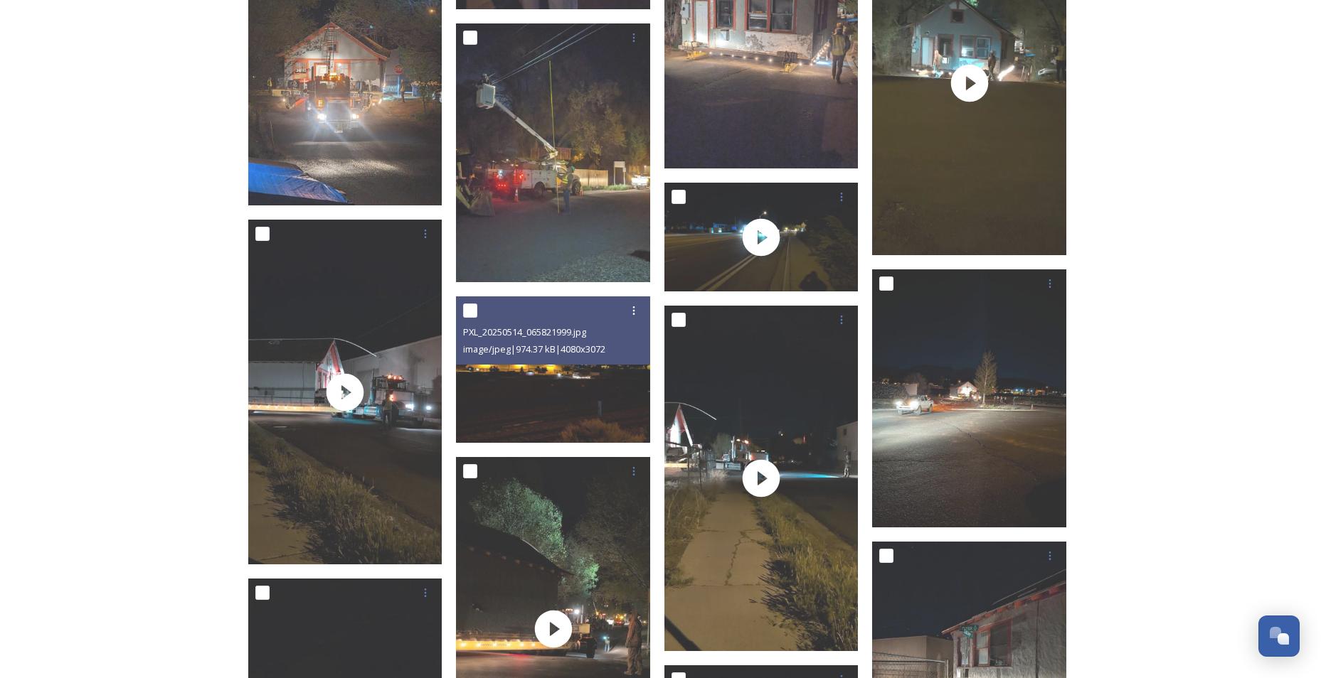
scroll to position [1414, 0]
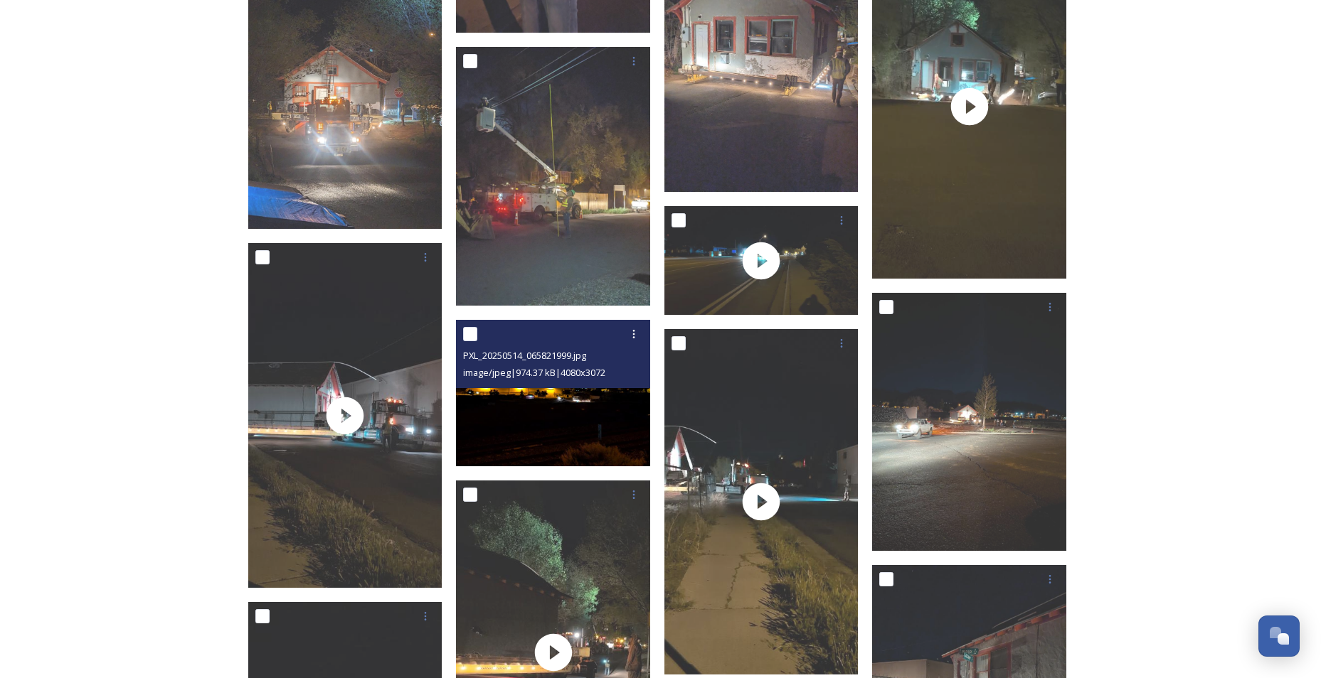
click at [585, 414] on img at bounding box center [553, 393] width 194 height 146
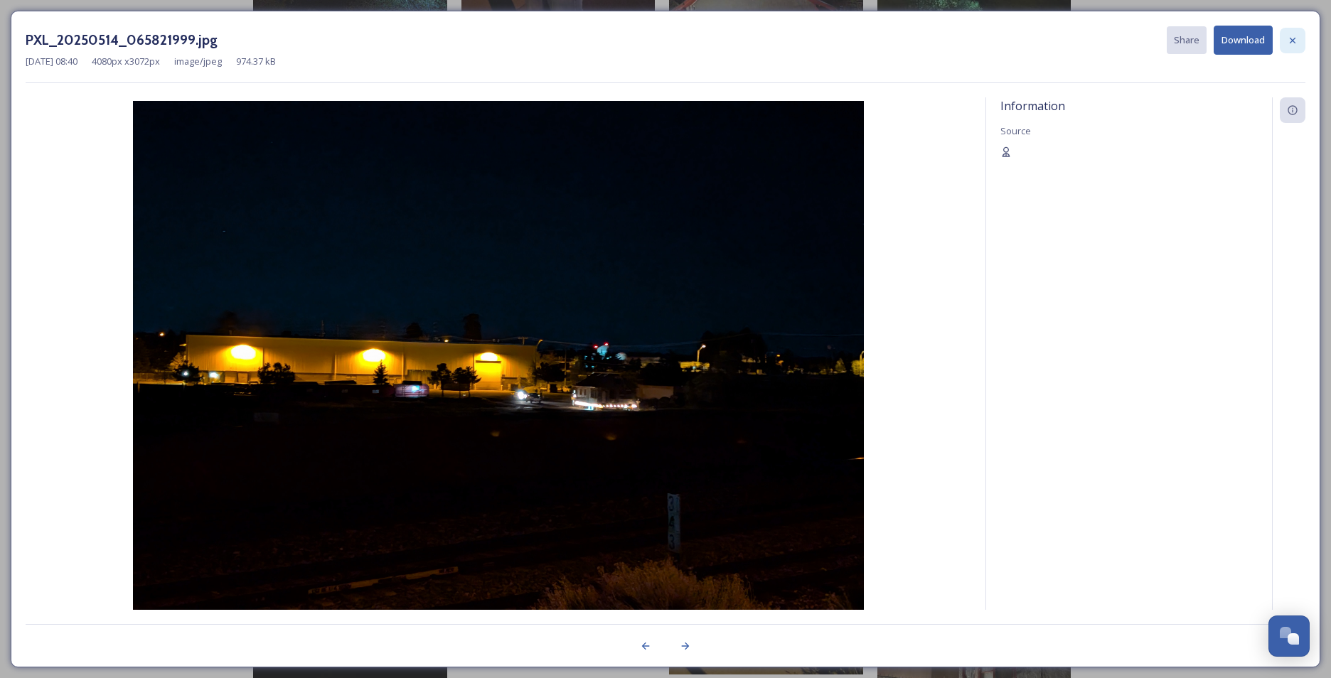
click at [1298, 36] on div at bounding box center [1293, 41] width 26 height 26
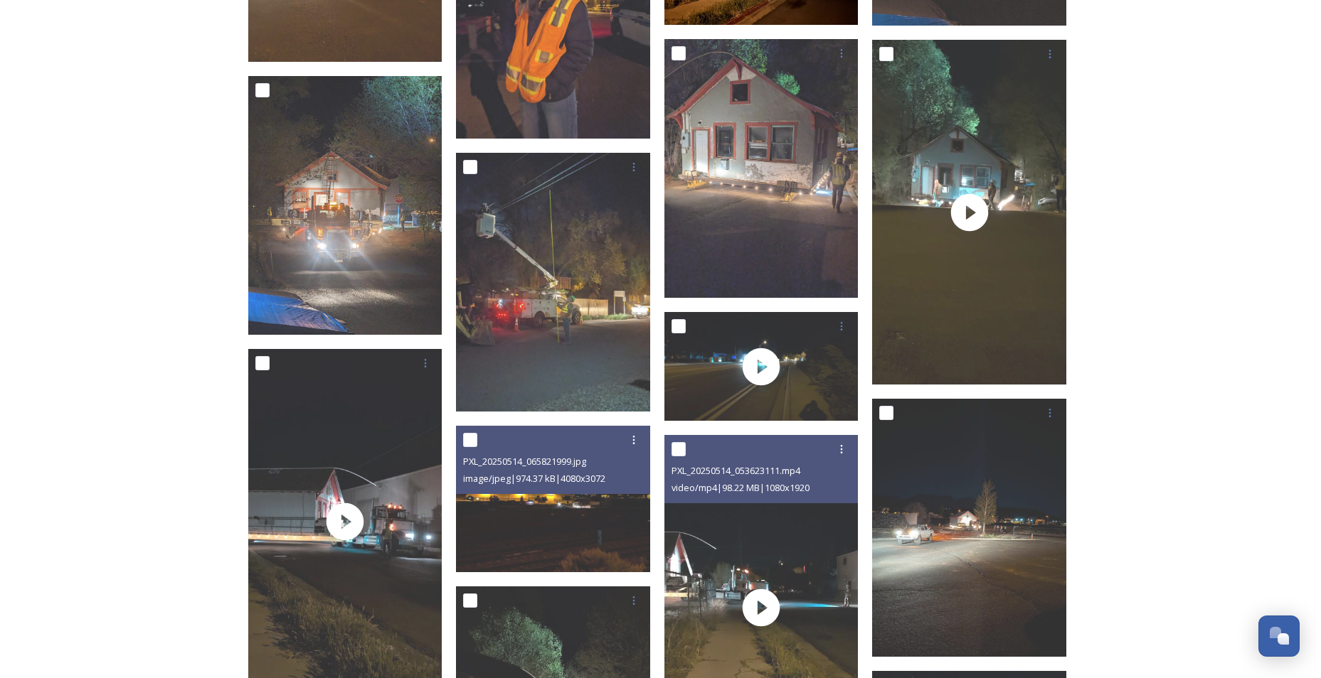
scroll to position [1129, 0]
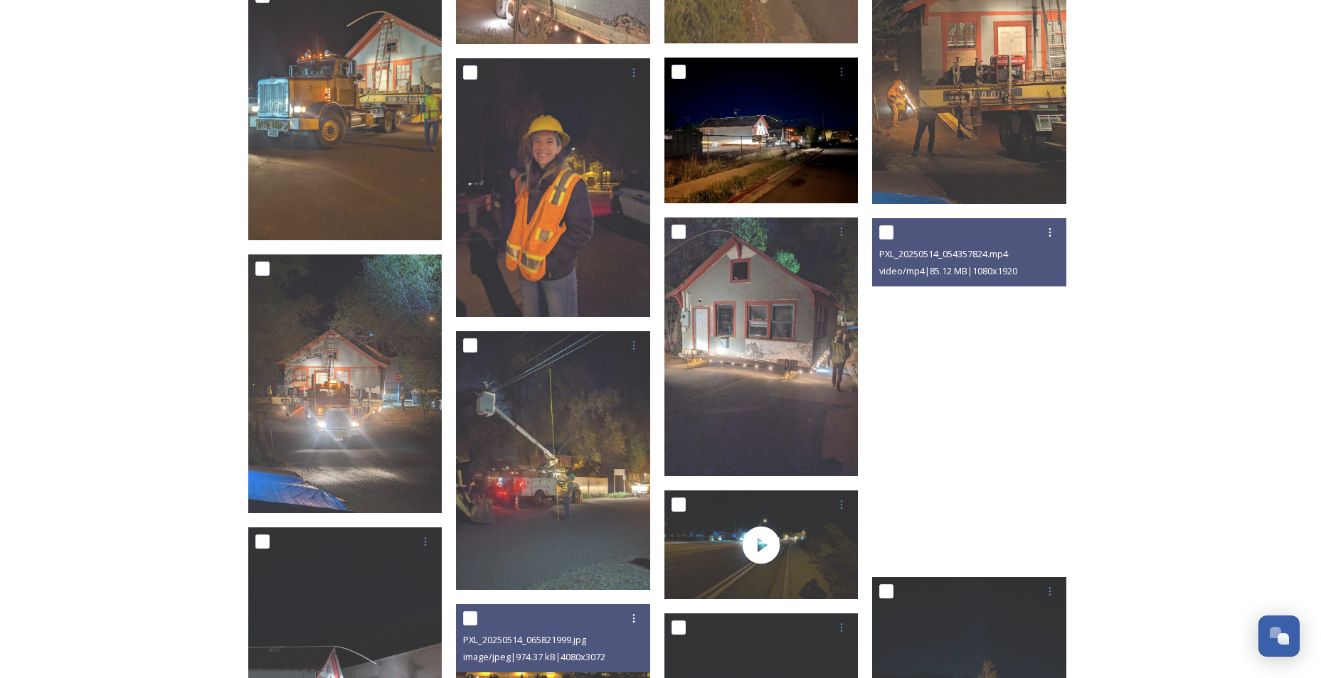
click at [1215, 365] on div "On Ground Footage Shared by Flagstaff May Hicks House Overnight Move On Ground …" at bounding box center [660, 237] width 1321 height 2733
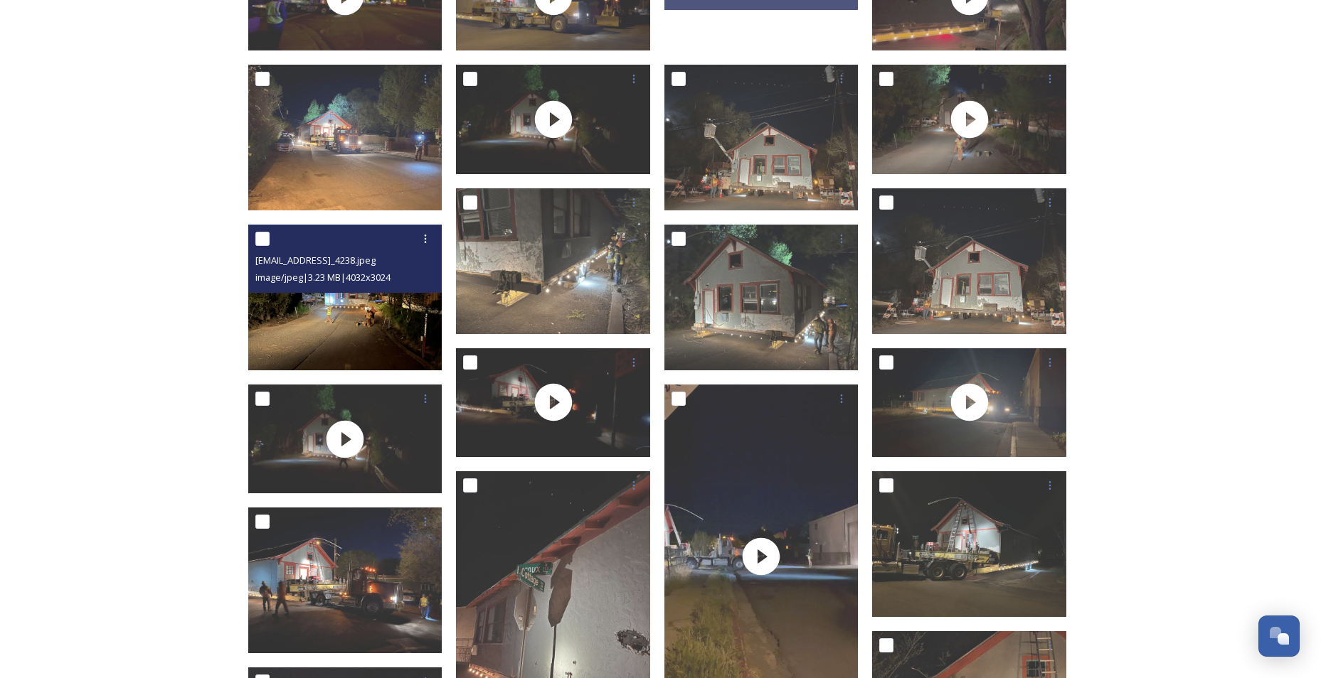
scroll to position [418, 0]
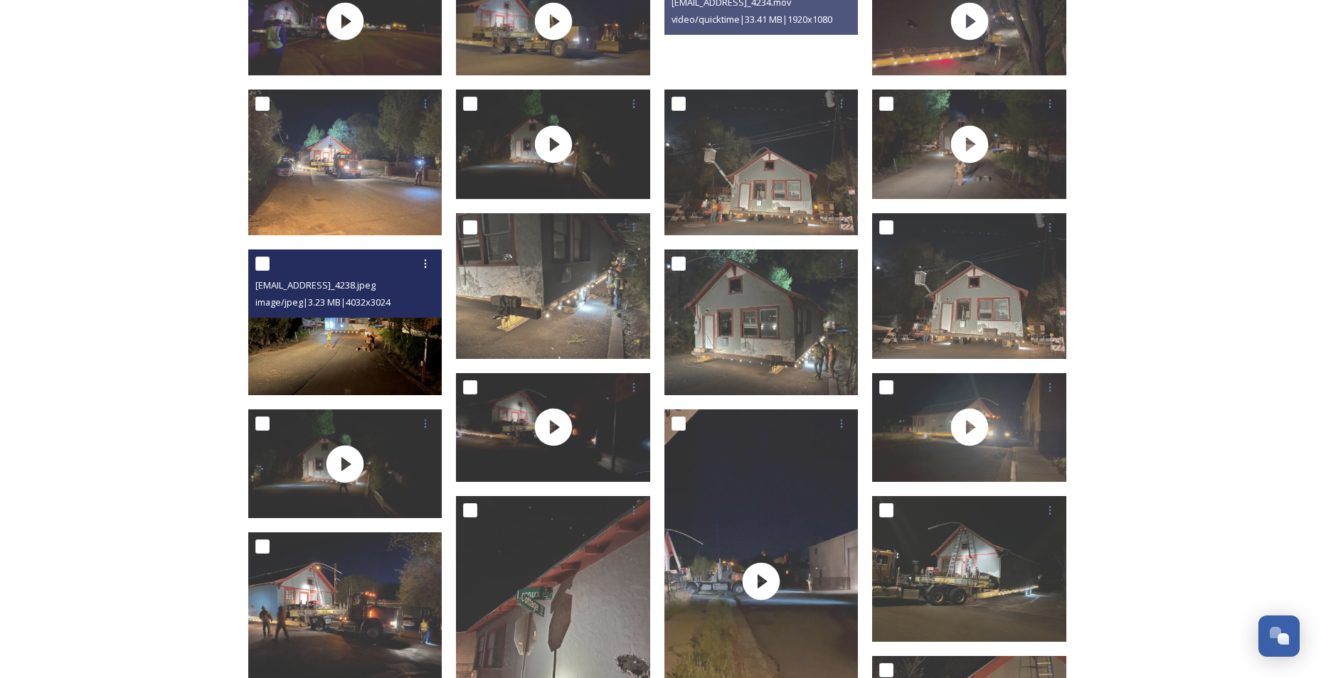
click at [340, 336] on img at bounding box center [345, 323] width 194 height 146
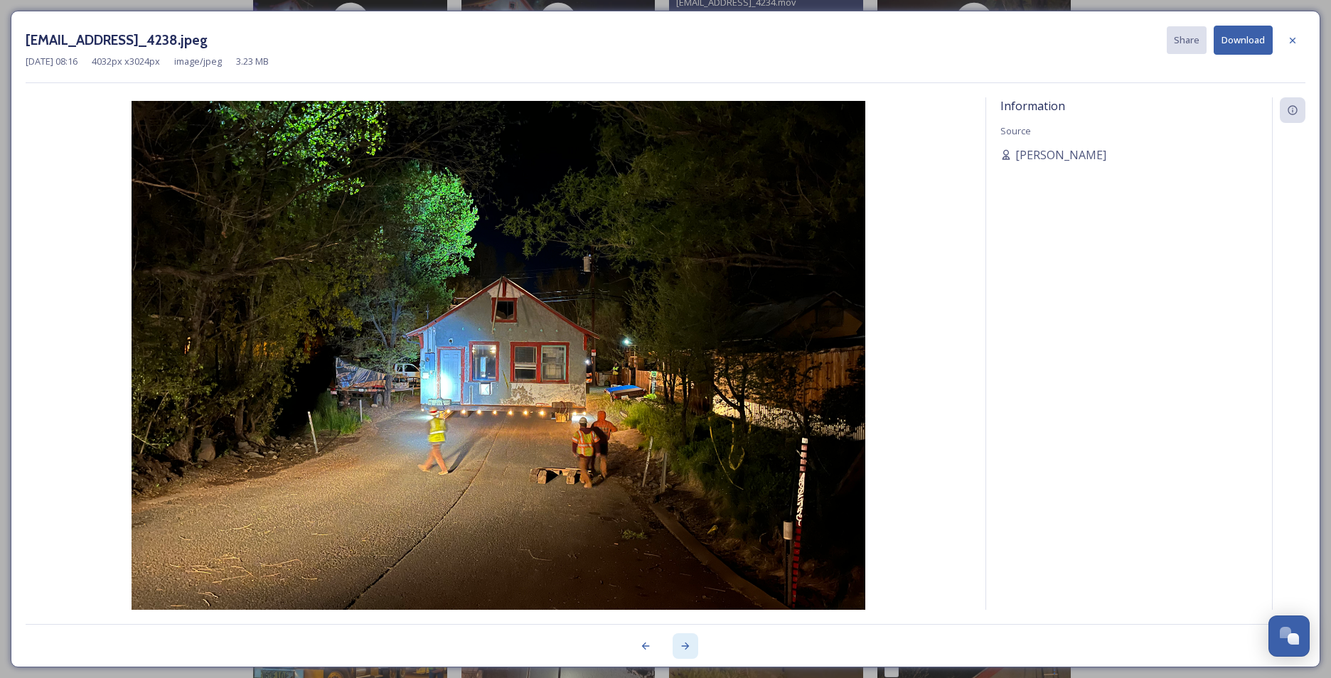
click at [690, 646] on icon at bounding box center [685, 646] width 11 height 11
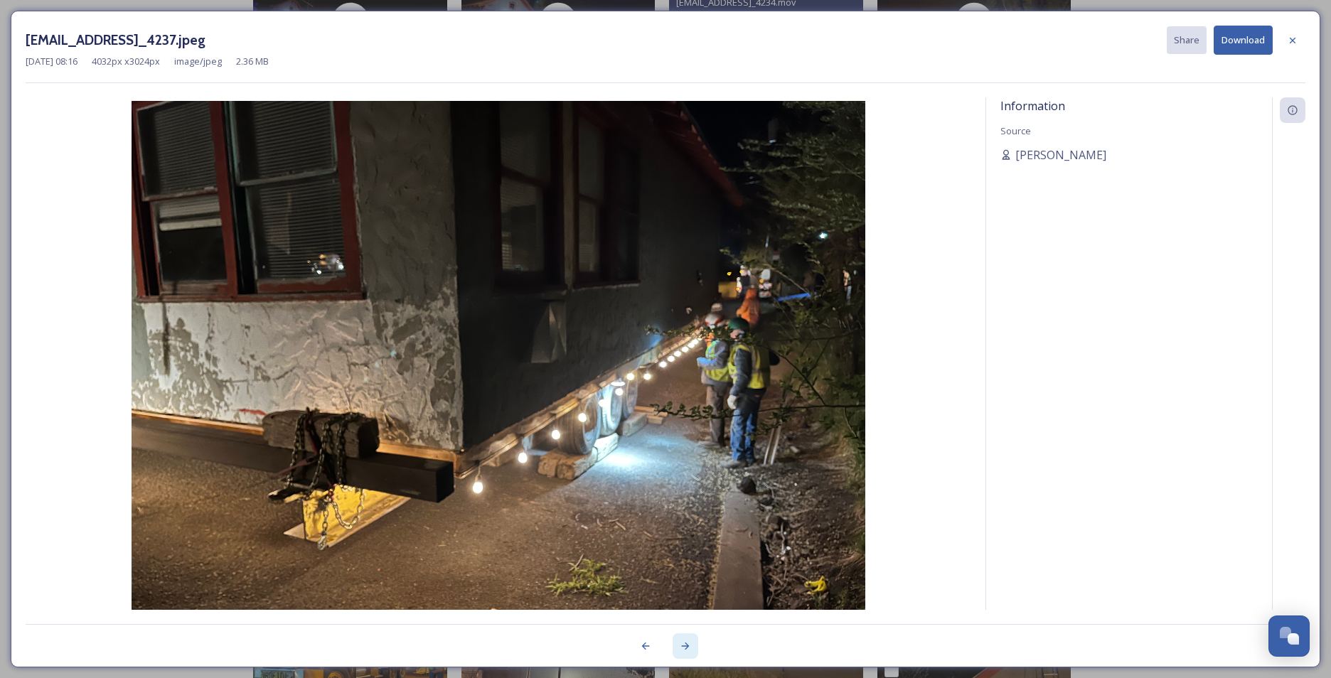
click at [683, 649] on icon at bounding box center [685, 646] width 11 height 11
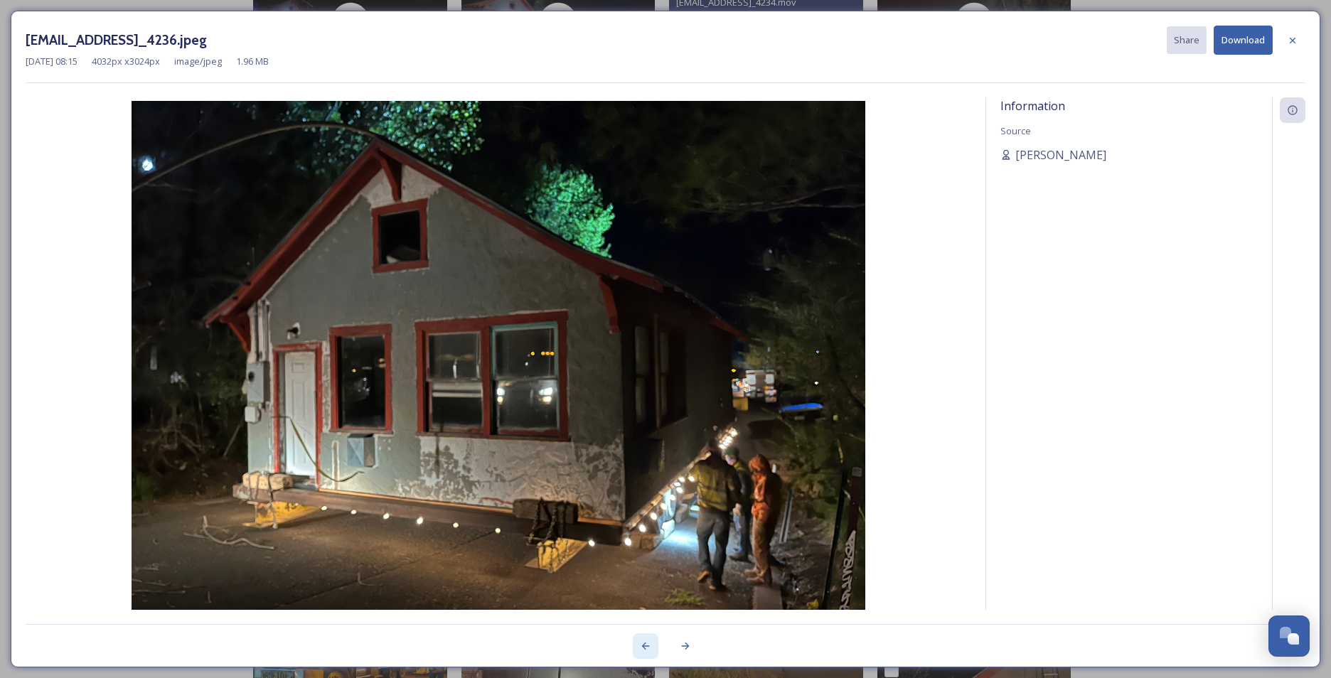
click at [641, 645] on icon at bounding box center [645, 646] width 11 height 11
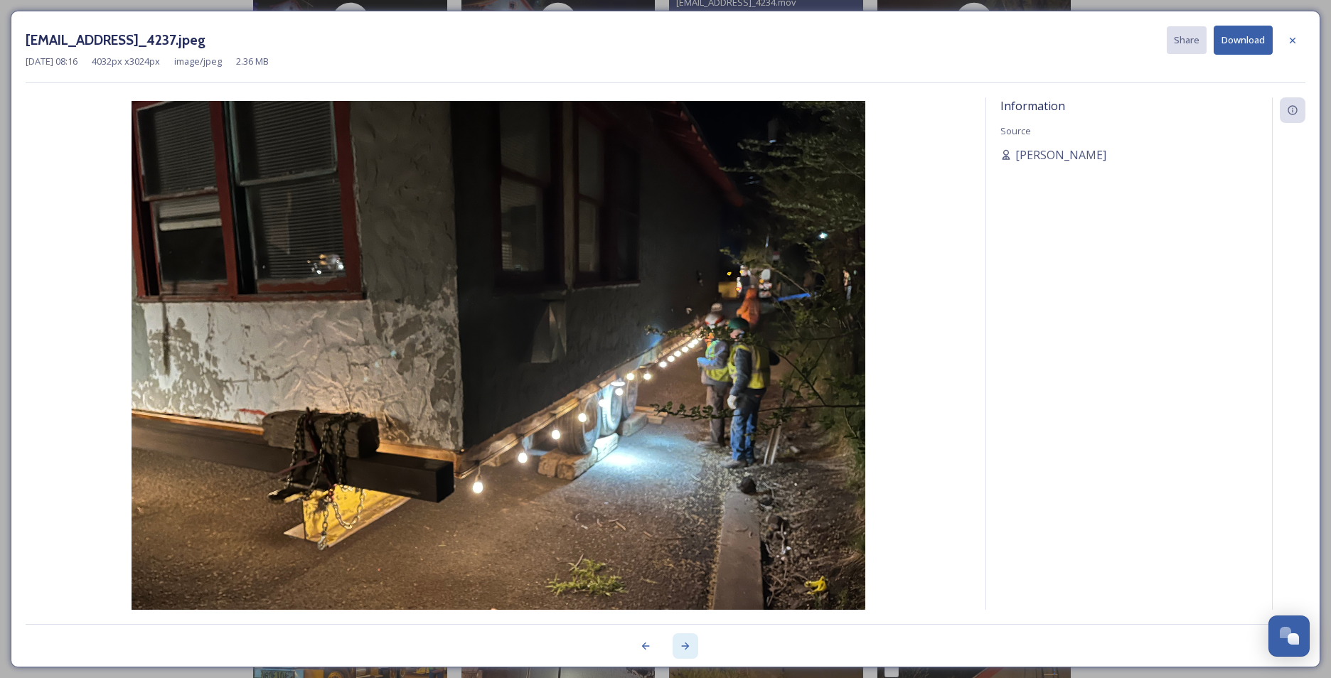
click at [690, 651] on icon at bounding box center [685, 646] width 11 height 11
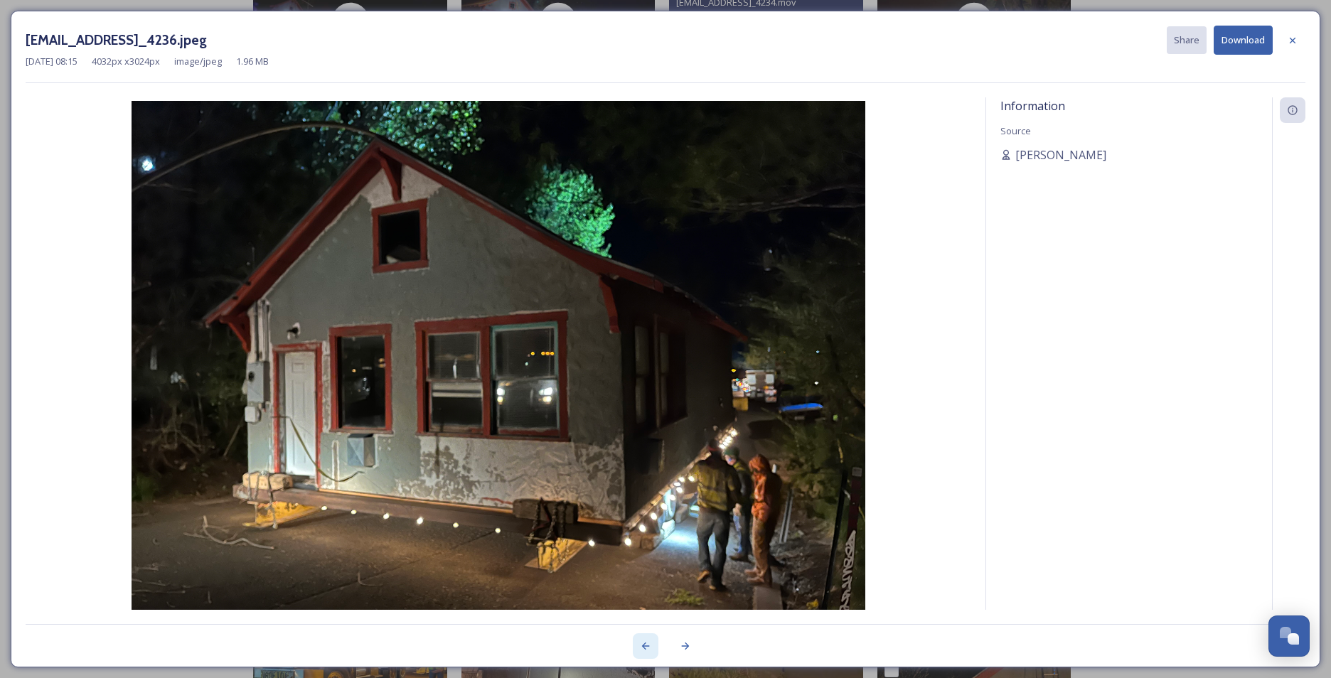
click at [639, 644] on div at bounding box center [646, 647] width 26 height 26
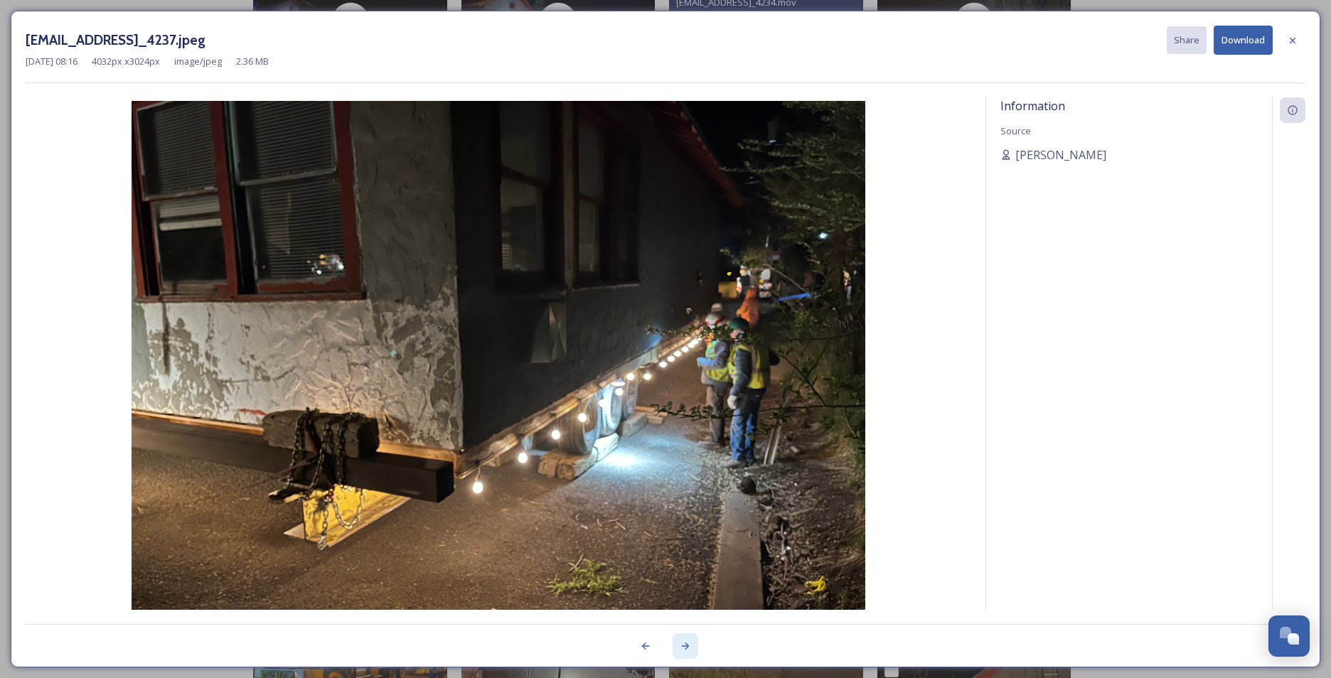
click at [685, 646] on icon at bounding box center [685, 646] width 11 height 11
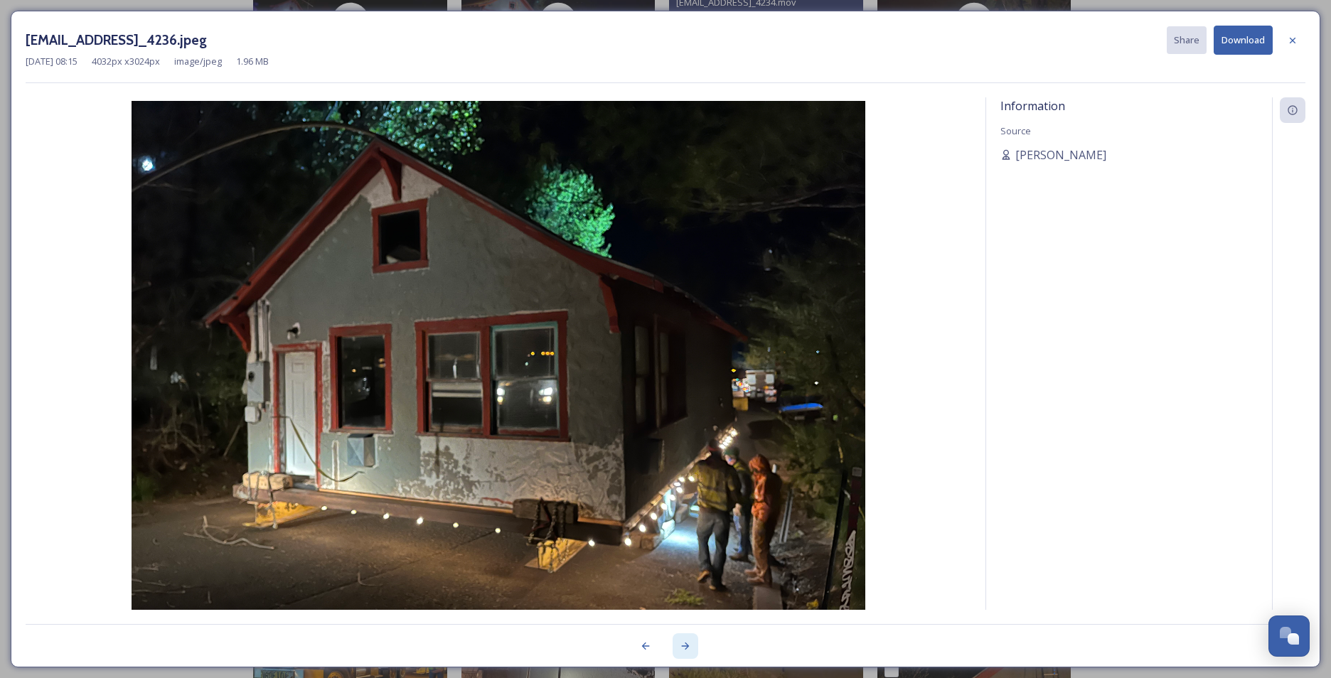
click at [685, 646] on icon at bounding box center [685, 646] width 11 height 11
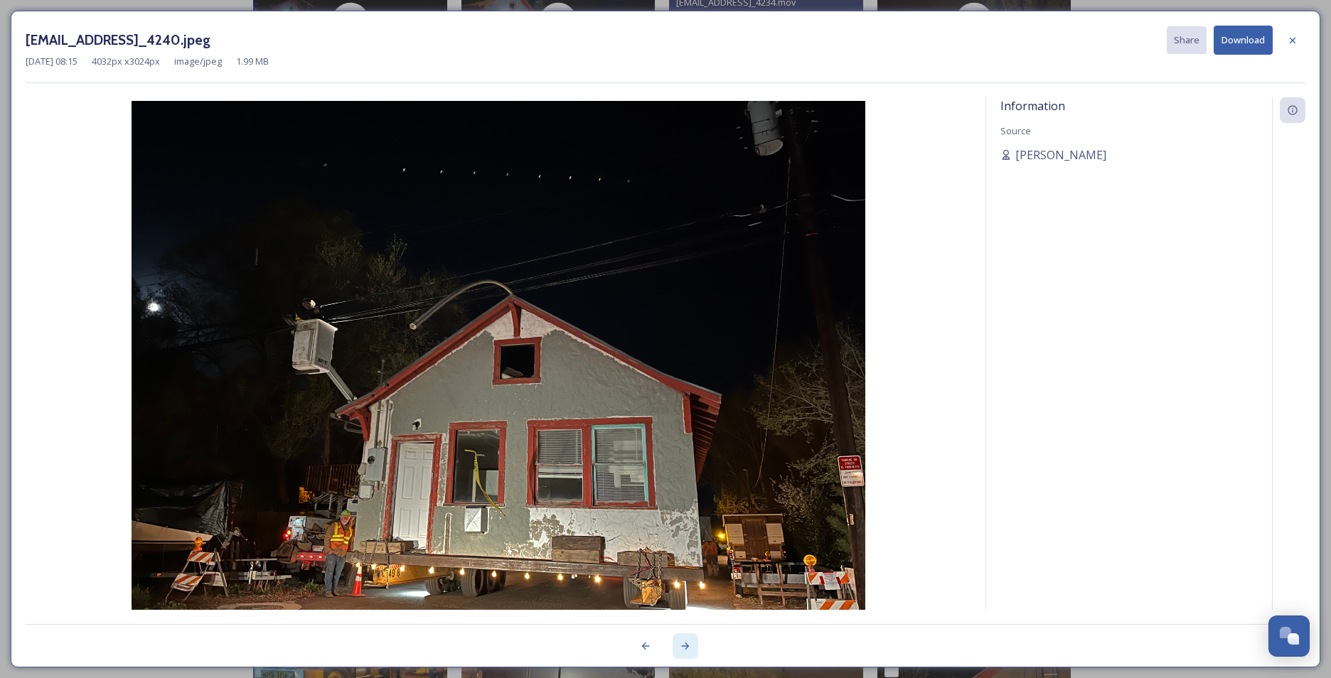
click at [685, 646] on icon at bounding box center [685, 646] width 11 height 11
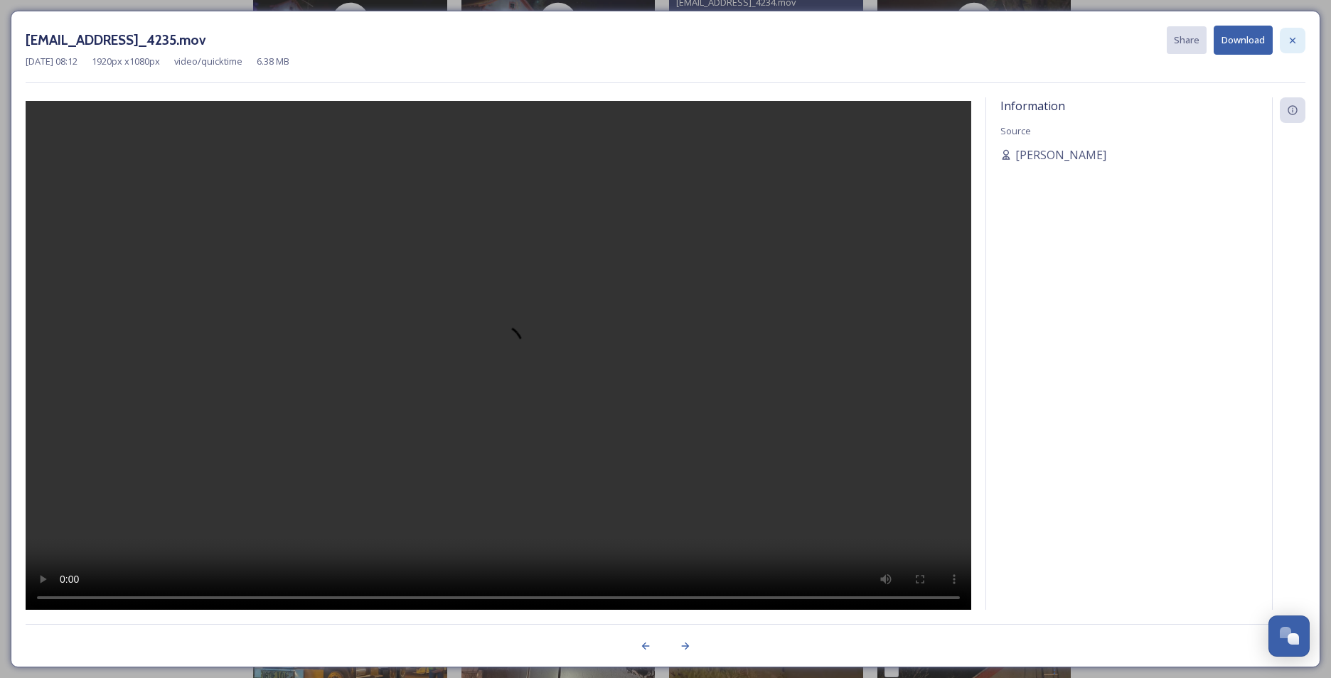
click at [1288, 41] on icon at bounding box center [1292, 40] width 11 height 11
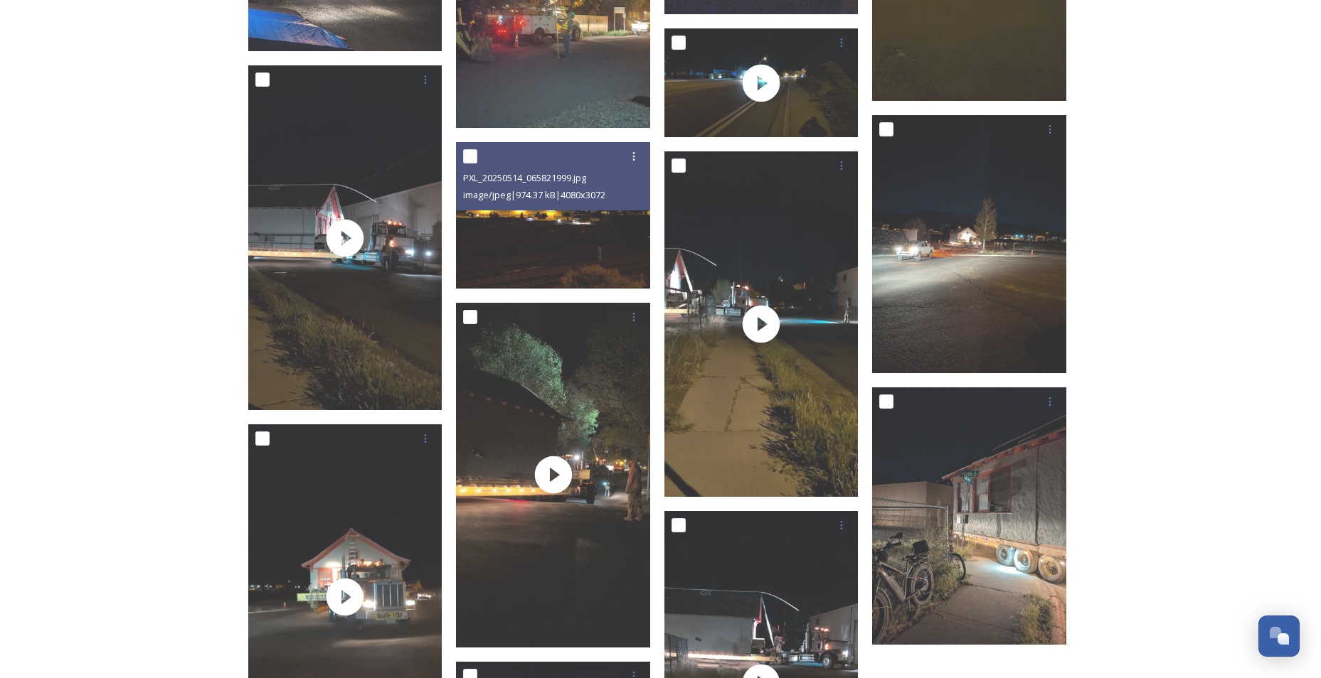
scroll to position [1707, 0]
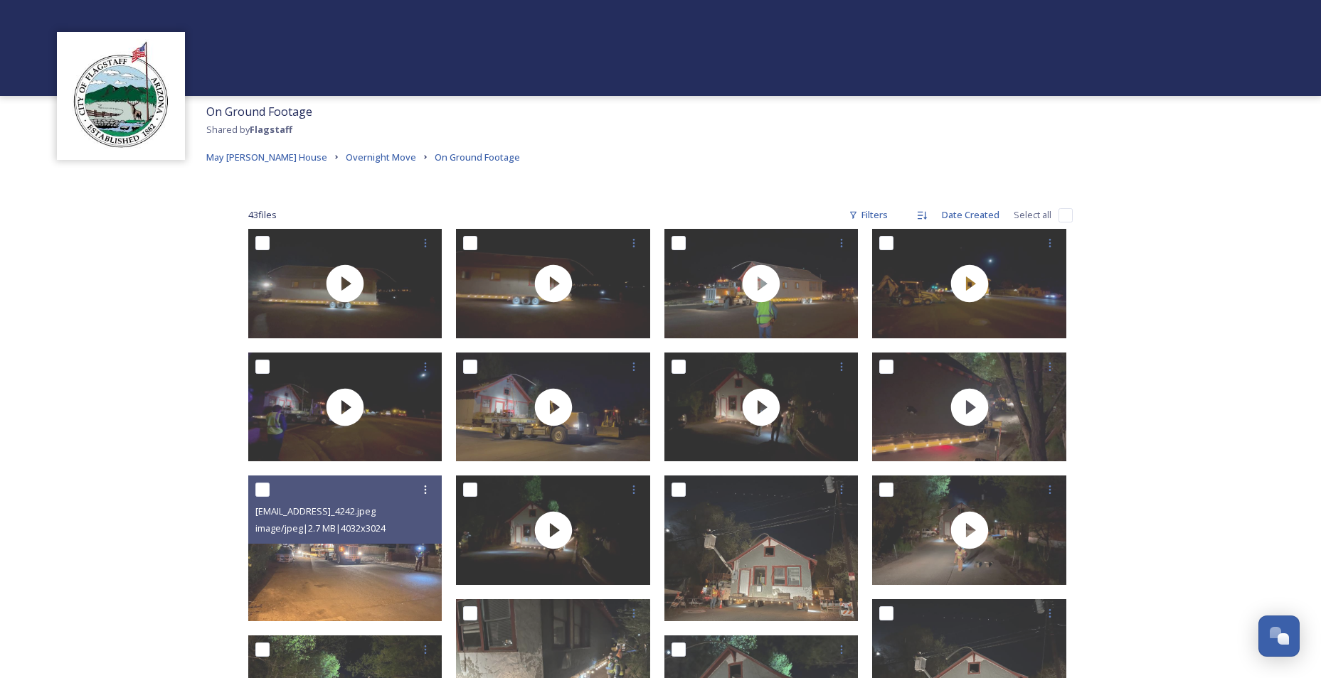
scroll to position [0, 0]
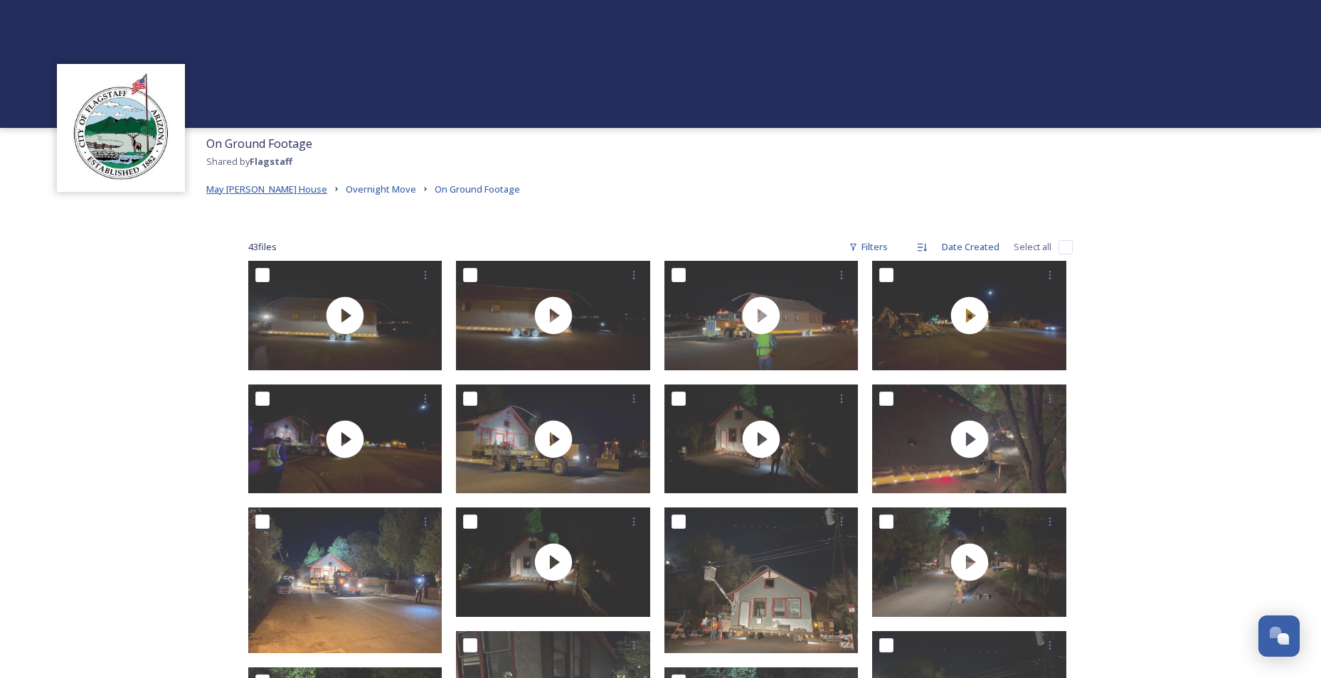
click at [261, 192] on span "May [PERSON_NAME] House" at bounding box center [266, 189] width 121 height 13
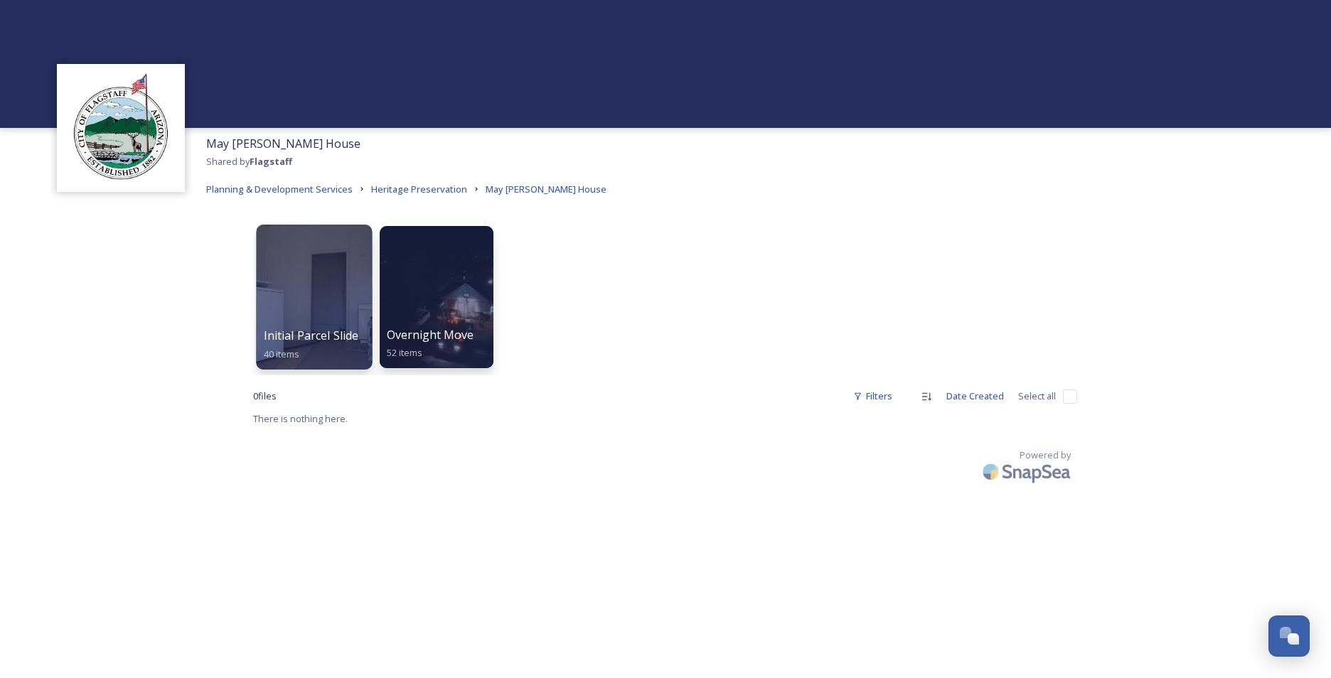
click at [321, 264] on div at bounding box center [314, 297] width 116 height 145
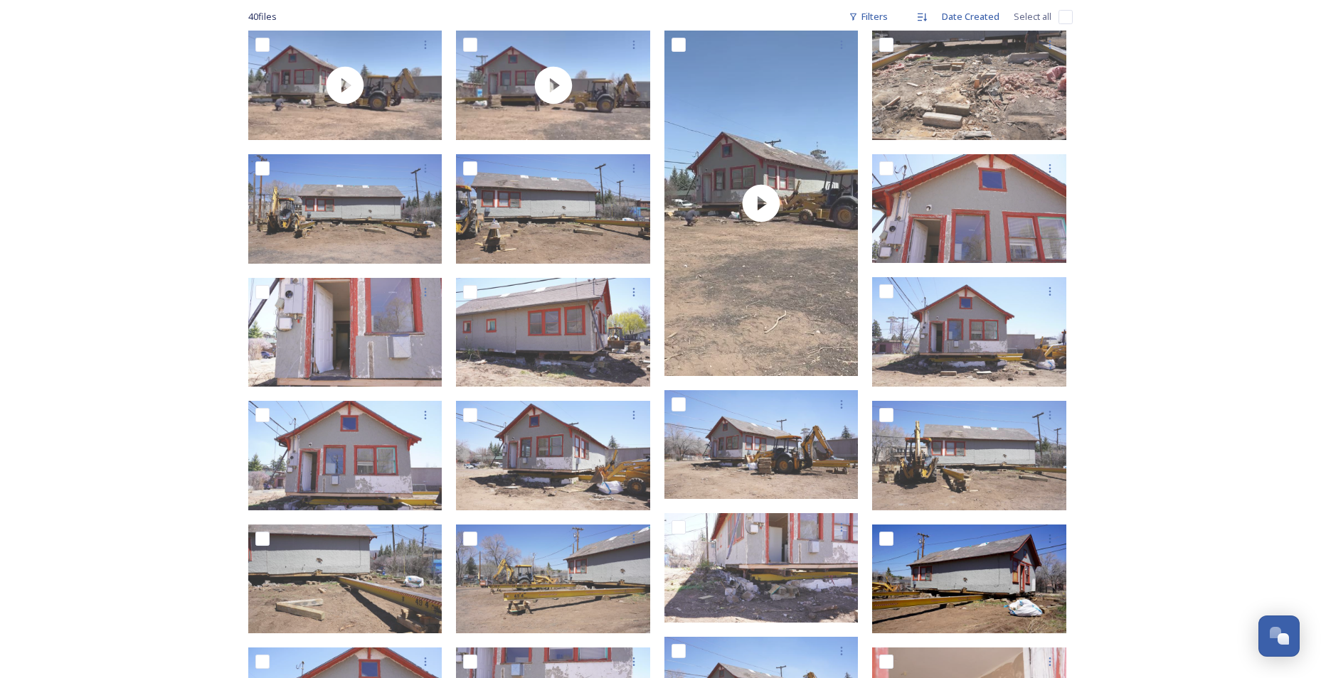
scroll to position [356, 0]
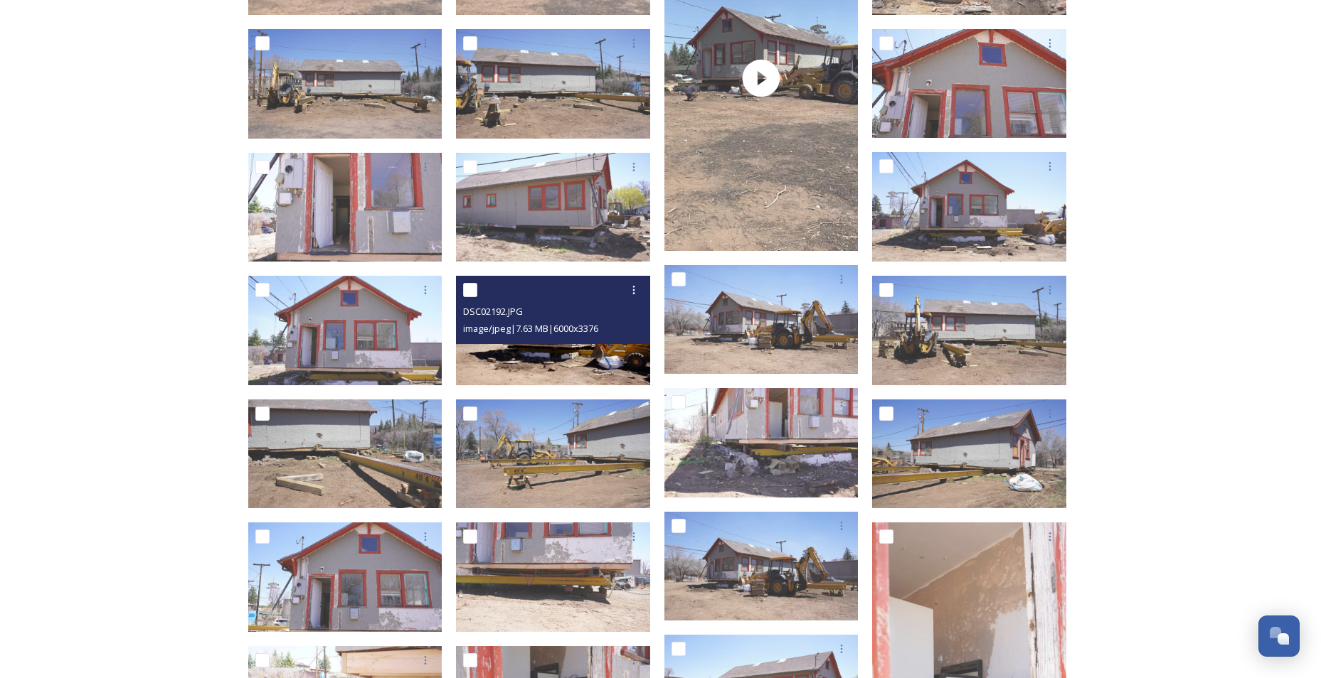
click at [587, 357] on img at bounding box center [553, 331] width 194 height 110
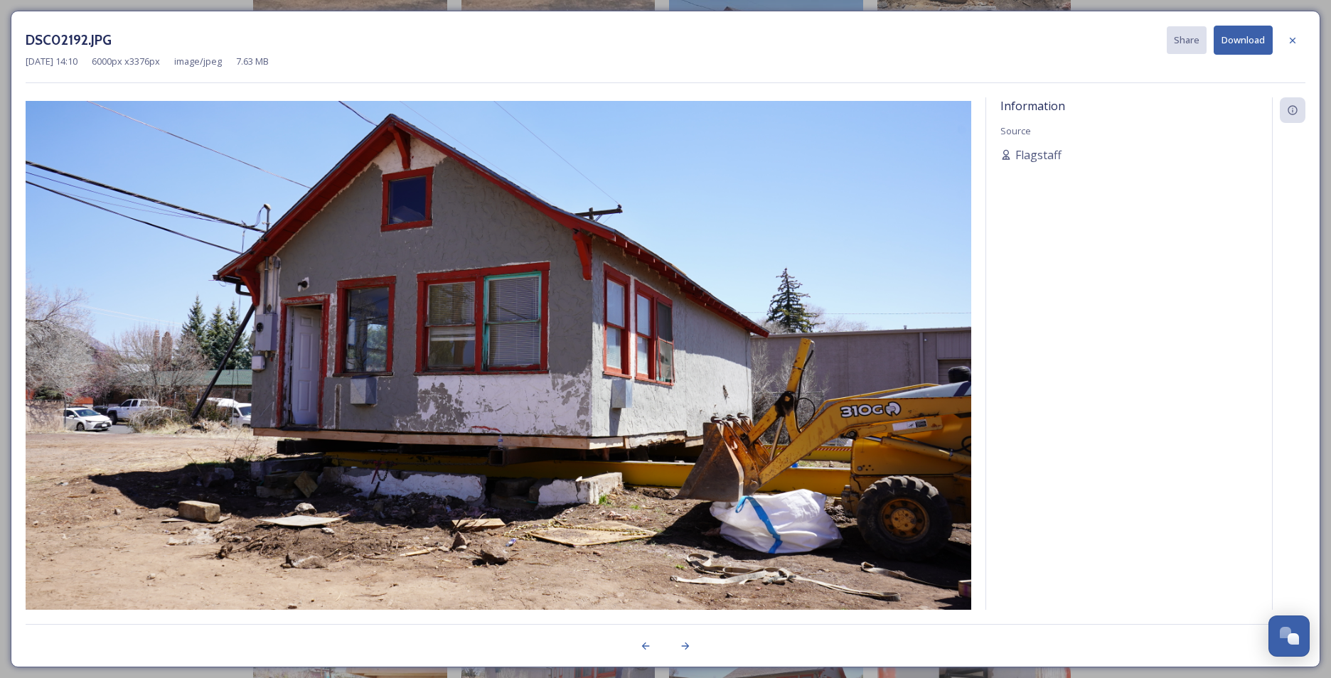
click at [867, 50] on div "DSC02192.JPG Share Download" at bounding box center [666, 40] width 1280 height 29
click at [703, 644] on div at bounding box center [986, 647] width 640 height 26
click at [686, 648] on icon at bounding box center [685, 646] width 11 height 11
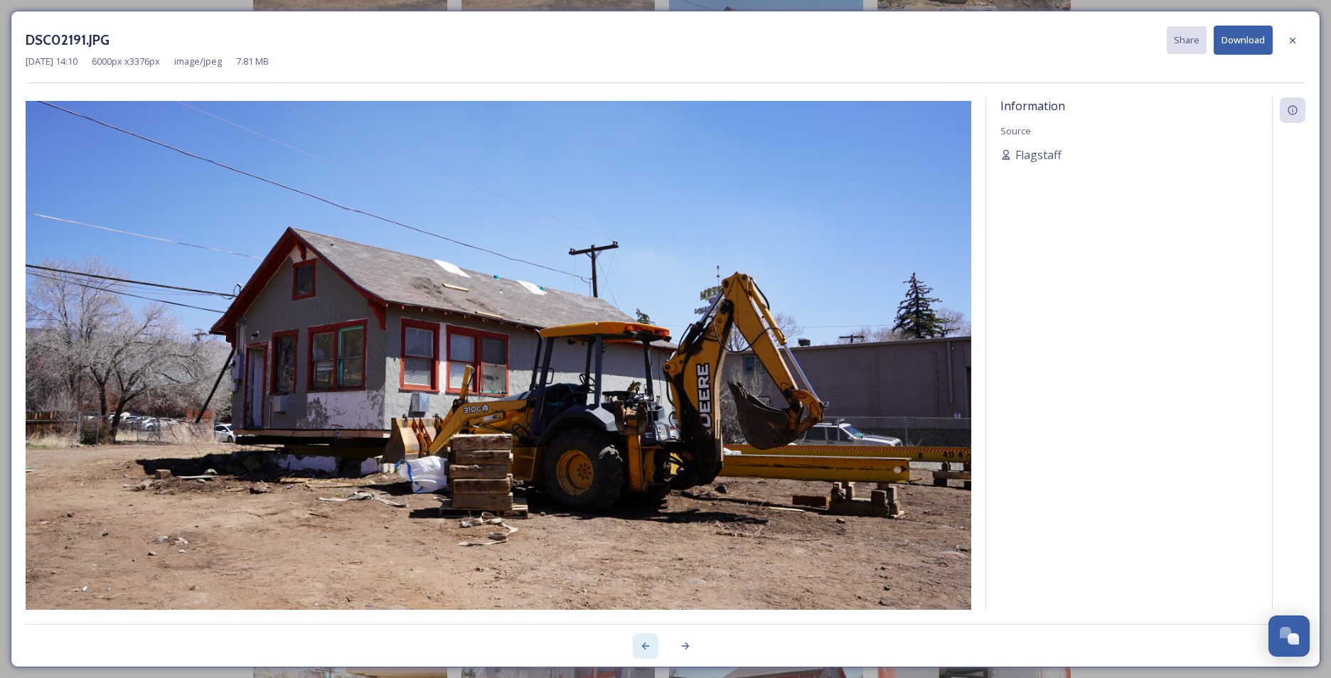
click at [635, 646] on div at bounding box center [646, 647] width 26 height 26
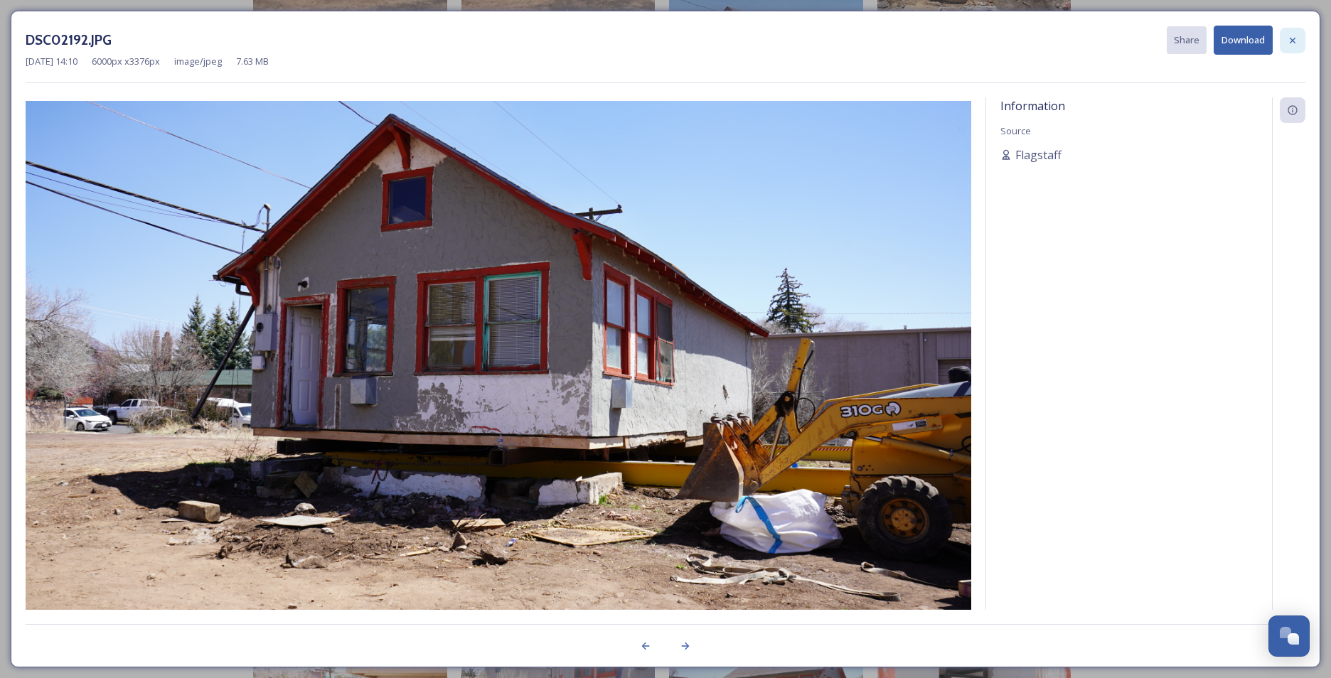
click at [1294, 43] on icon at bounding box center [1292, 40] width 11 height 11
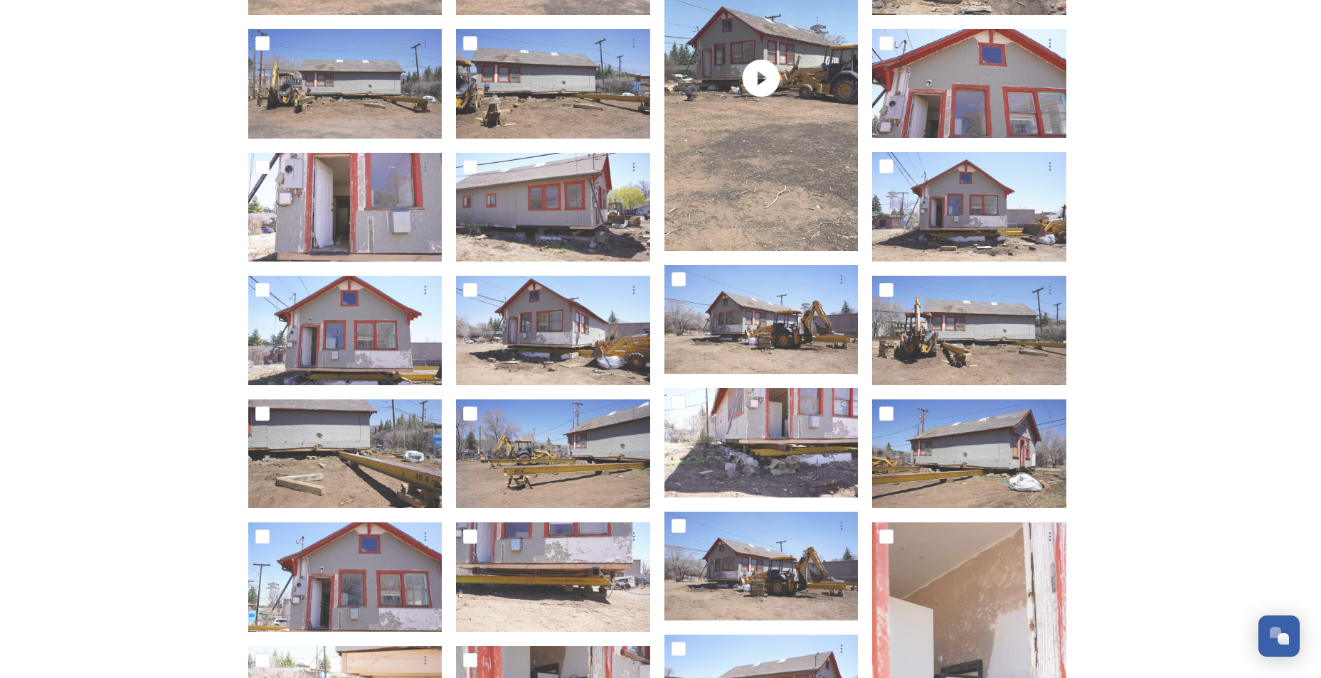
click at [1186, 269] on div "Initial Parcel Slide Shared by Flagstaff [PERSON_NAME] House Initial Parcel Sli…" at bounding box center [660, 552] width 1321 height 1817
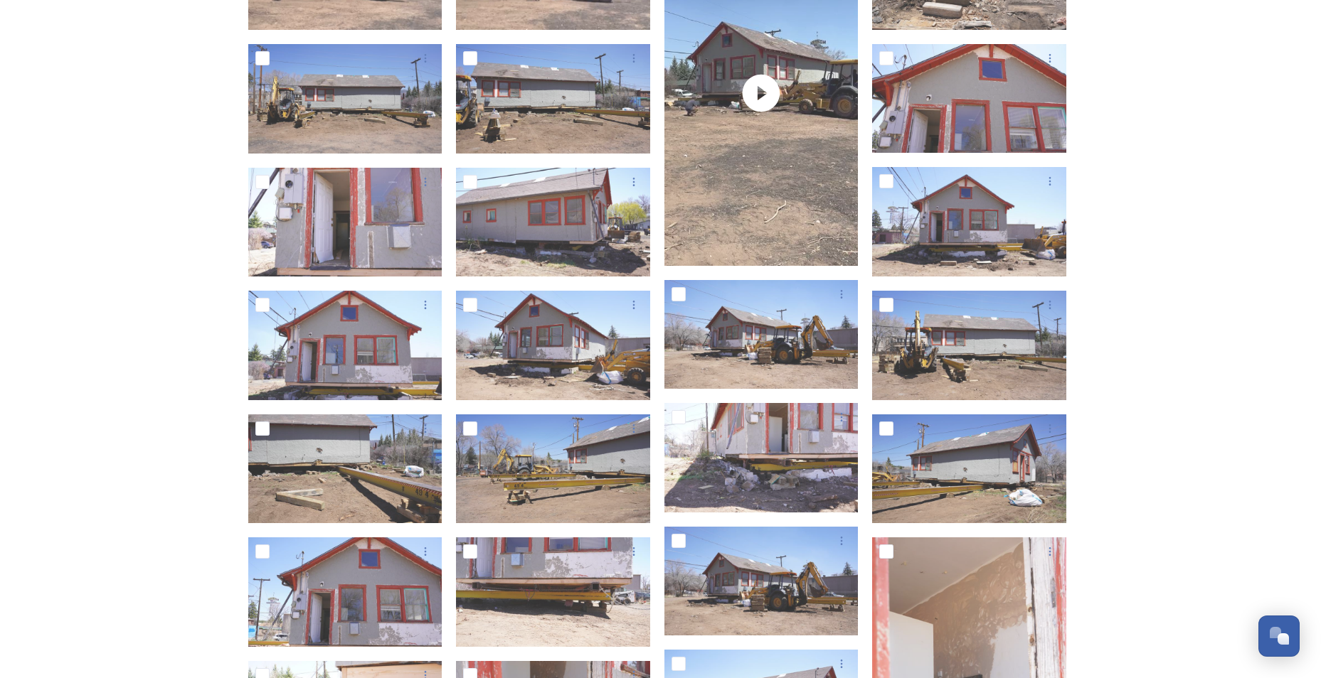
scroll to position [427, 0]
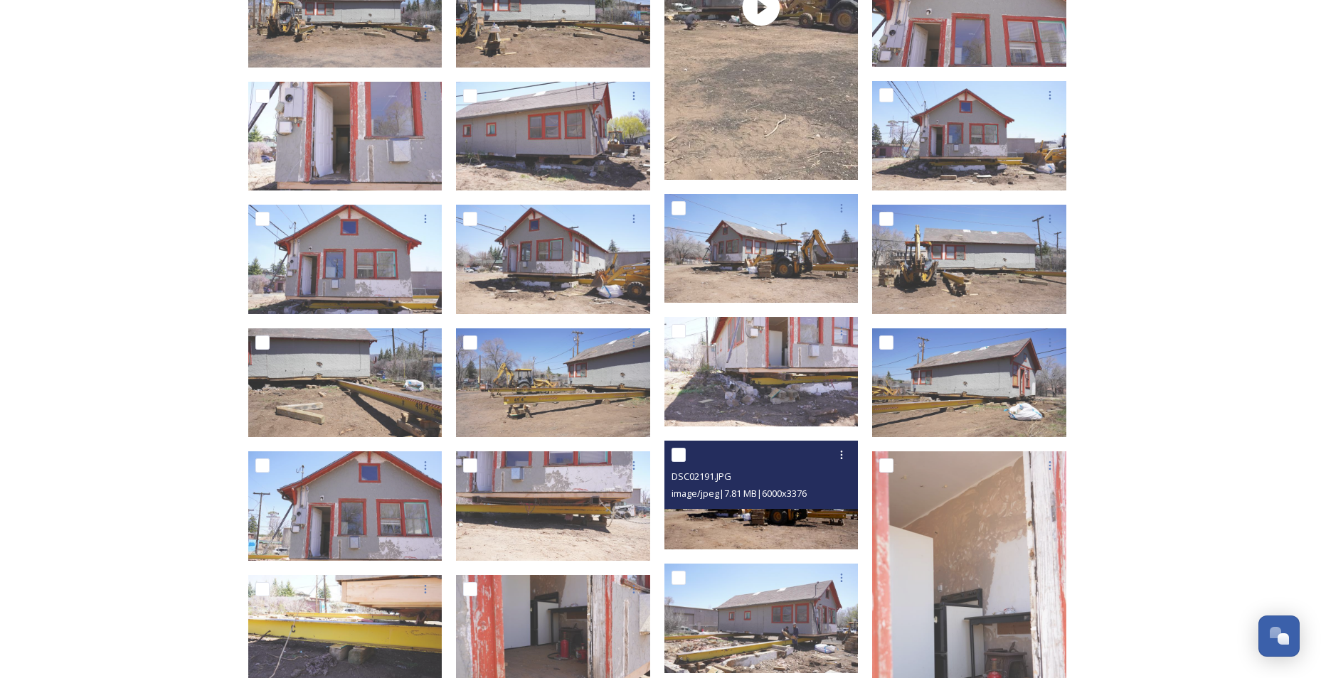
click at [785, 517] on img at bounding box center [761, 496] width 194 height 110
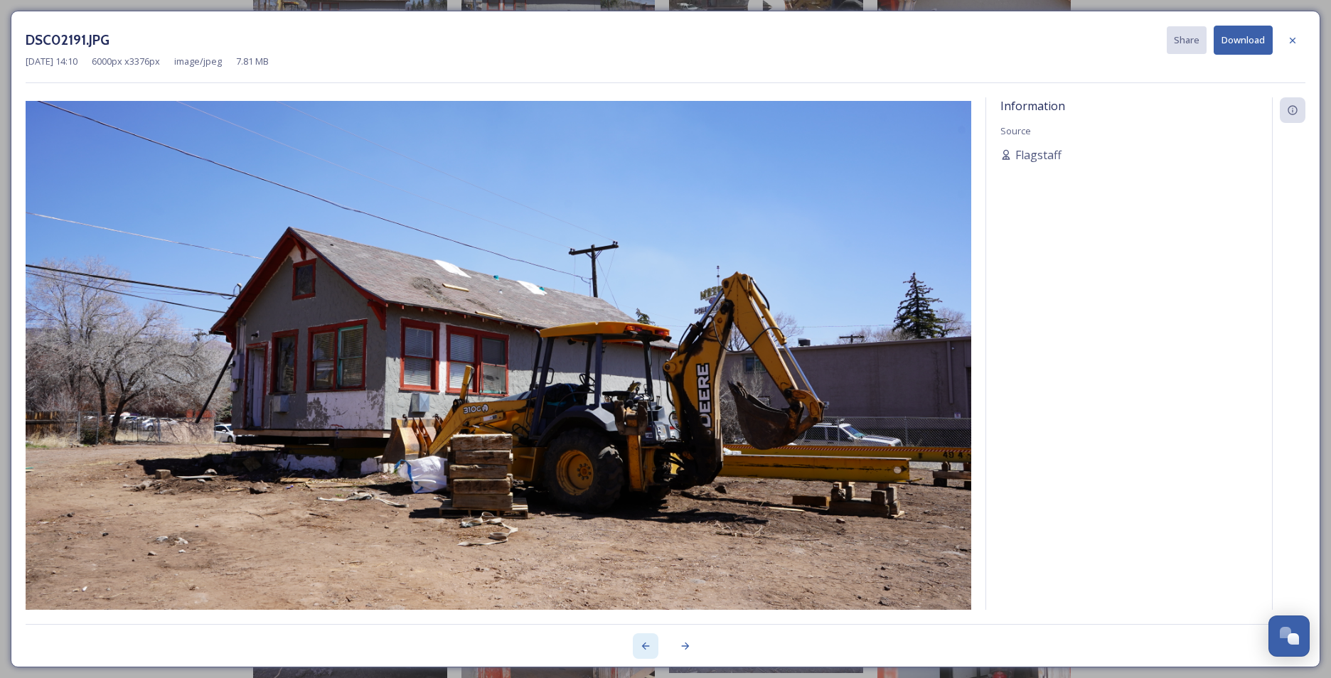
click at [638, 644] on div at bounding box center [646, 647] width 26 height 26
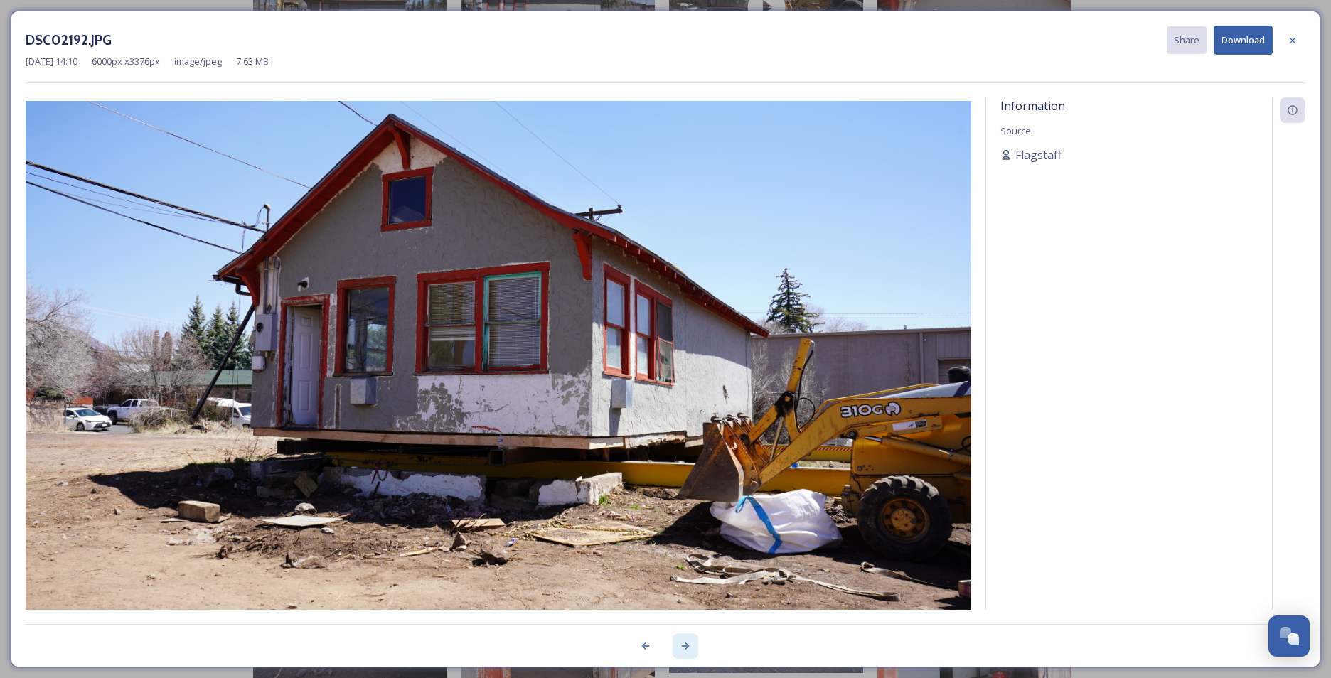
click at [688, 644] on icon at bounding box center [685, 646] width 11 height 11
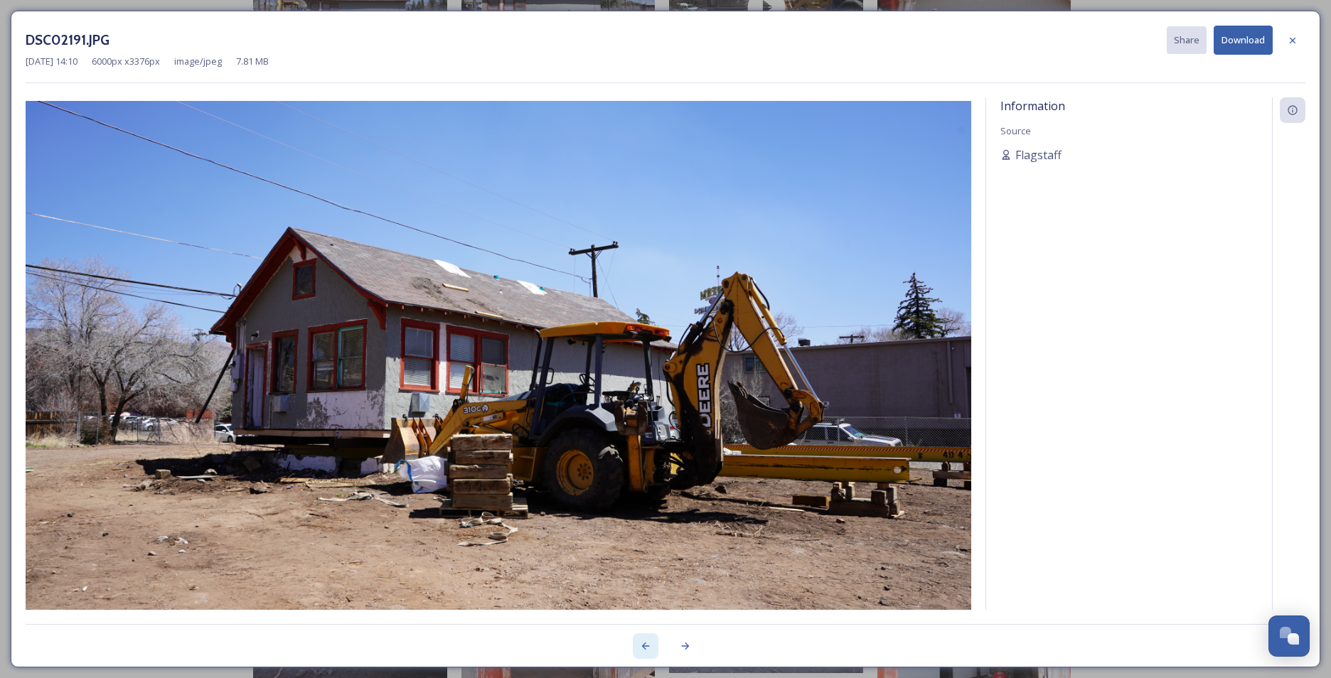
click at [636, 644] on div at bounding box center [646, 647] width 26 height 26
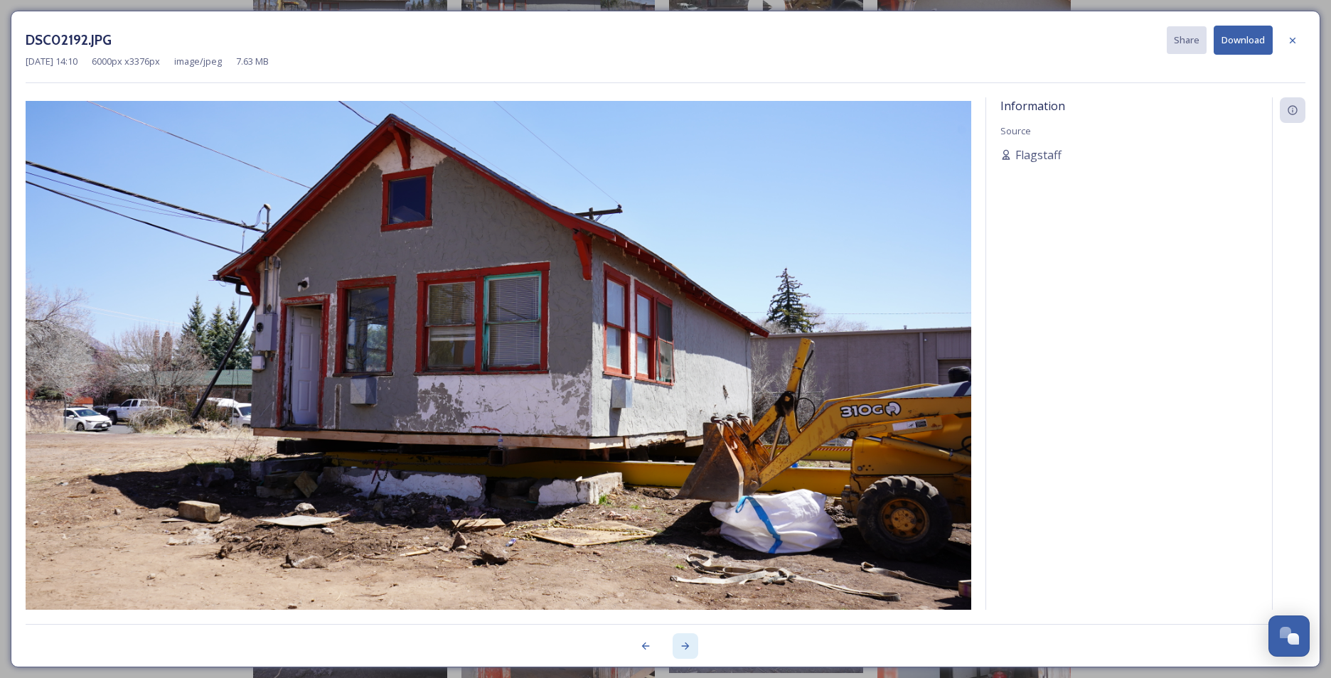
click at [678, 650] on div at bounding box center [686, 647] width 26 height 26
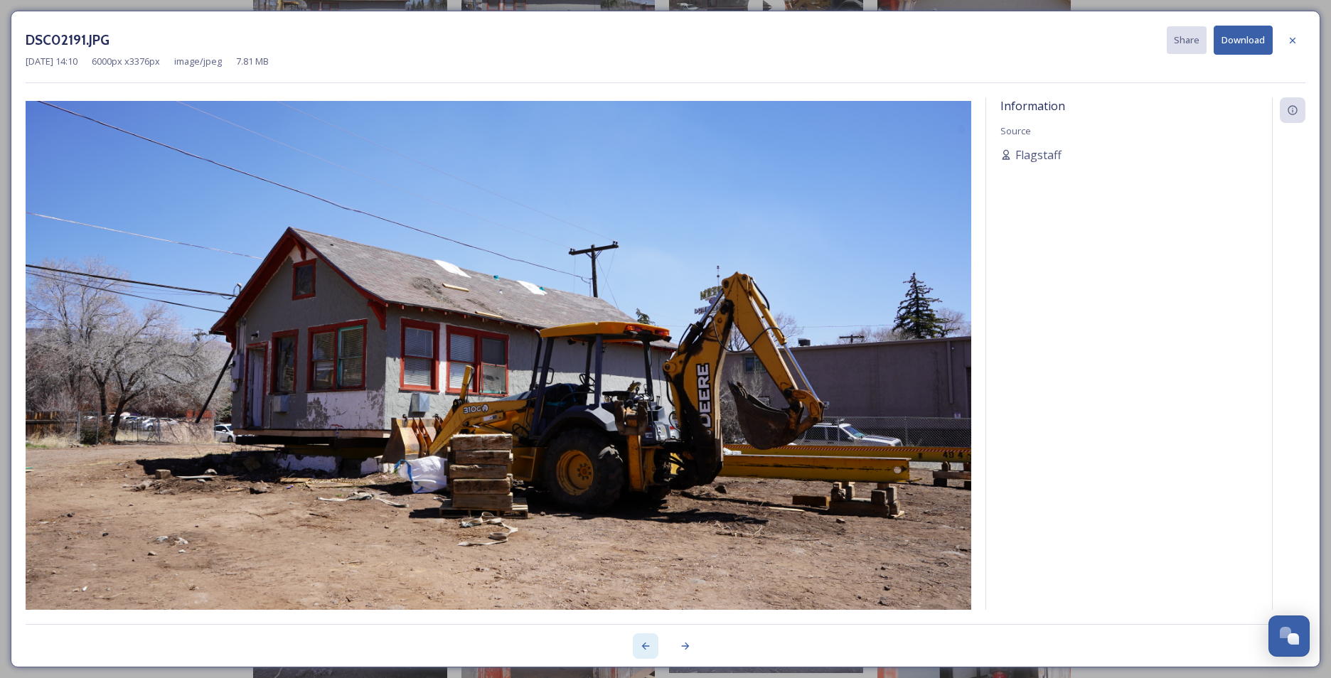
click at [649, 648] on icon at bounding box center [645, 646] width 11 height 11
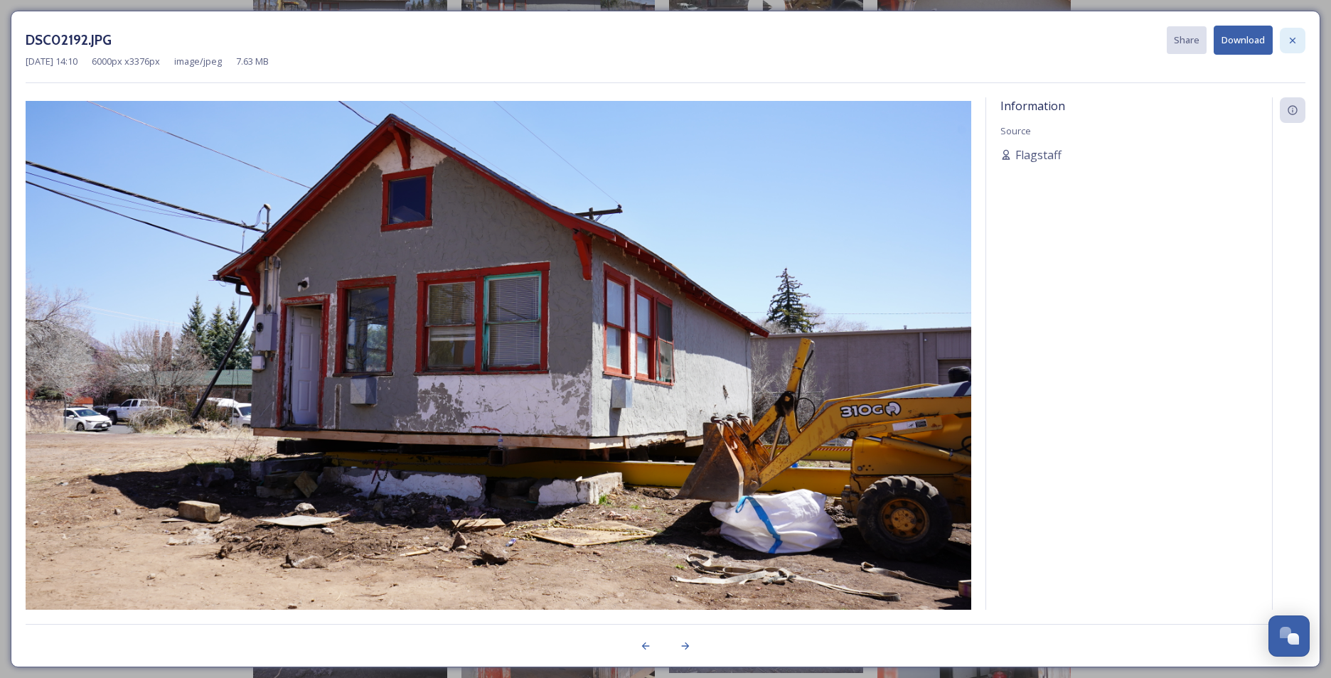
click at [1298, 42] on div at bounding box center [1293, 41] width 26 height 26
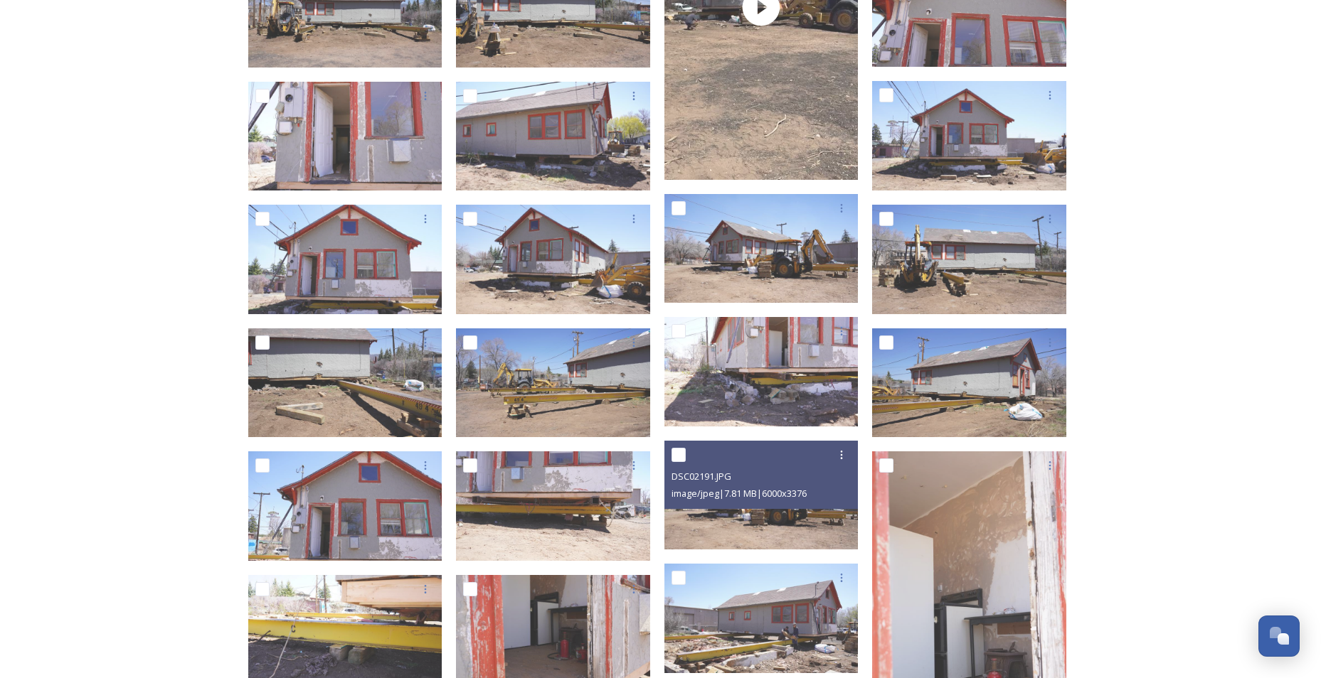
click at [1155, 337] on div "Initial Parcel Slide Shared by Flagstaff May Hicks House Initial Parcel Slide 4…" at bounding box center [660, 481] width 1321 height 1817
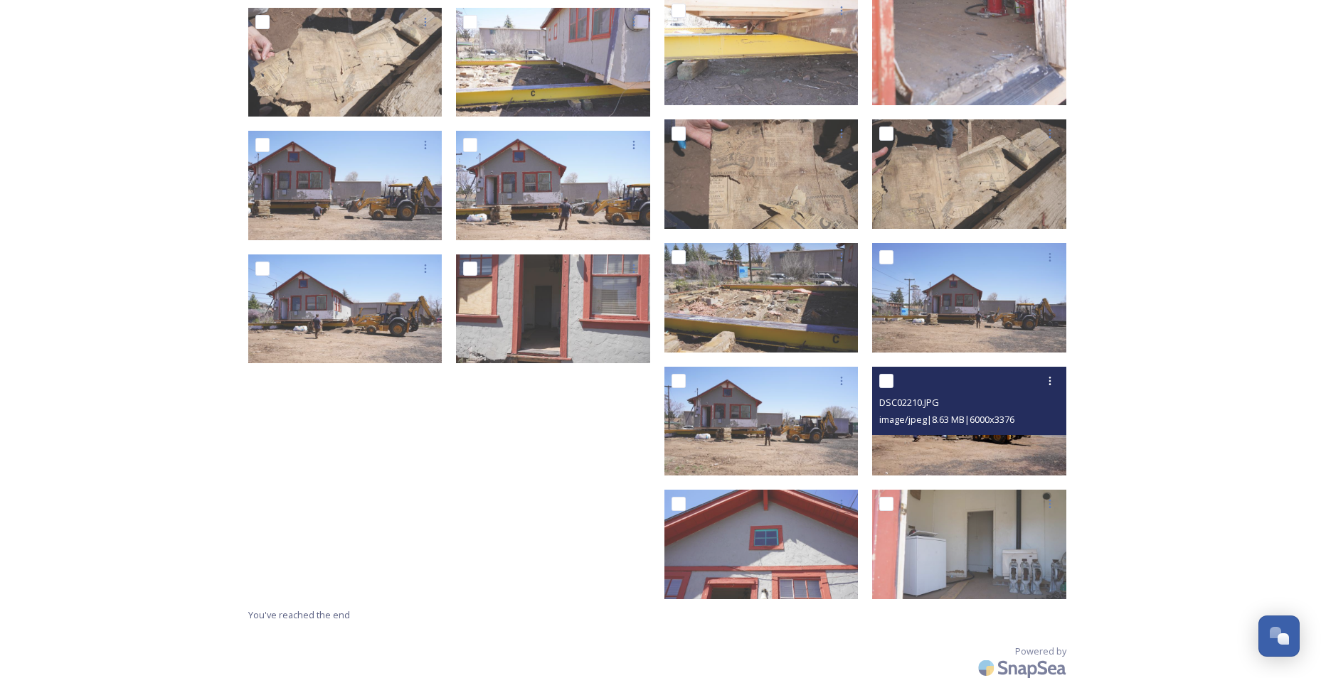
scroll to position [1138, 0]
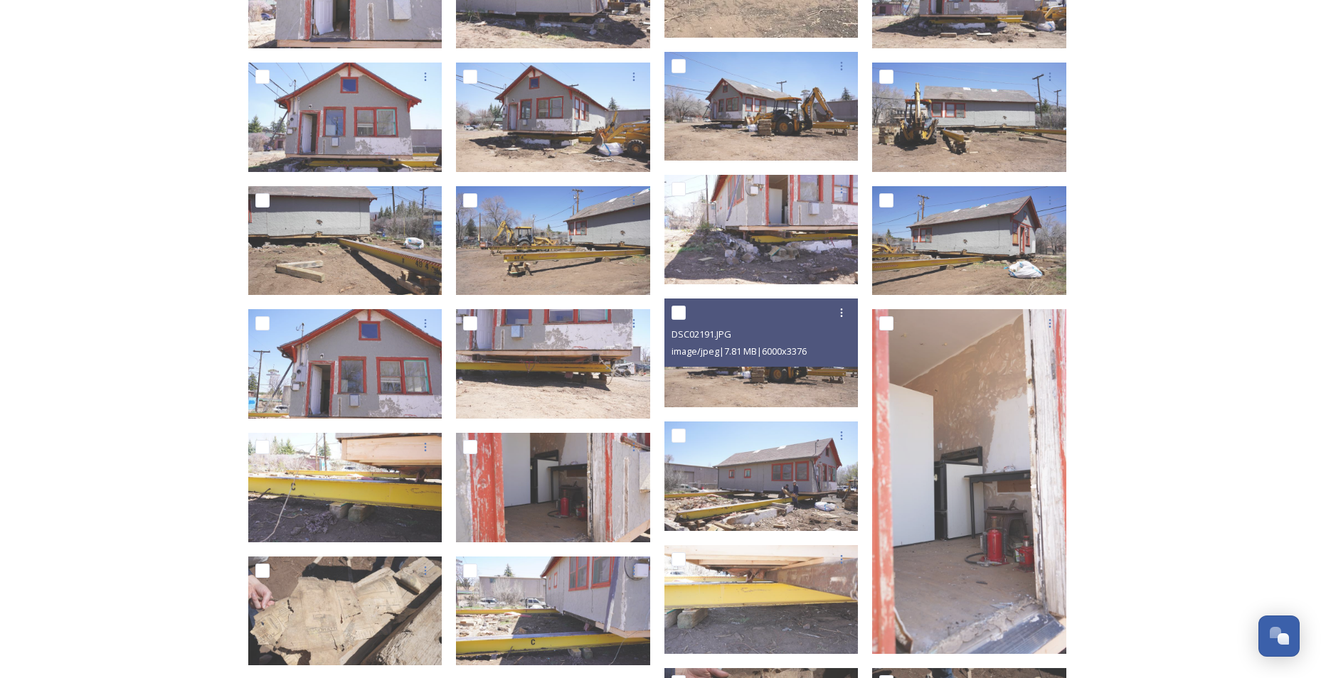
click at [162, 175] on div "Initial Parcel Slide Shared by Flagstaff May Hicks House Initial Parcel Slide 4…" at bounding box center [660, 339] width 1321 height 1817
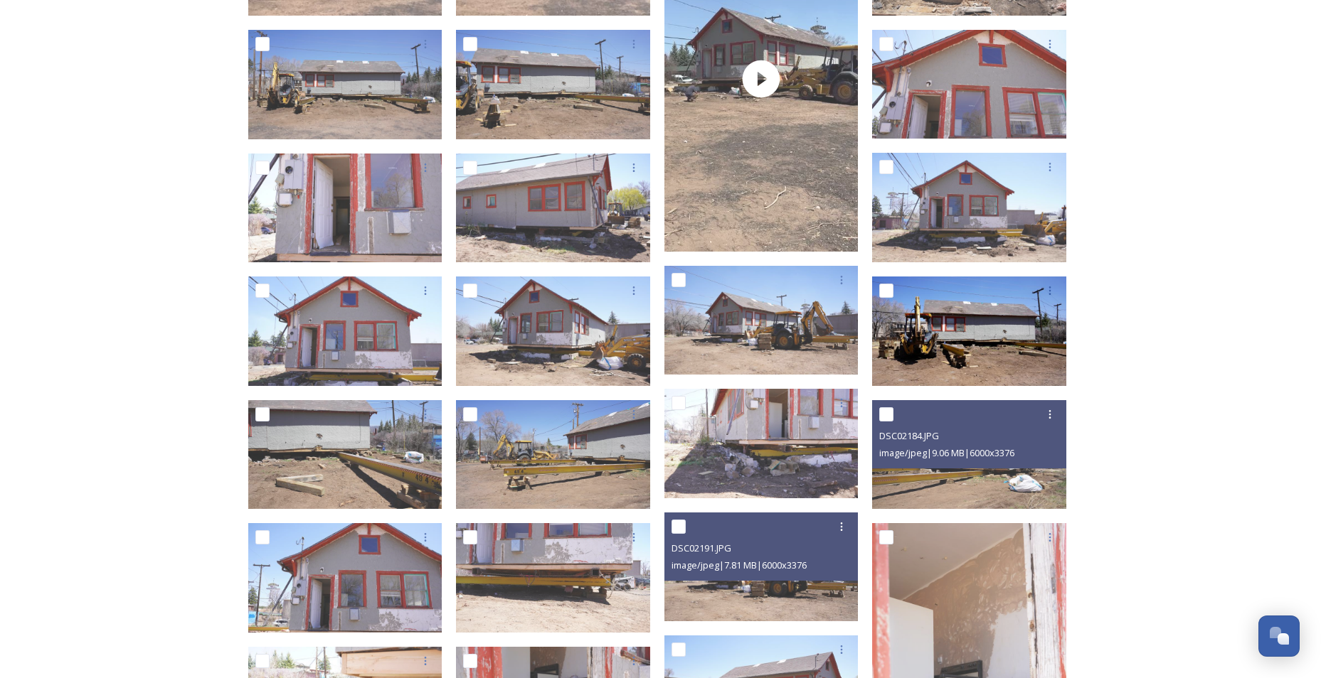
scroll to position [356, 0]
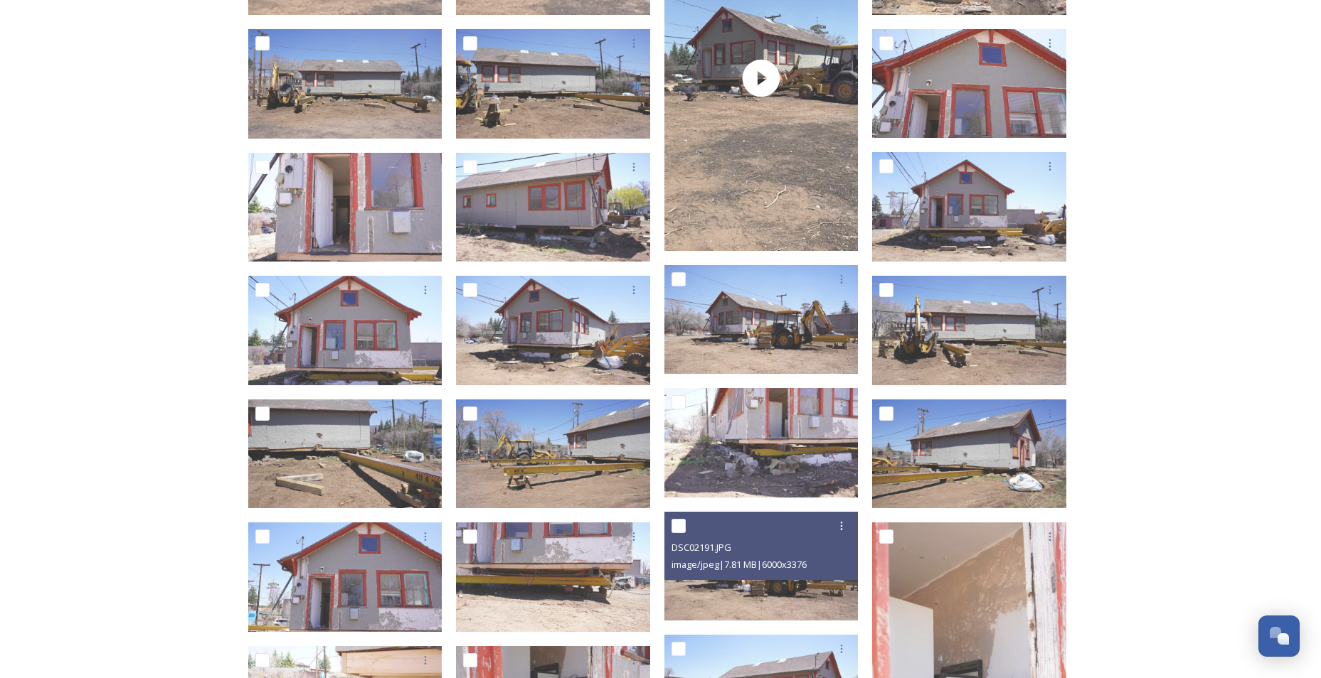
click at [1225, 457] on div "Initial Parcel Slide Shared by Flagstaff May Hicks House Initial Parcel Slide 4…" at bounding box center [660, 552] width 1321 height 1817
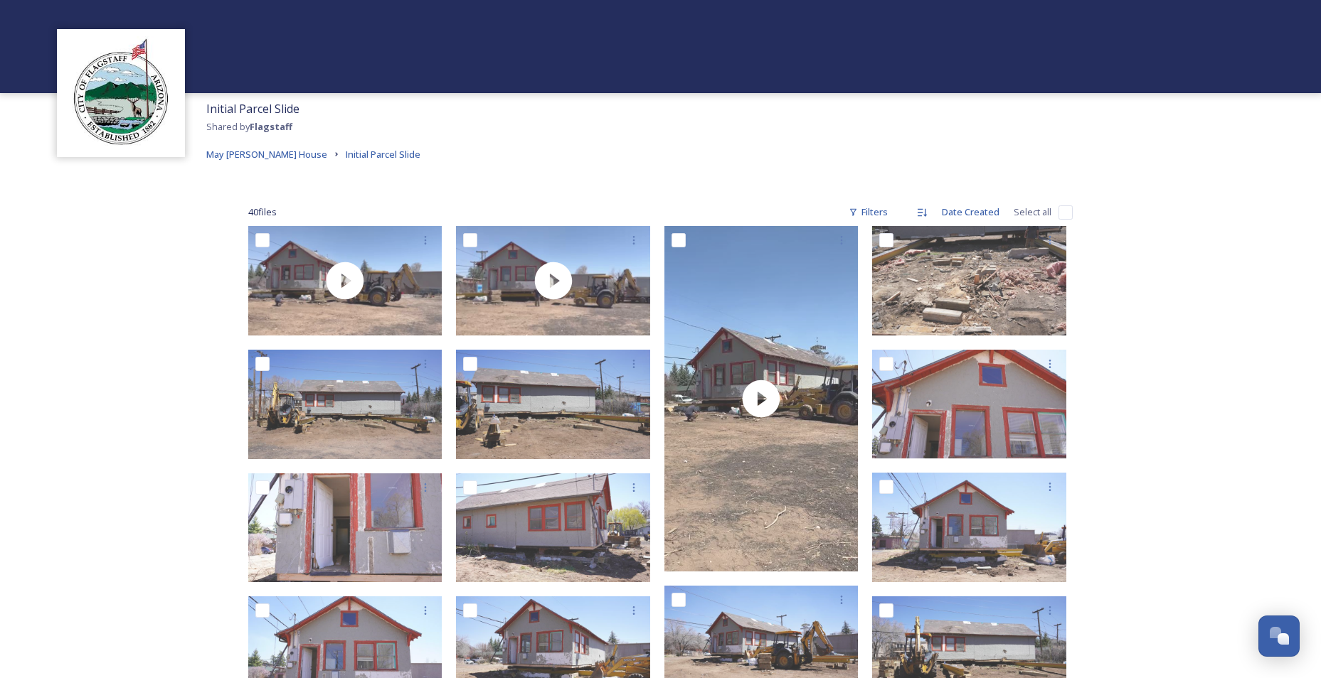
scroll to position [0, 0]
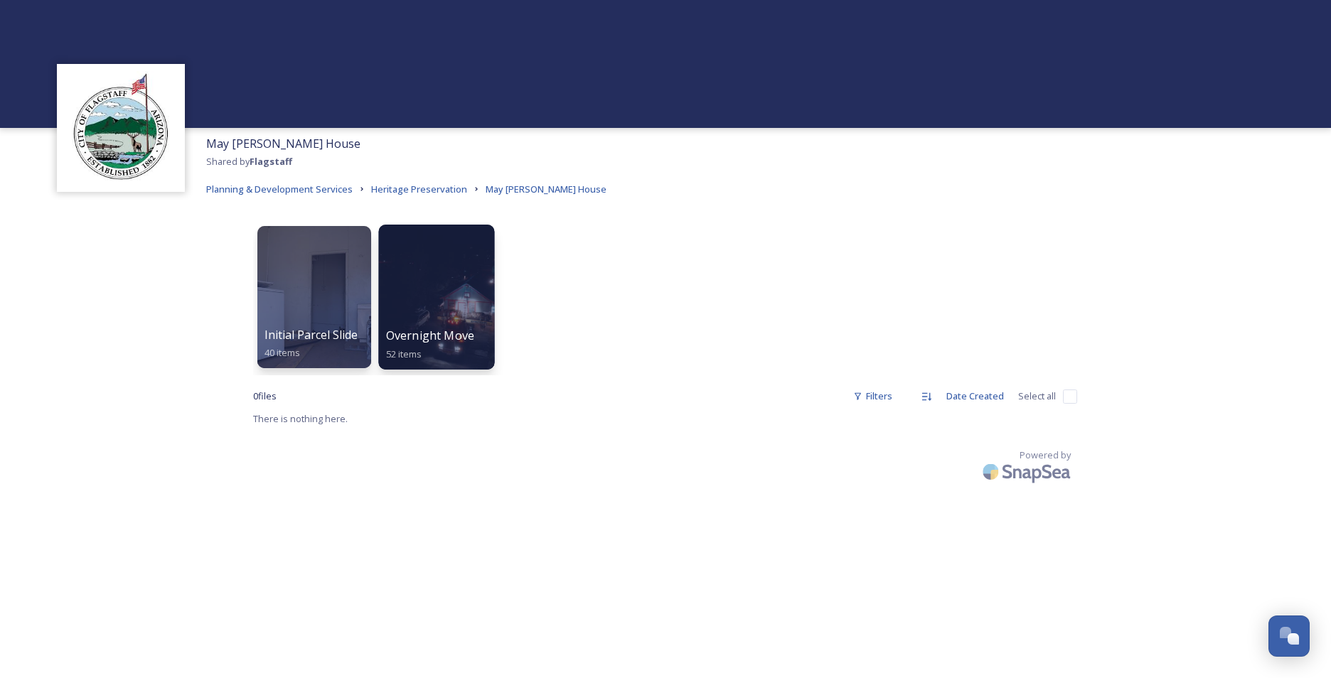
click at [439, 284] on div at bounding box center [436, 297] width 116 height 145
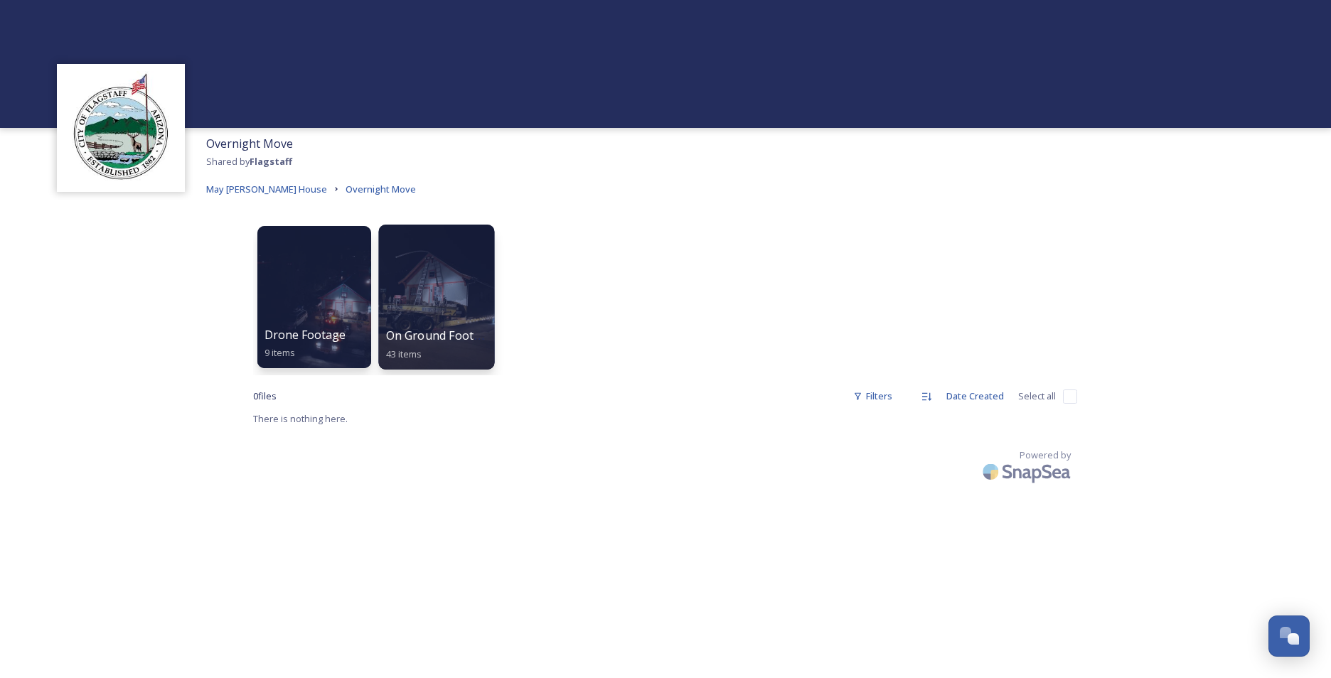
click at [416, 277] on div at bounding box center [436, 297] width 116 height 145
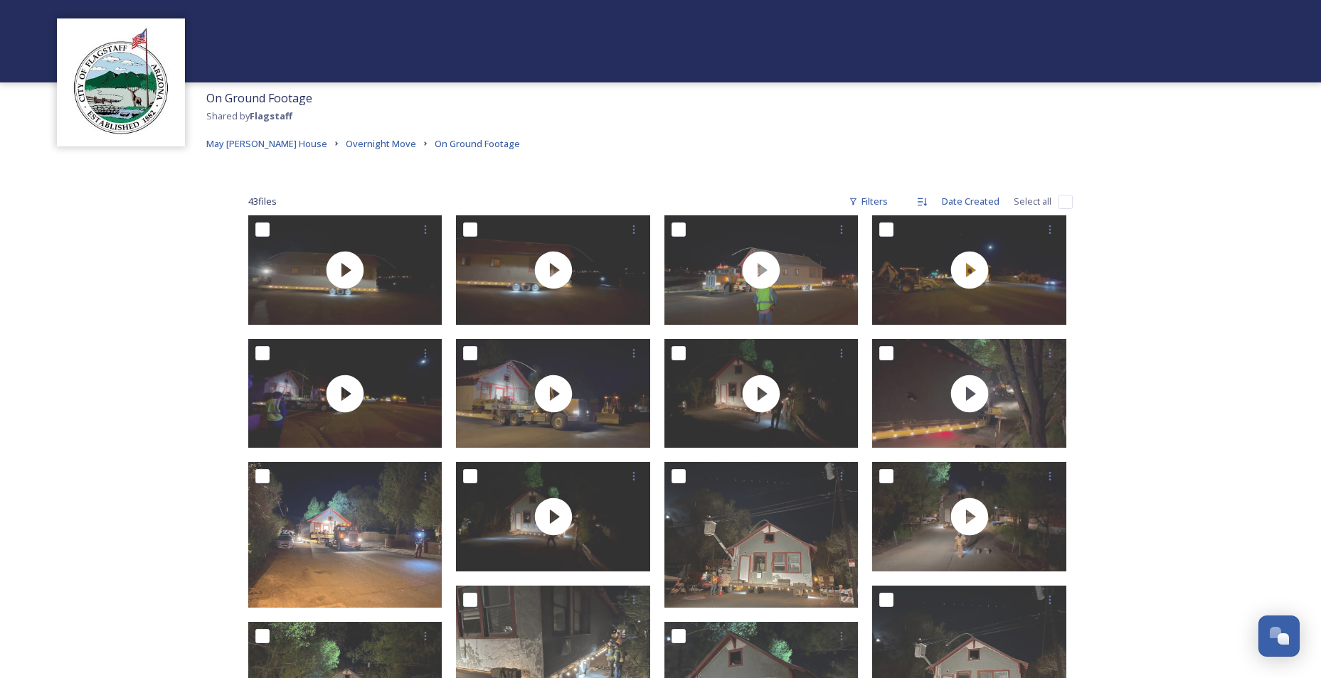
scroll to position [71, 0]
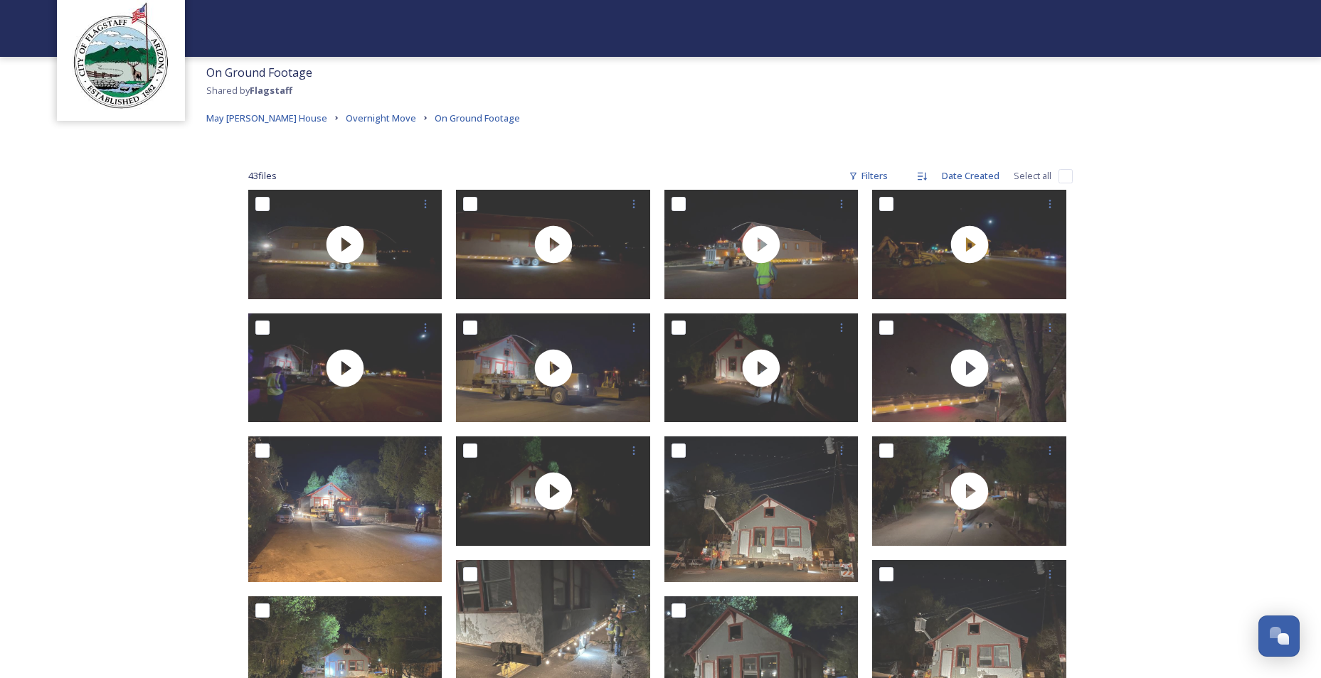
click at [1151, 375] on div "On Ground Footage Shared by Flagstaff May Hicks House Overnight Move On Ground …" at bounding box center [660, 574] width 1321 height 1291
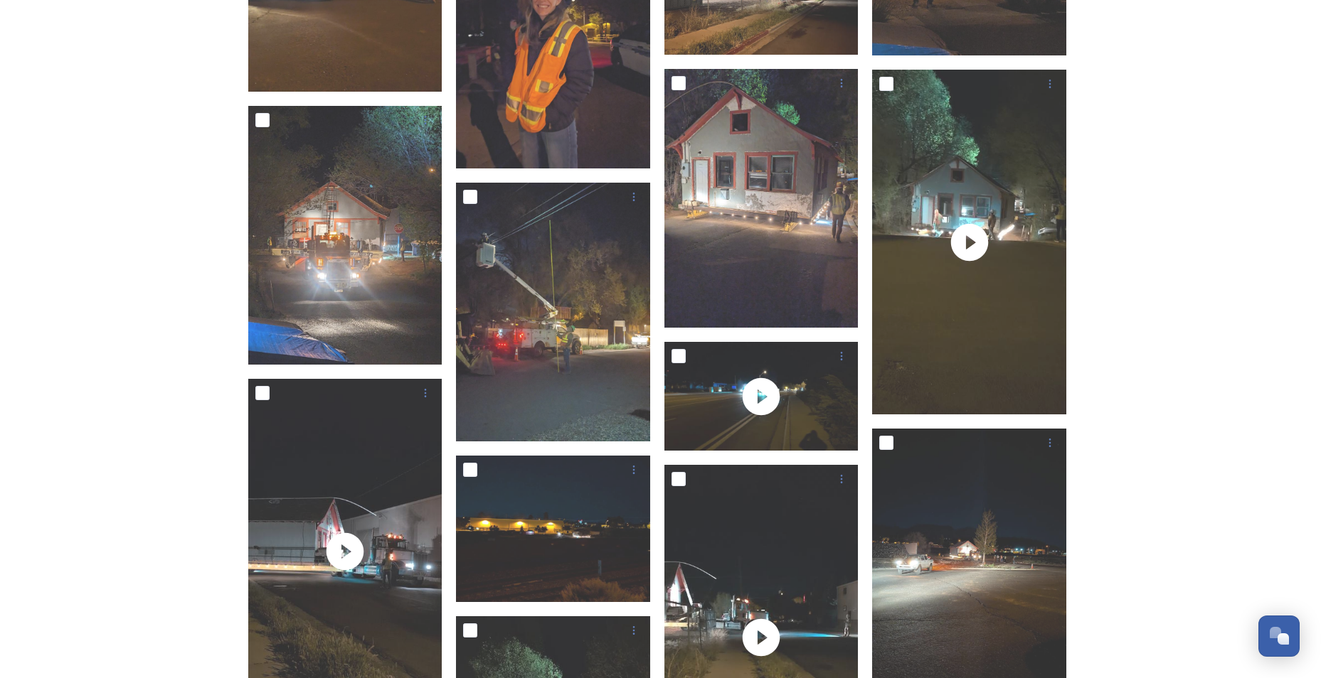
scroll to position [1271, 0]
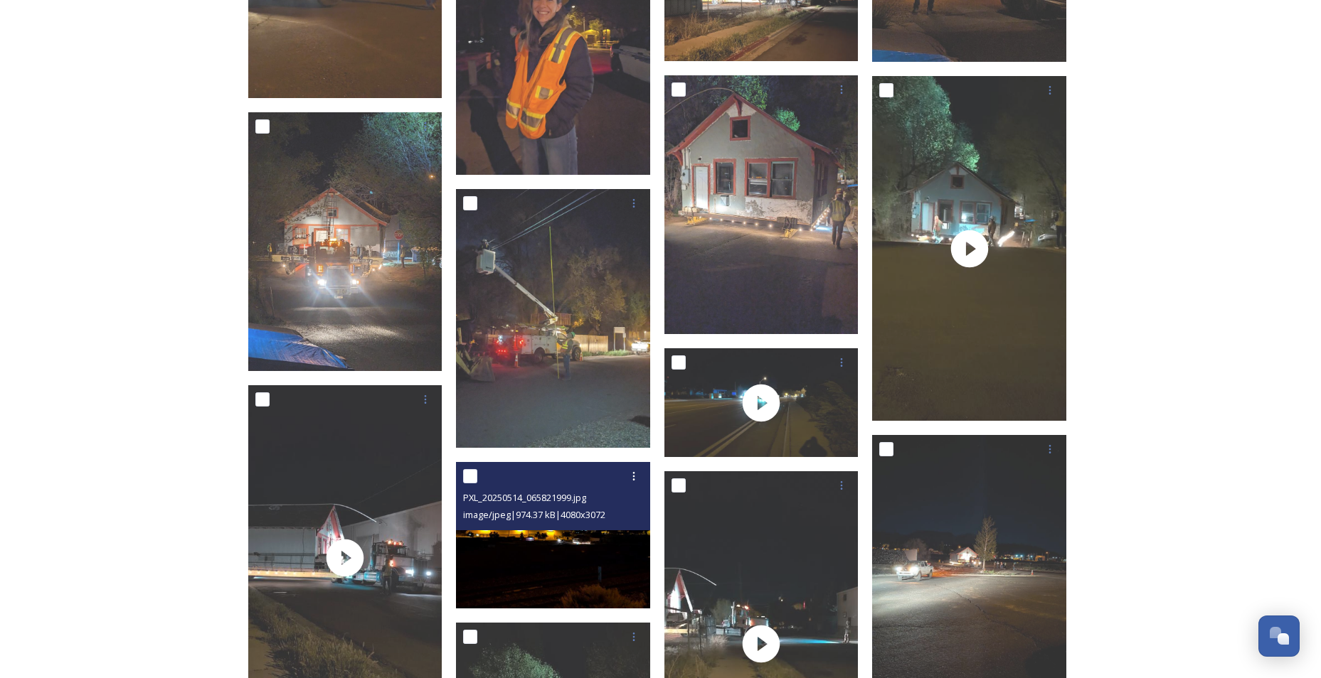
click at [576, 574] on img at bounding box center [553, 535] width 194 height 146
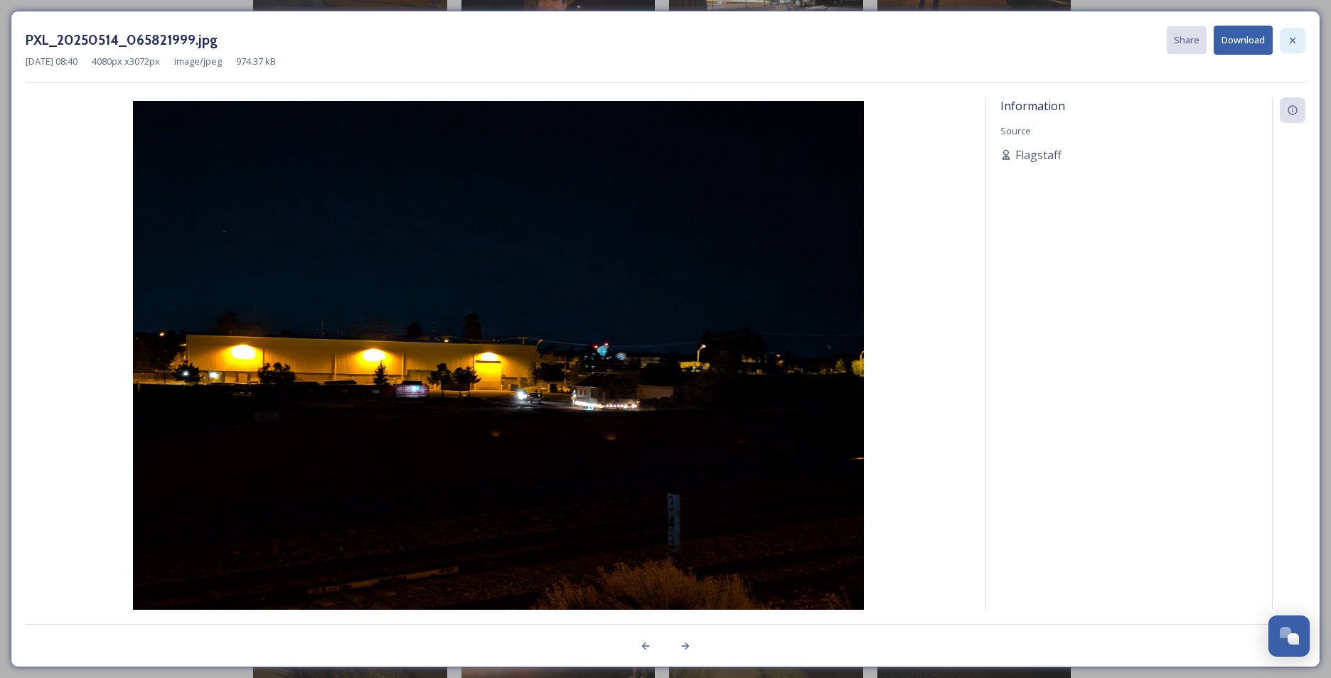
click at [1294, 36] on icon at bounding box center [1292, 40] width 11 height 11
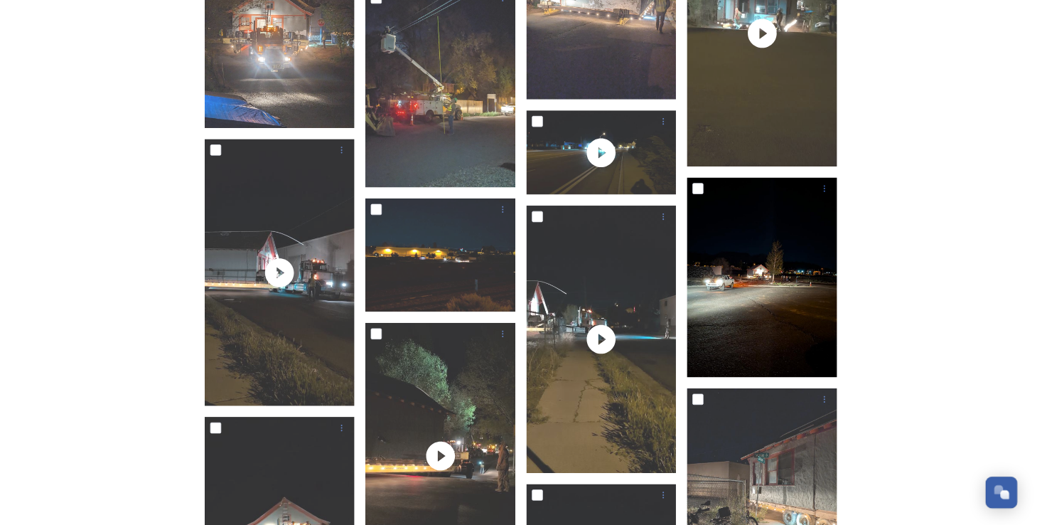
scroll to position [1485, 0]
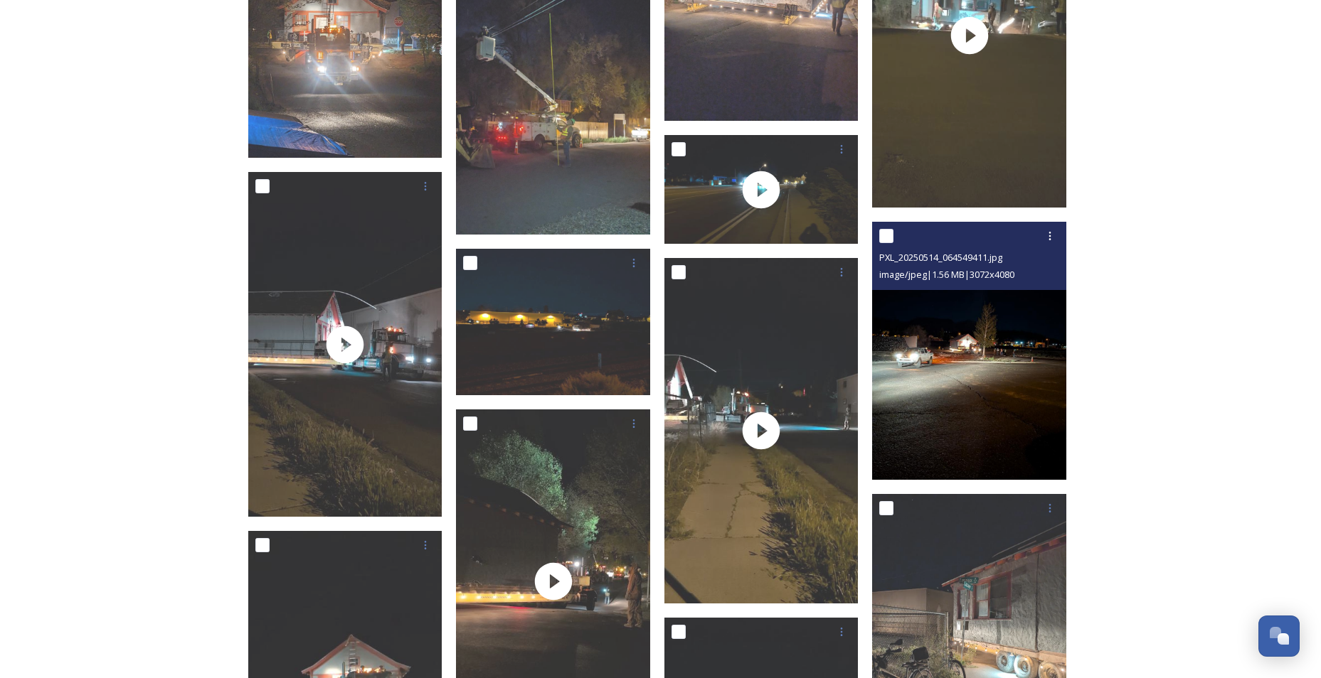
click at [935, 420] on img at bounding box center [969, 351] width 194 height 258
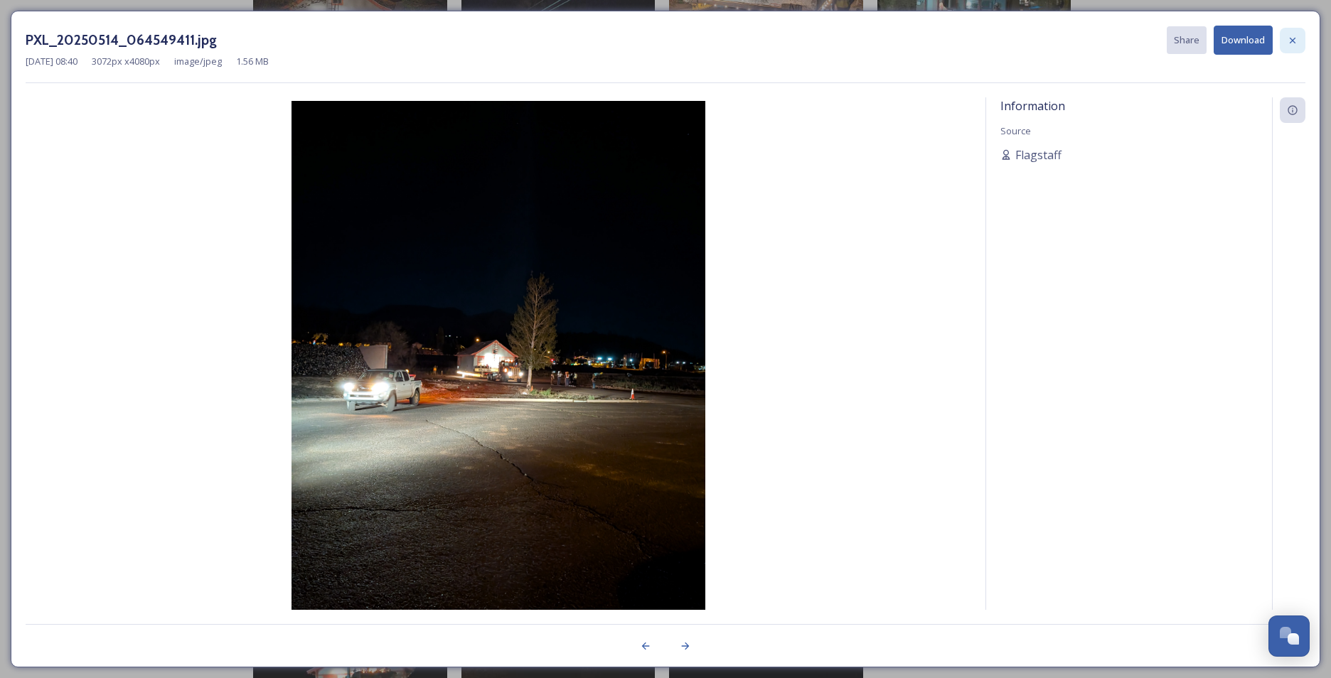
click at [1294, 38] on icon at bounding box center [1292, 40] width 11 height 11
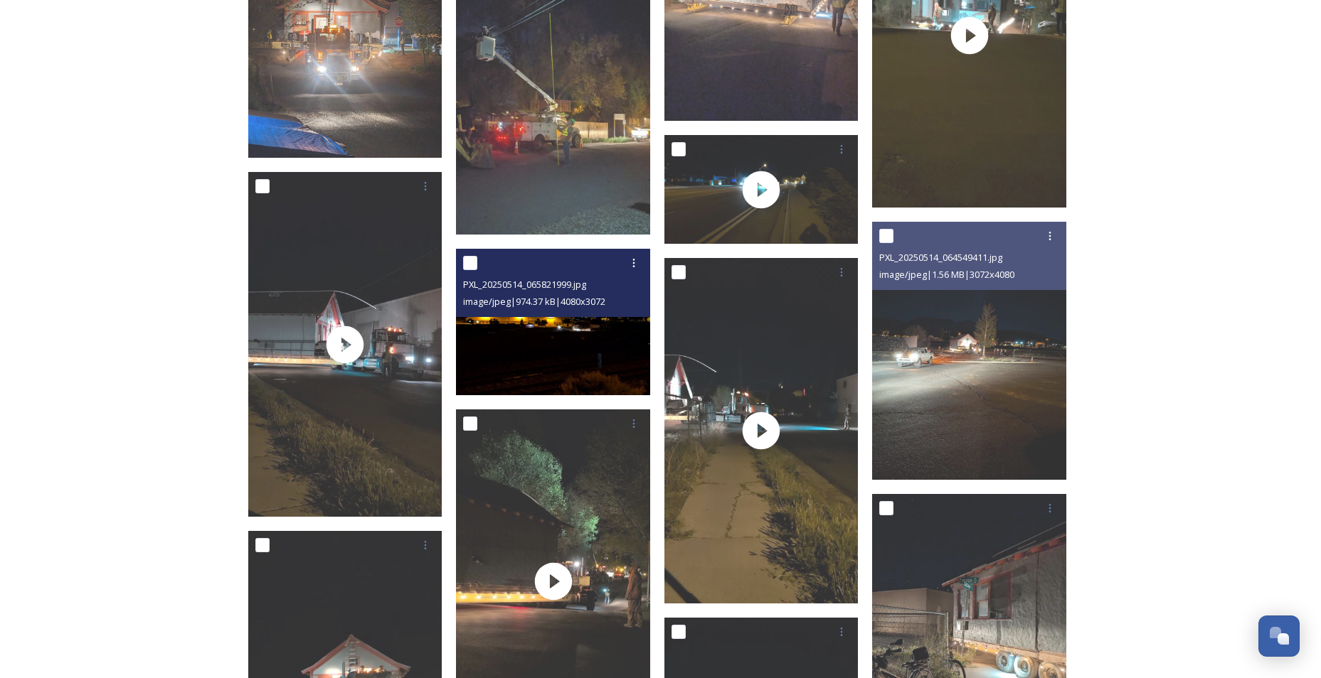
click at [594, 349] on img at bounding box center [553, 322] width 194 height 146
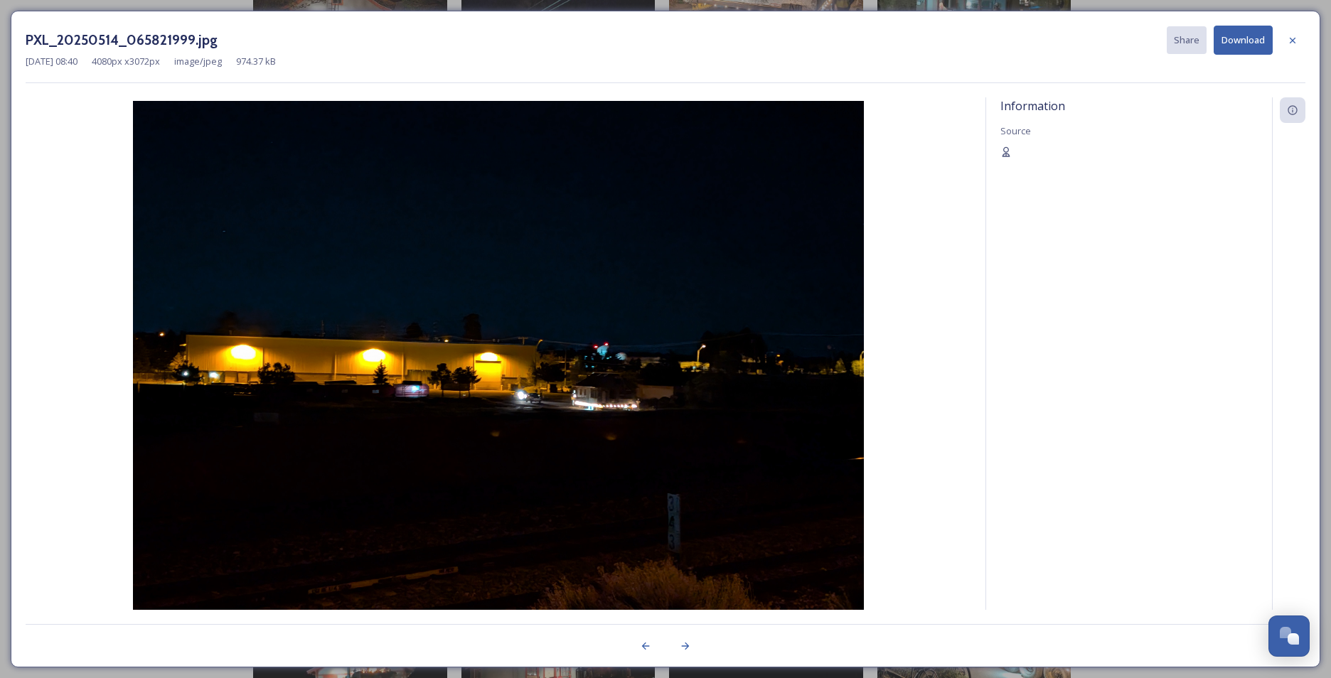
click at [1237, 39] on button "Download" at bounding box center [1243, 40] width 59 height 29
